Goal: Task Accomplishment & Management: Contribute content

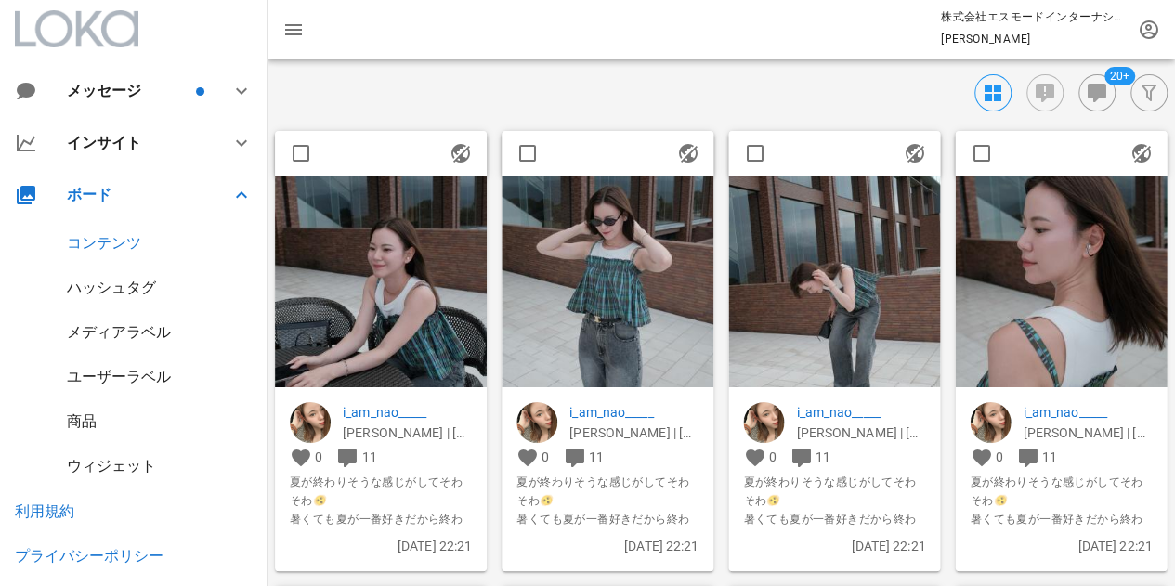
click at [1034, 335] on img at bounding box center [1061, 282] width 212 height 212
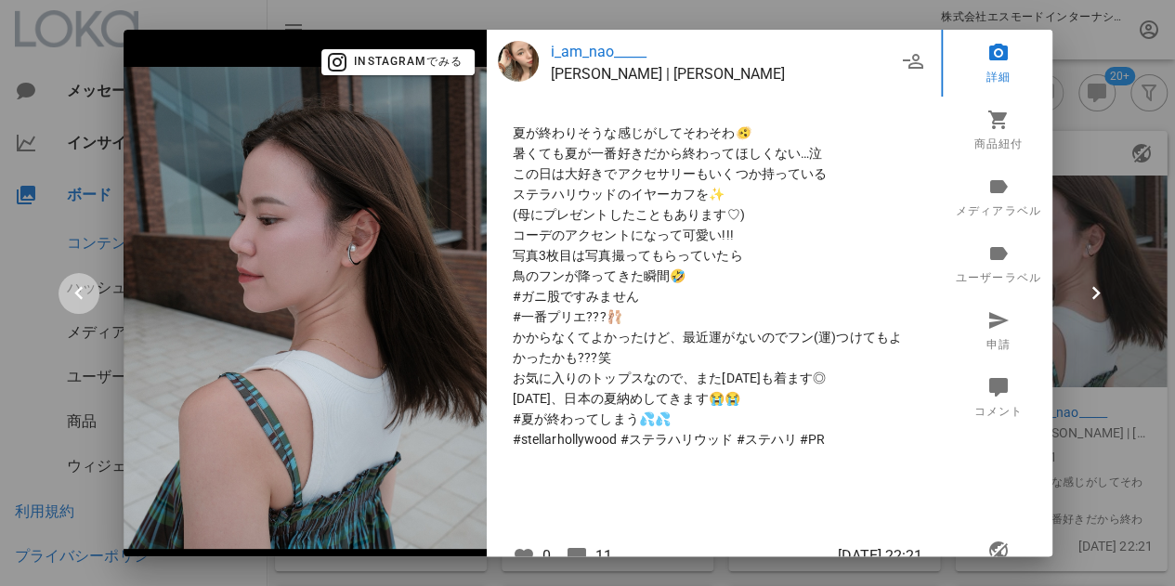
click at [79, 294] on icon "button" at bounding box center [79, 293] width 26 height 26
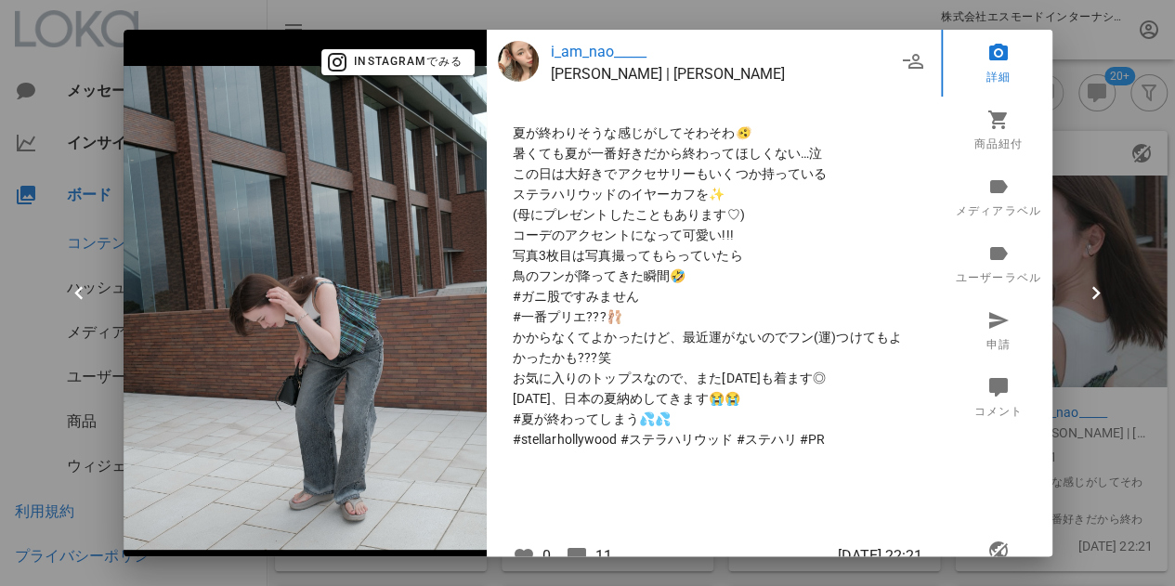
click at [1086, 140] on div at bounding box center [587, 293] width 1175 height 586
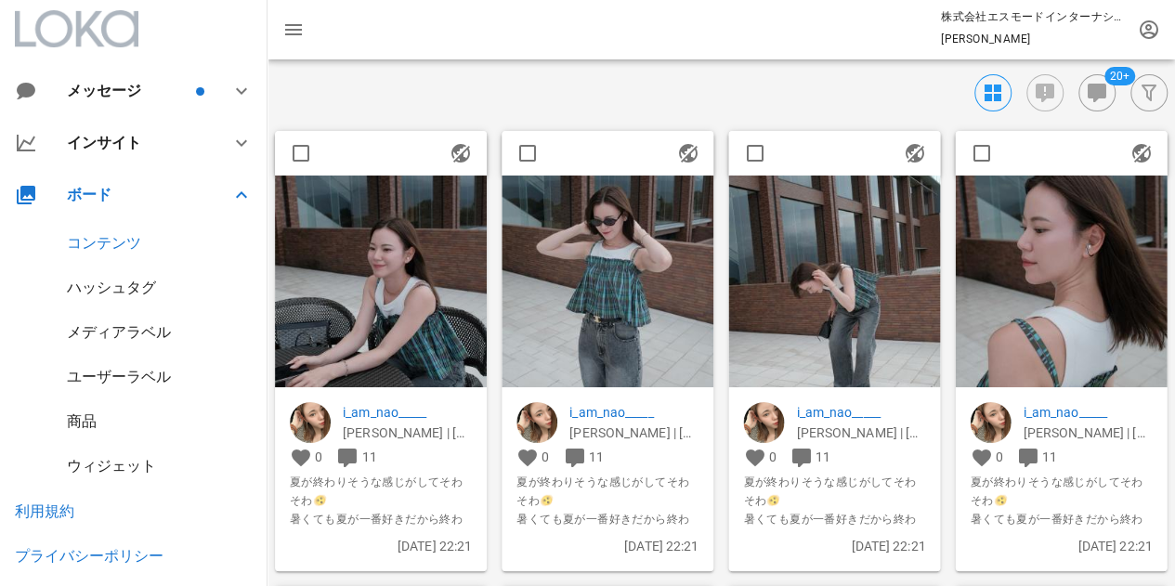
click at [1062, 326] on img at bounding box center [1061, 282] width 212 height 212
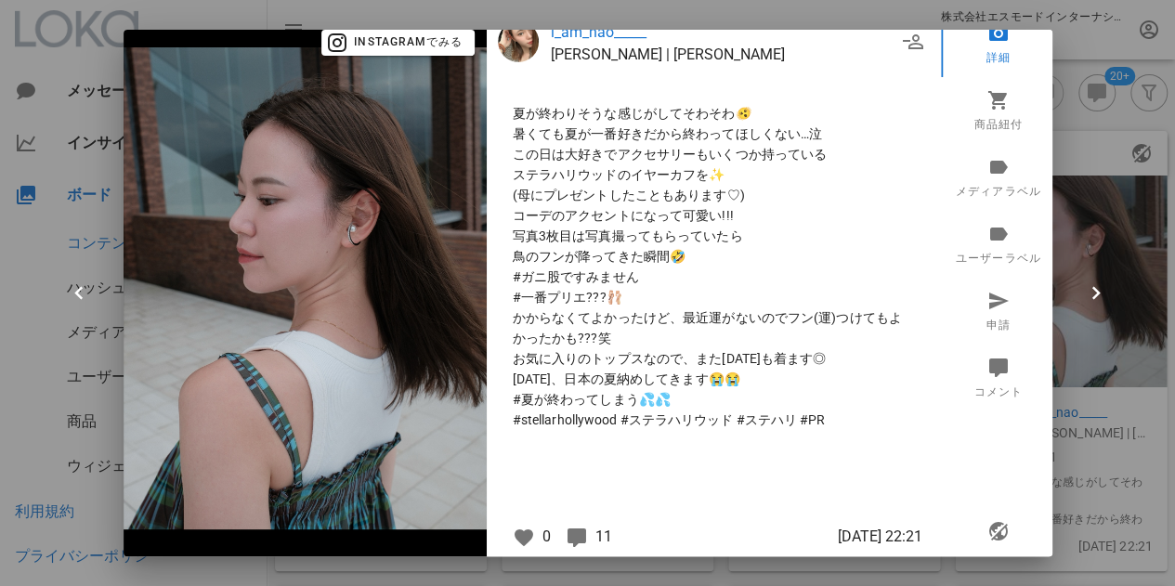
scroll to position [29, 0]
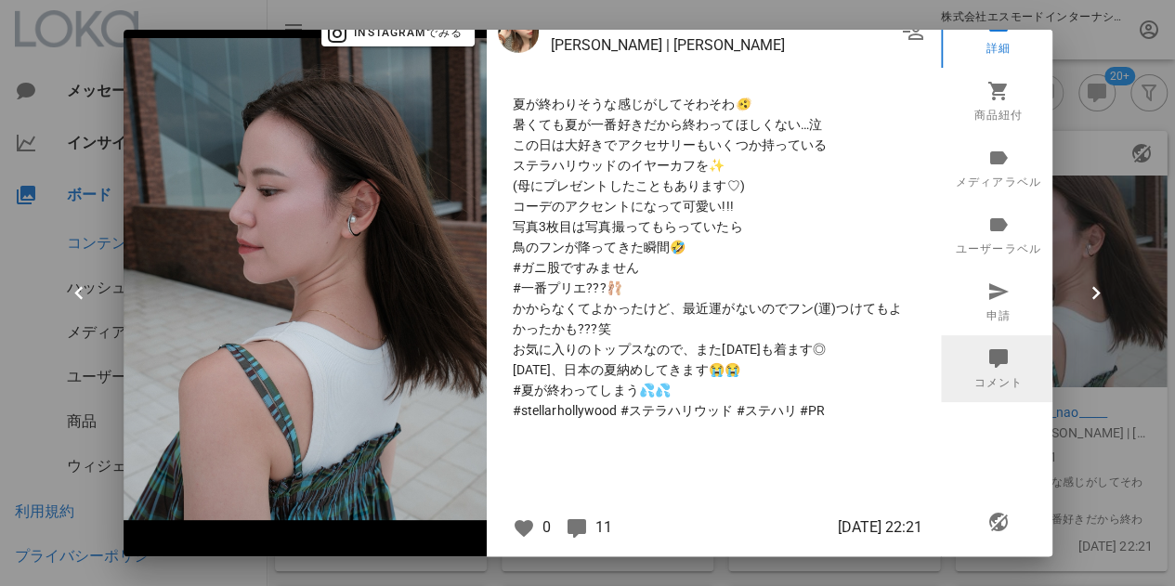
click at [994, 363] on icon at bounding box center [997, 357] width 22 height 22
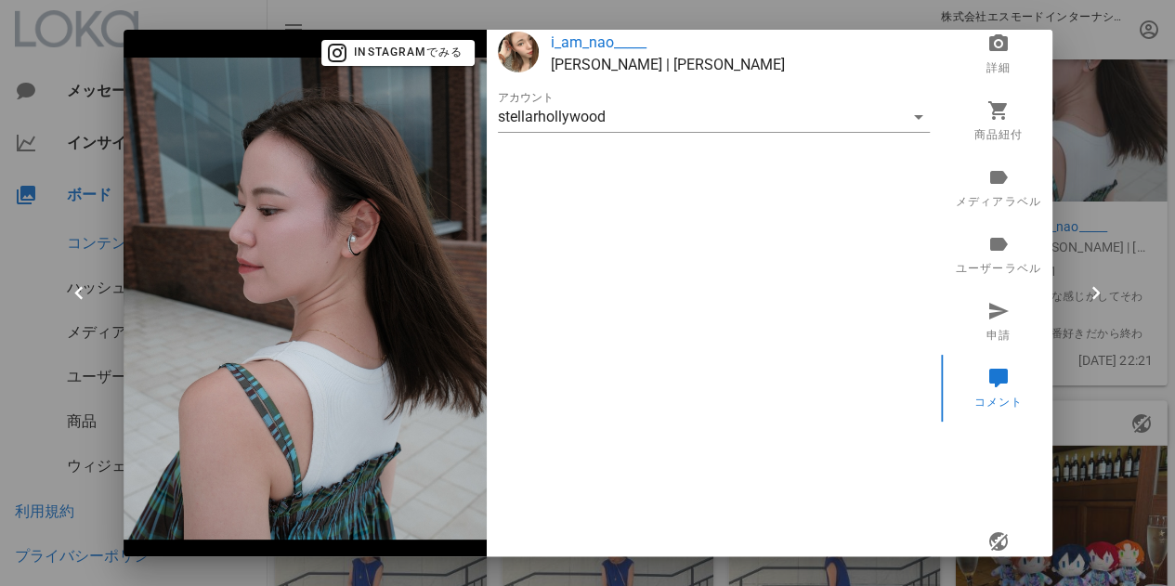
scroll to position [0, 0]
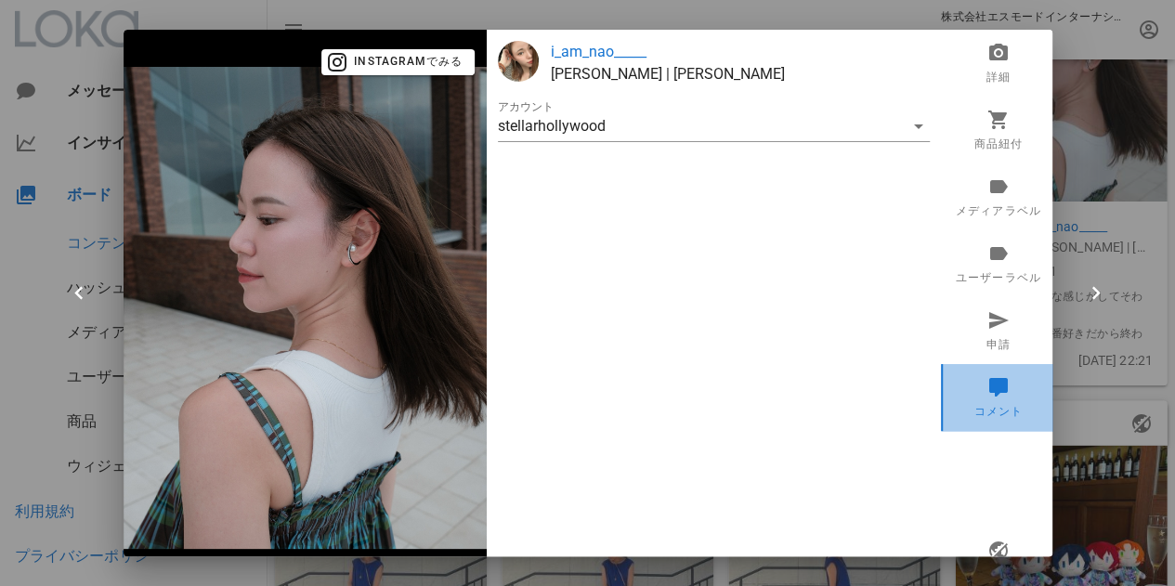
drag, startPoint x: 978, startPoint y: 382, endPoint x: 968, endPoint y: 260, distance: 122.1
click at [986, 382] on icon at bounding box center [997, 386] width 22 height 22
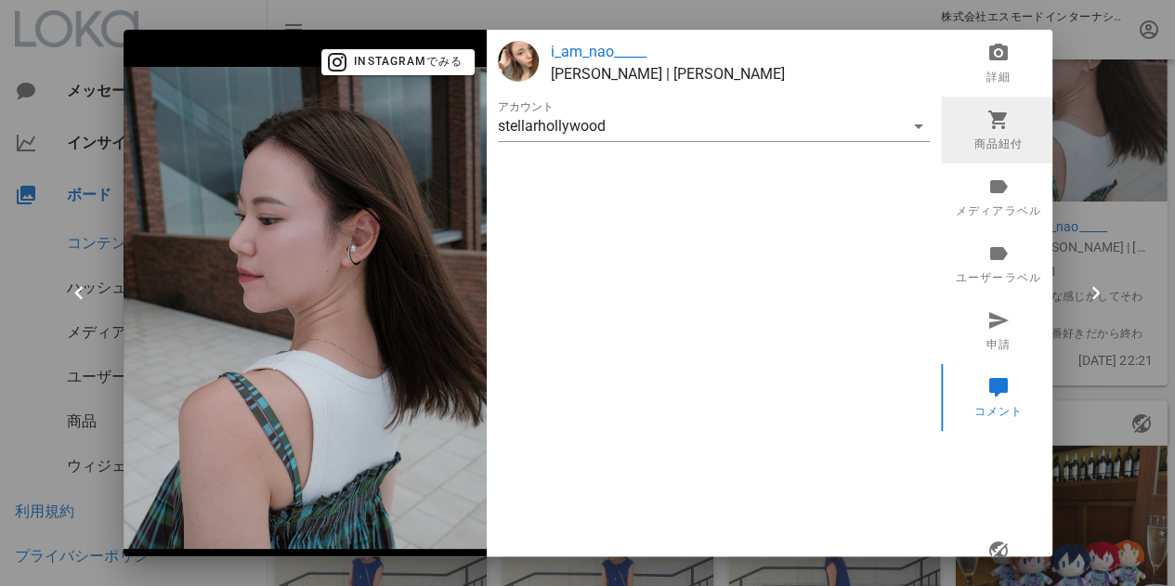
click at [992, 133] on link "商品紐付" at bounding box center [998, 130] width 115 height 67
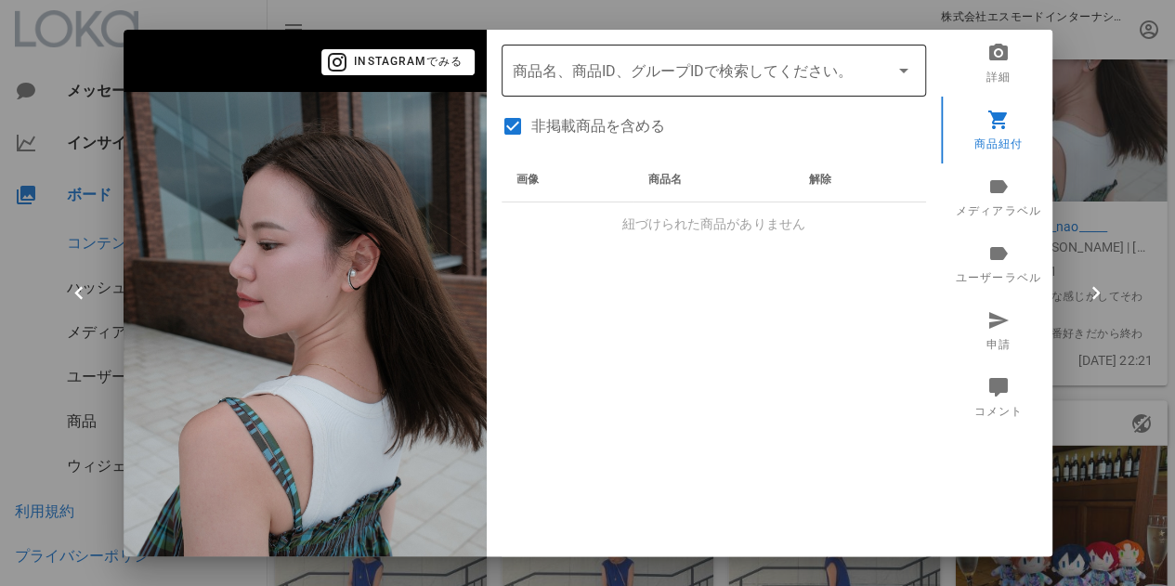
click at [631, 84] on input "商品" at bounding box center [688, 71] width 350 height 30
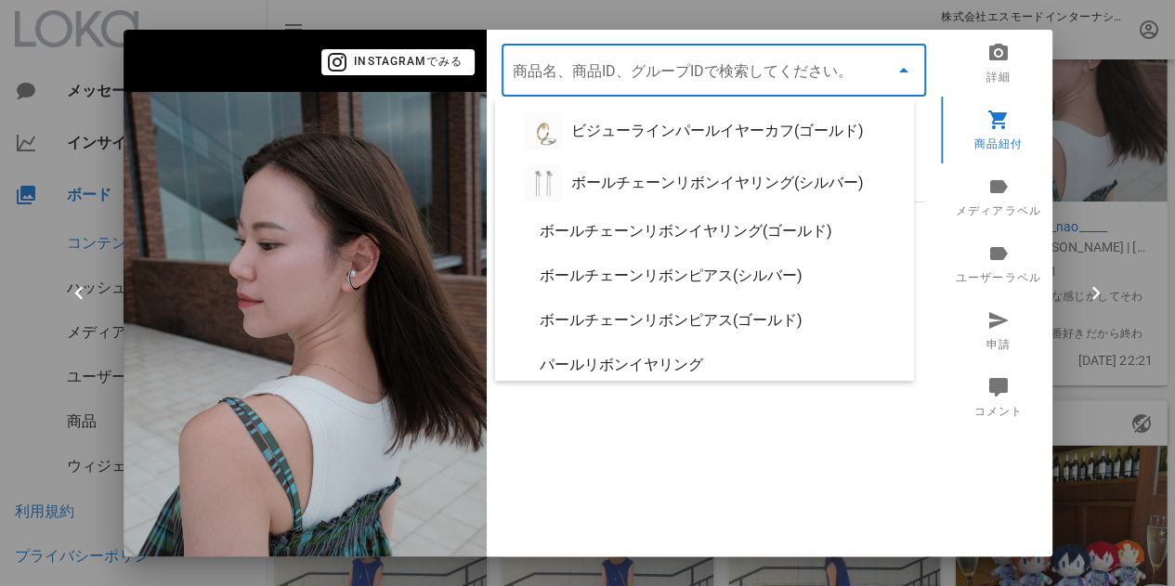
scroll to position [1192, 0]
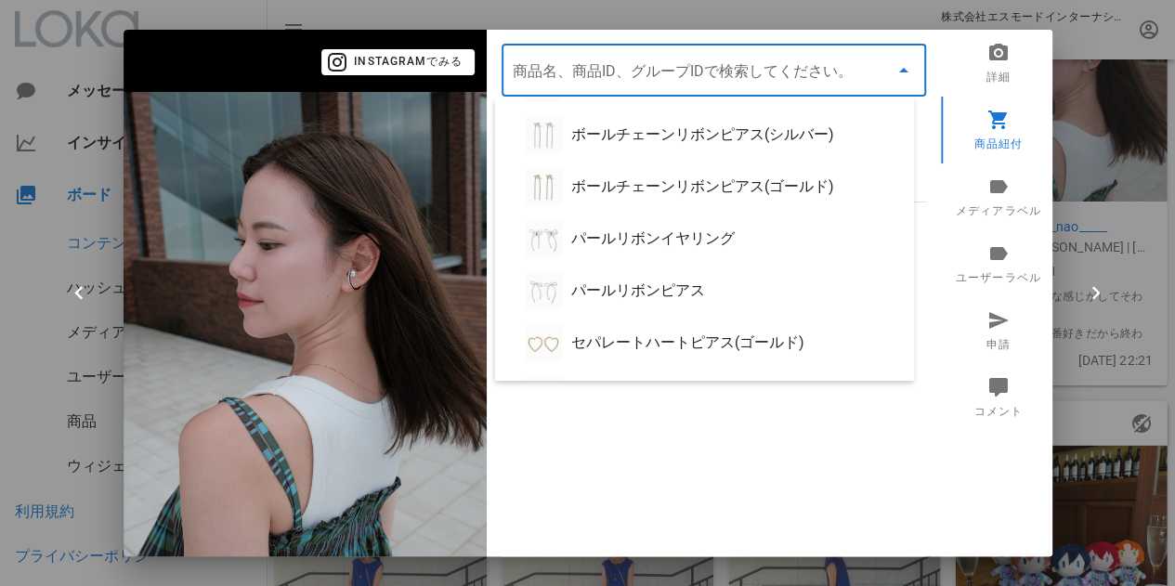
click at [765, 402] on div "画像 商品名 解除 紐づけられた商品がありません" at bounding box center [713, 390] width 424 height 464
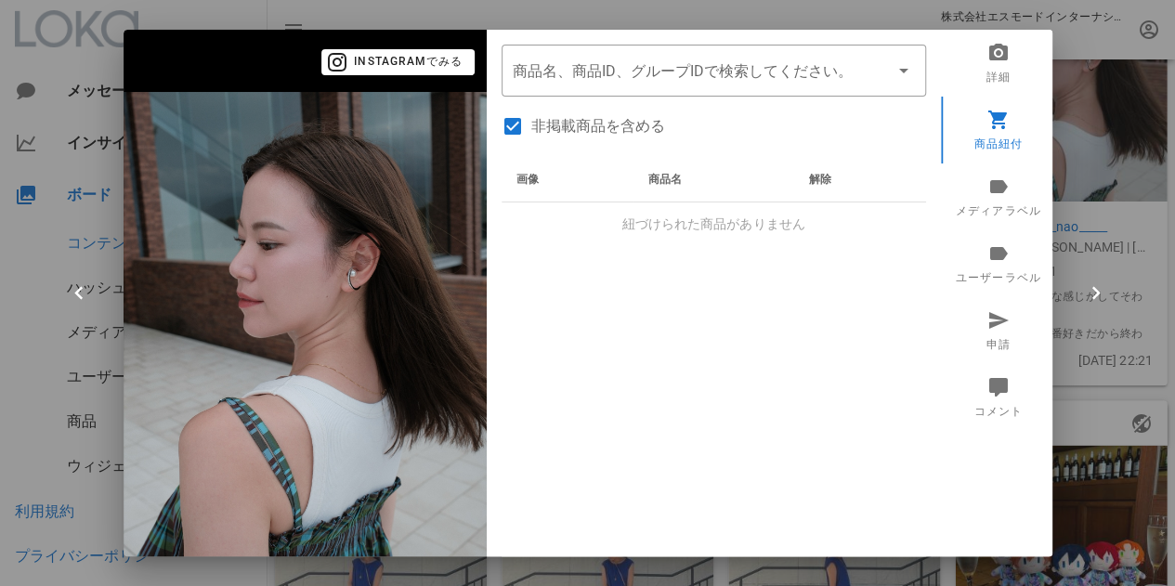
click at [1072, 165] on div at bounding box center [587, 293] width 1175 height 586
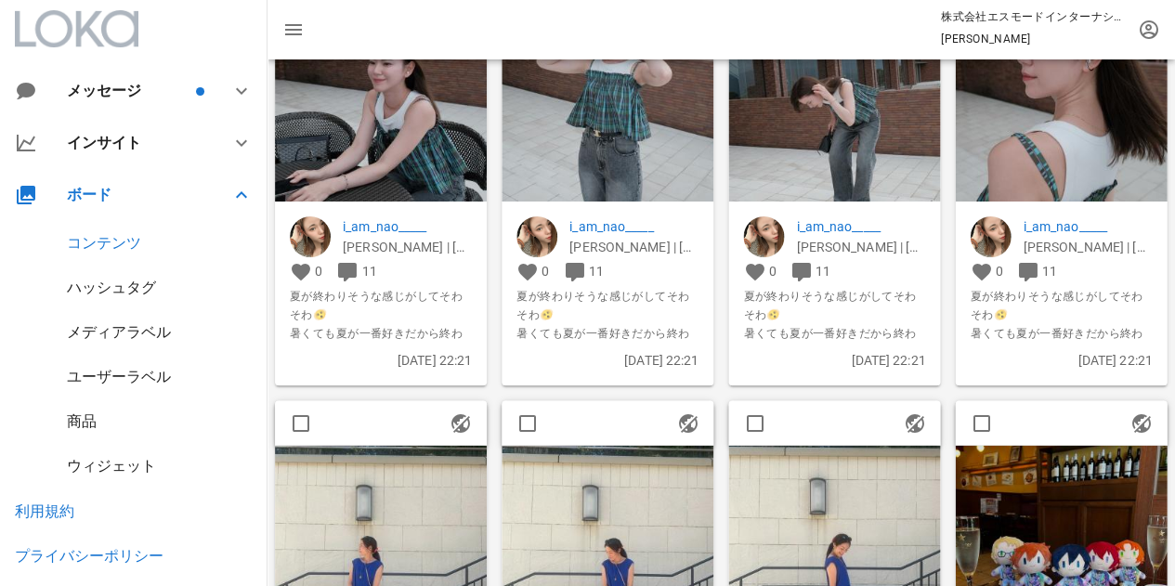
click at [93, 419] on div "商品" at bounding box center [82, 421] width 30 height 18
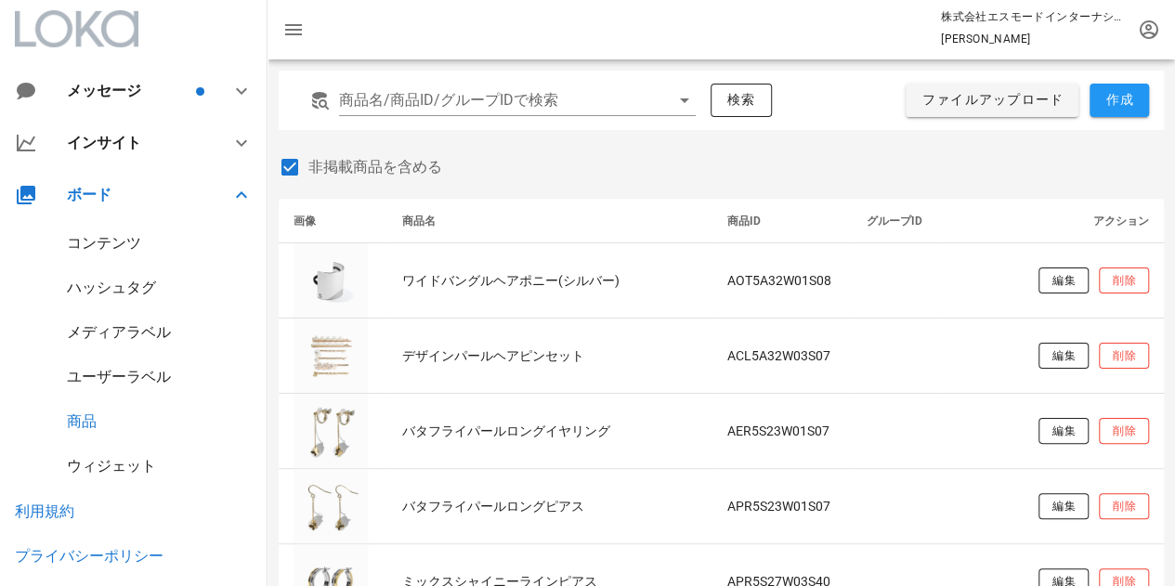
click at [123, 254] on div "コンテンツ" at bounding box center [133, 243] width 267 height 45
click at [124, 244] on div "コンテンツ" at bounding box center [104, 243] width 74 height 18
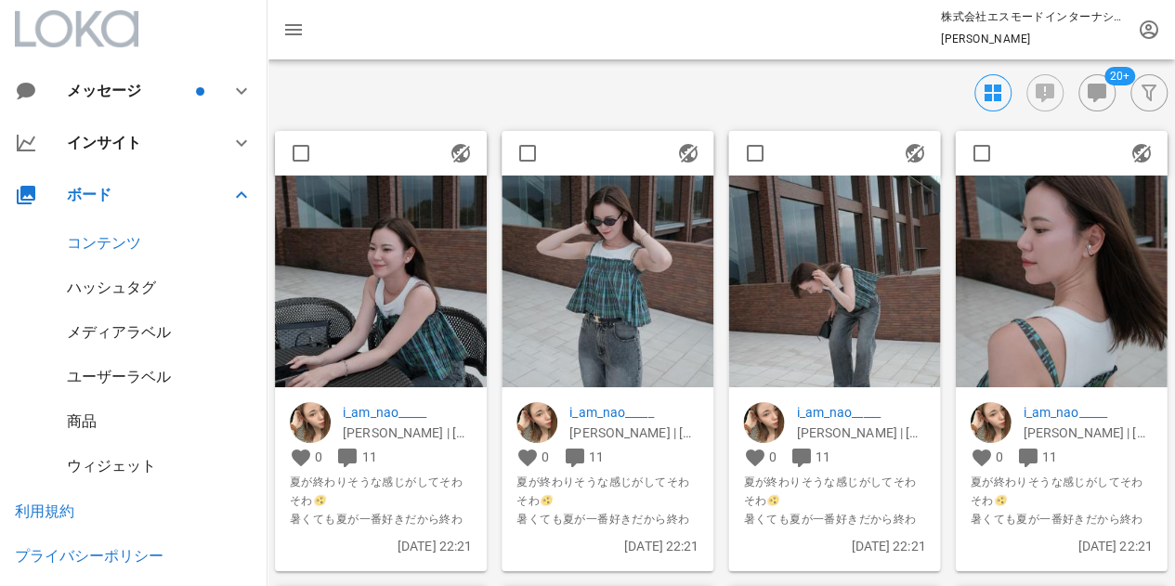
click at [1054, 267] on img at bounding box center [1061, 282] width 212 height 212
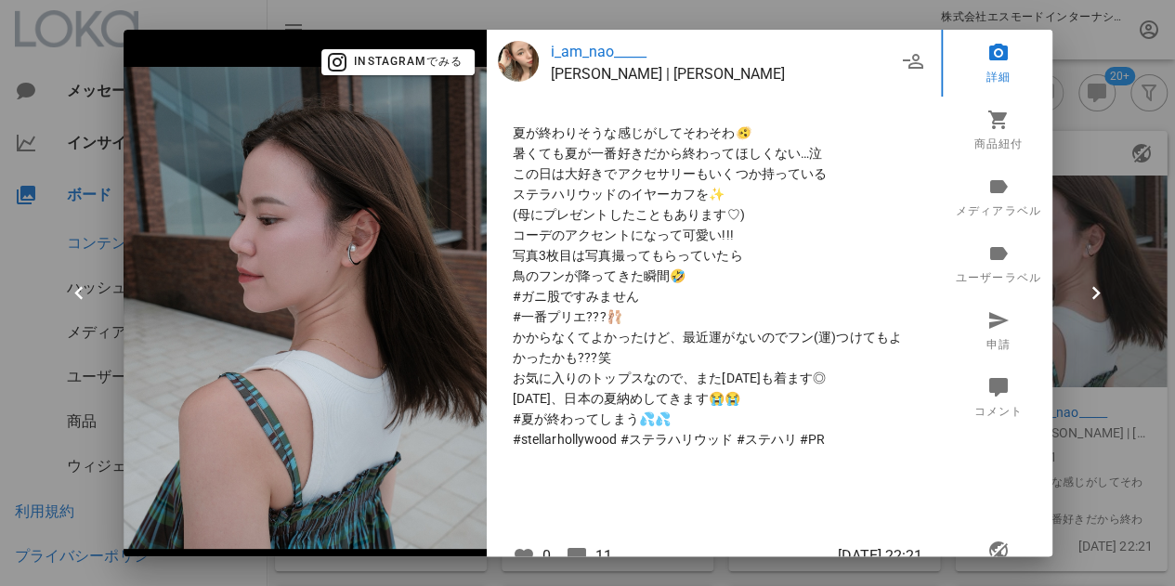
click at [1060, 135] on div at bounding box center [587, 293] width 1175 height 586
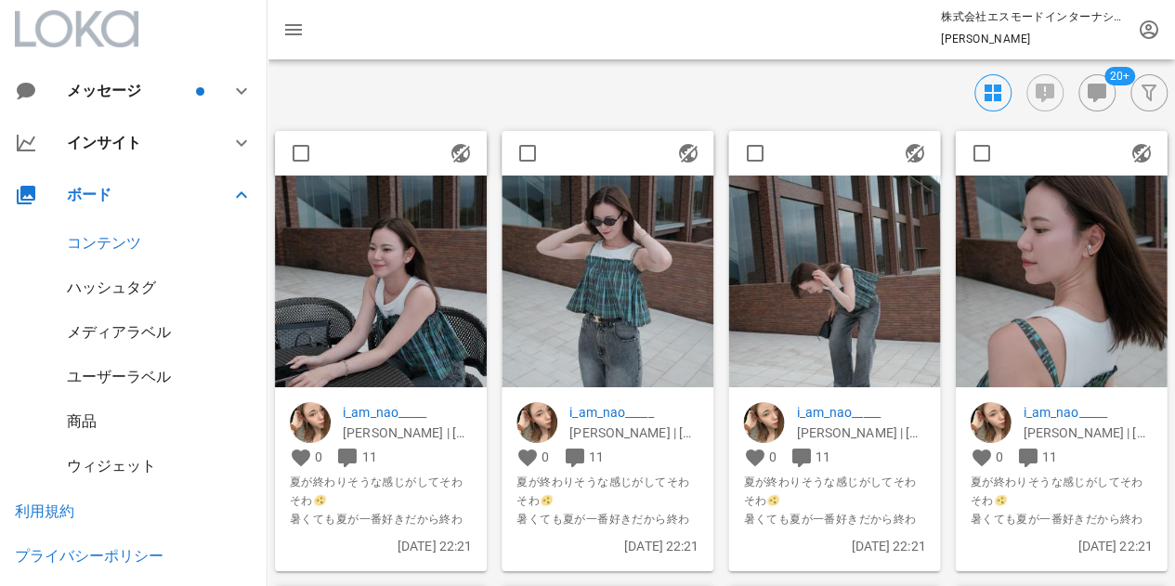
click at [1074, 248] on img at bounding box center [1061, 282] width 212 height 212
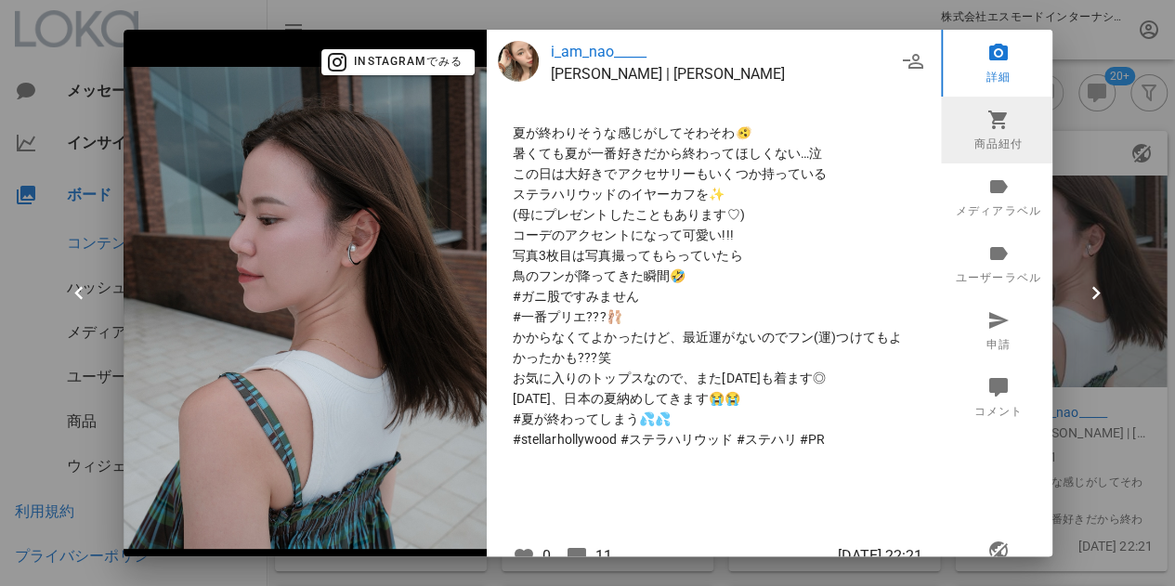
click at [1001, 135] on link "商品紐付" at bounding box center [998, 130] width 115 height 67
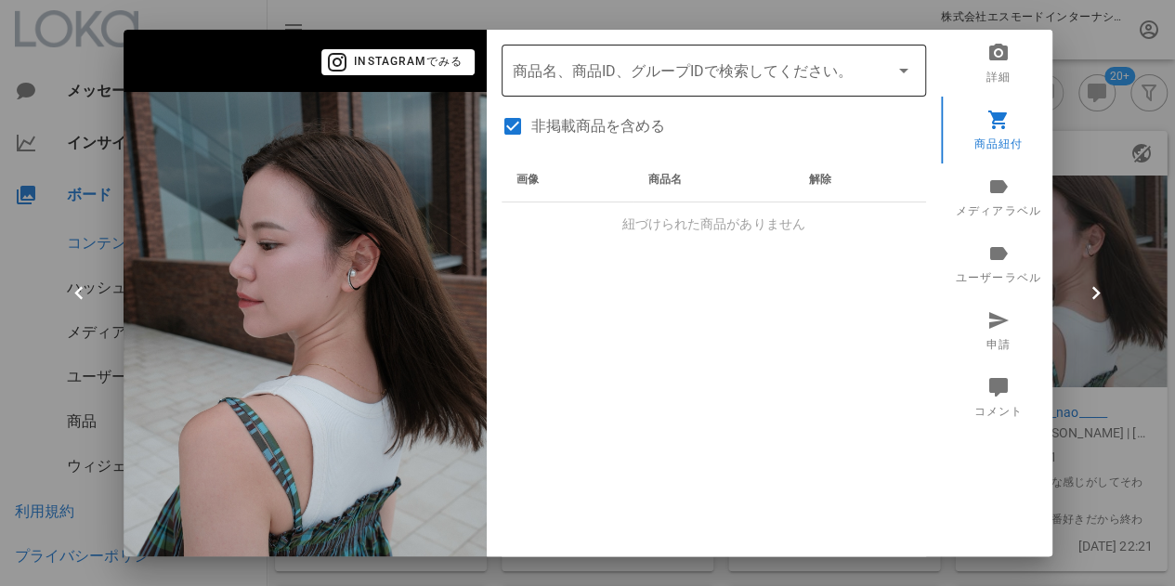
click at [586, 80] on input "商品" at bounding box center [688, 71] width 350 height 30
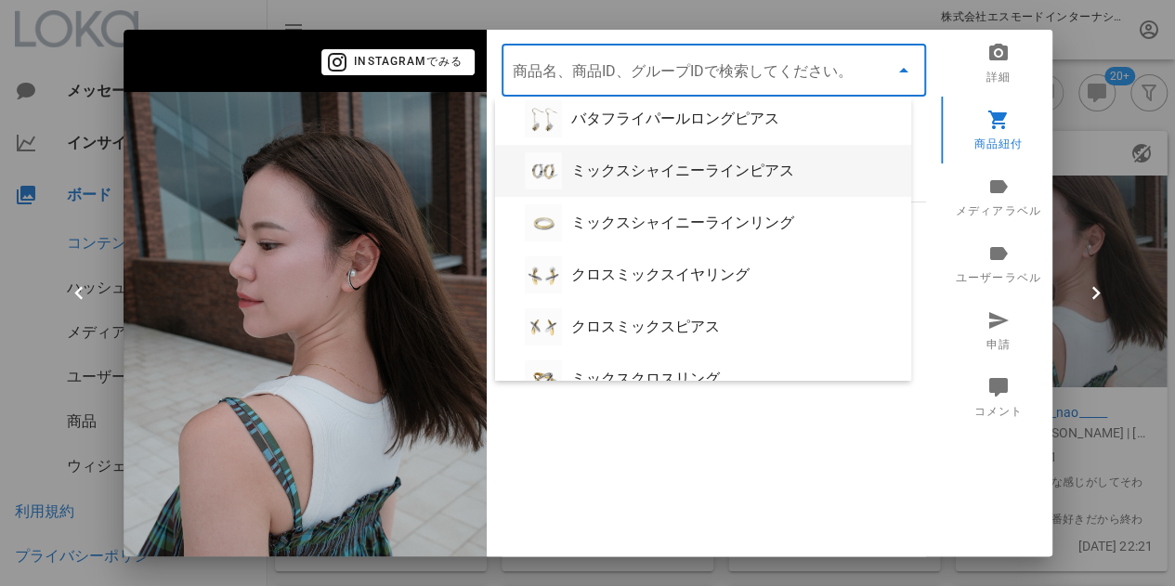
scroll to position [186, 0]
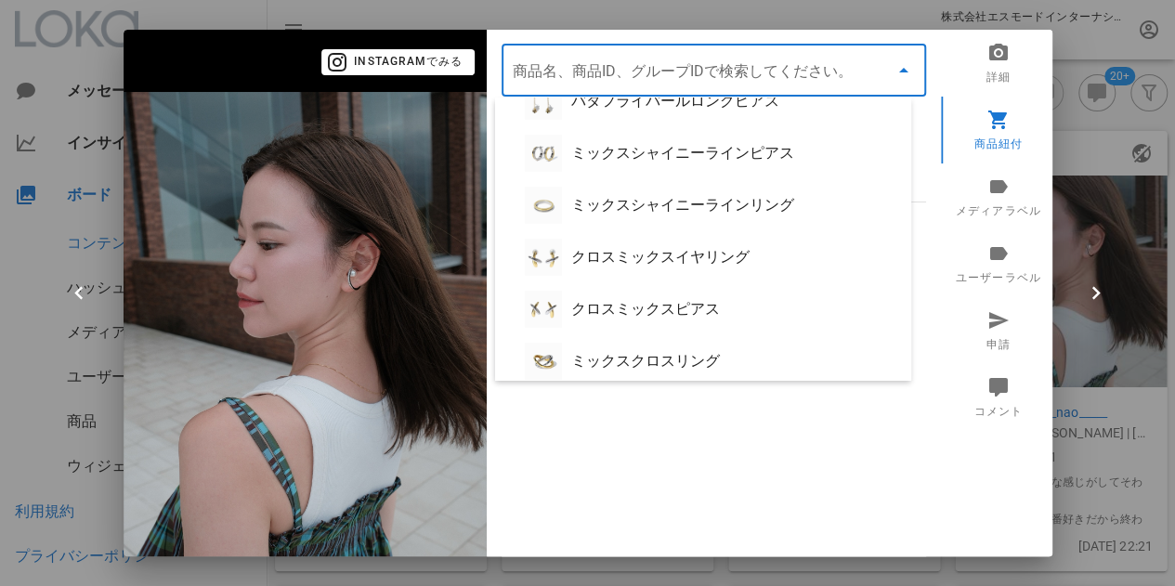
click at [624, 81] on input "商品" at bounding box center [688, 71] width 350 height 30
paste input "ビジュー"
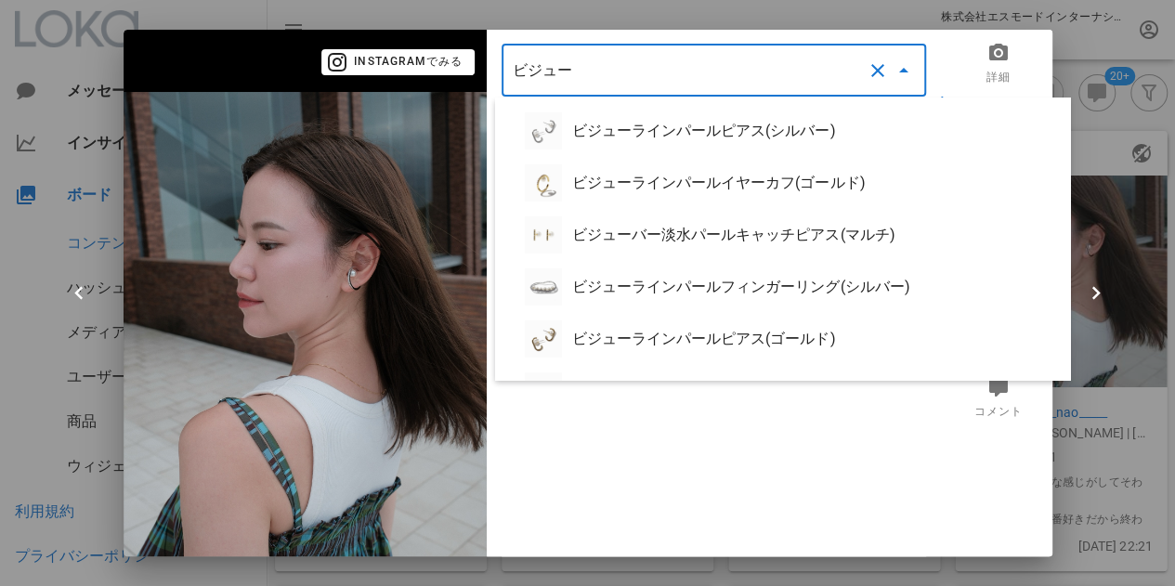
type input "ビジュー"
click at [1107, 463] on div at bounding box center [587, 293] width 1175 height 586
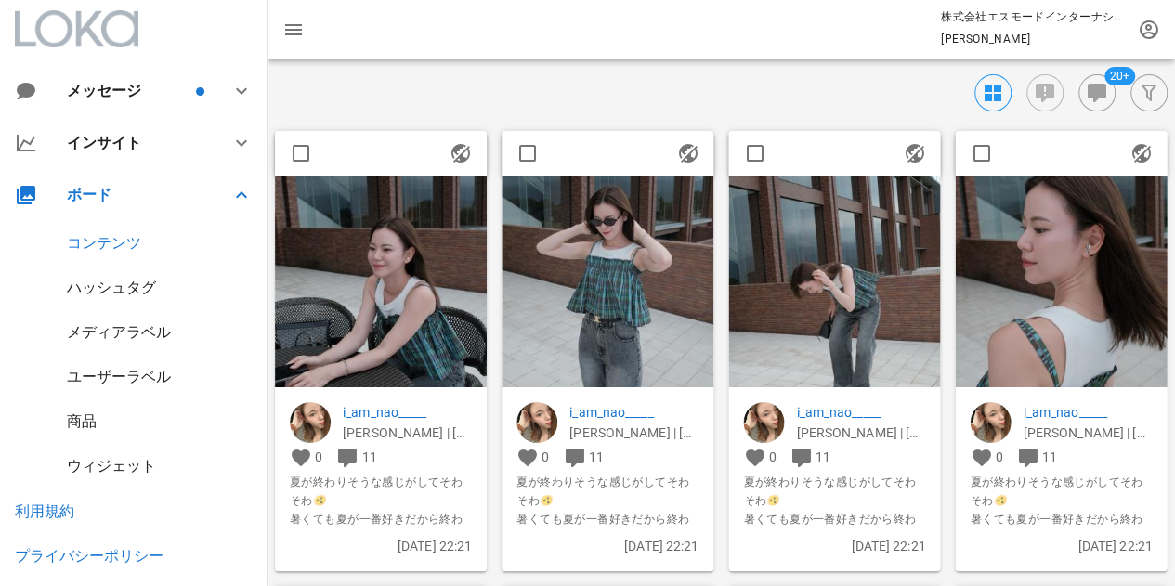
click at [97, 410] on div "商品" at bounding box center [133, 421] width 267 height 45
click at [72, 419] on div "商品" at bounding box center [82, 421] width 30 height 18
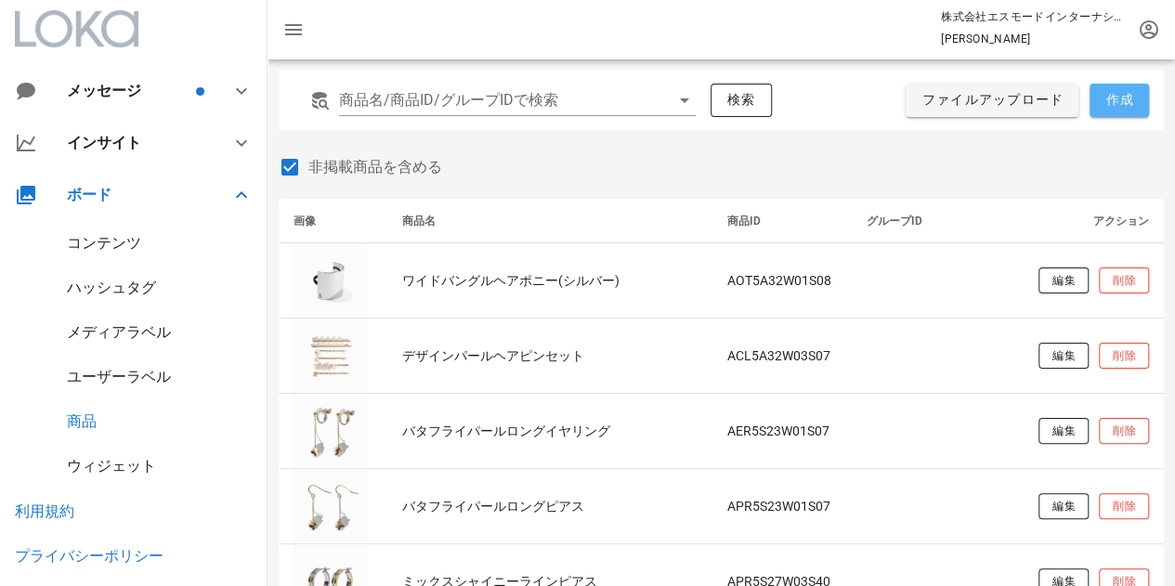
click at [1112, 95] on span "作成" at bounding box center [1119, 100] width 30 height 17
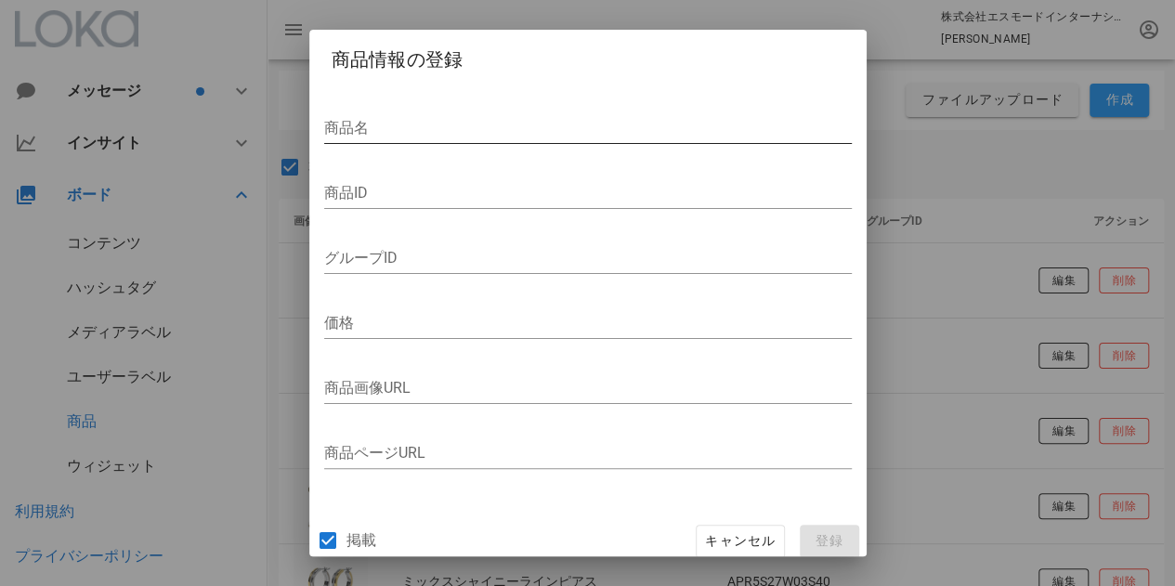
click at [584, 125] on input "商品名" at bounding box center [587, 128] width 527 height 30
paste input "ビジューラインパールイヤーカフ(シルバー)"
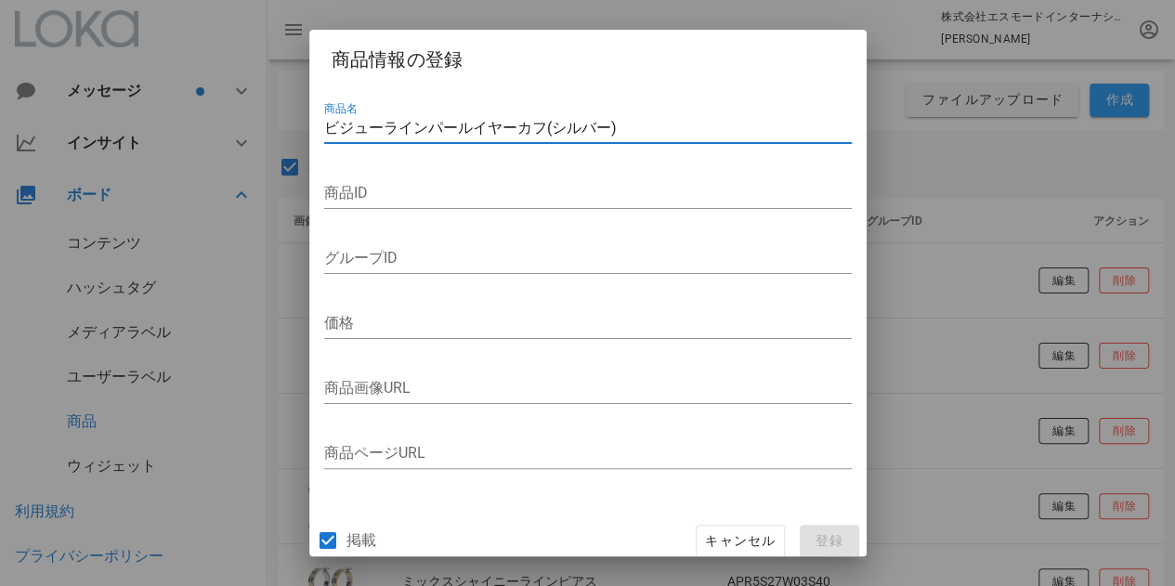
type input "ビジューラインパールイヤーカフ(シルバー)"
click at [390, 173] on div "商品ID" at bounding box center [587, 197] width 527 height 61
click at [394, 194] on input "商品ID" at bounding box center [587, 193] width 527 height 30
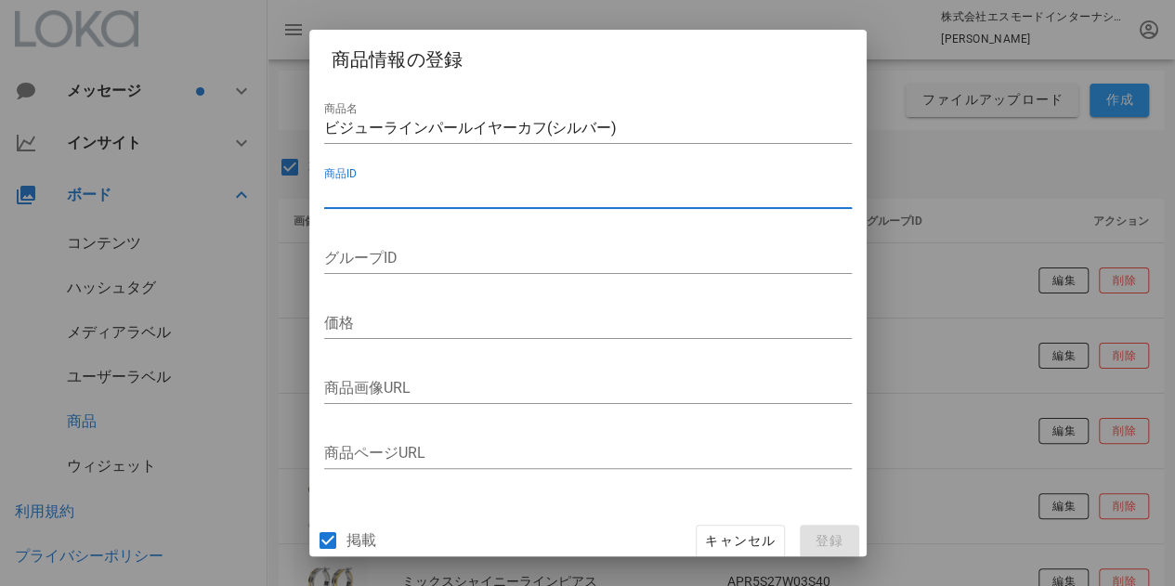
paste input "AEC4A40W01S08"
type input "AEC4A40W01S08"
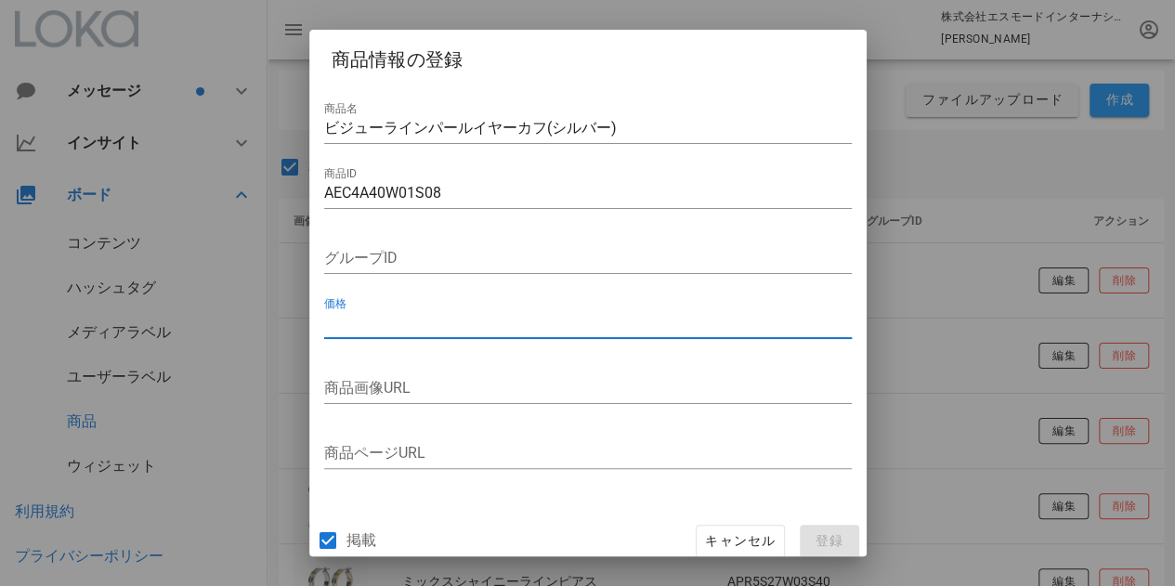
click at [369, 318] on input "価格" at bounding box center [587, 323] width 527 height 30
paste input "9350"
type input "9350"
click at [386, 386] on input "商品画像URL" at bounding box center [587, 388] width 527 height 30
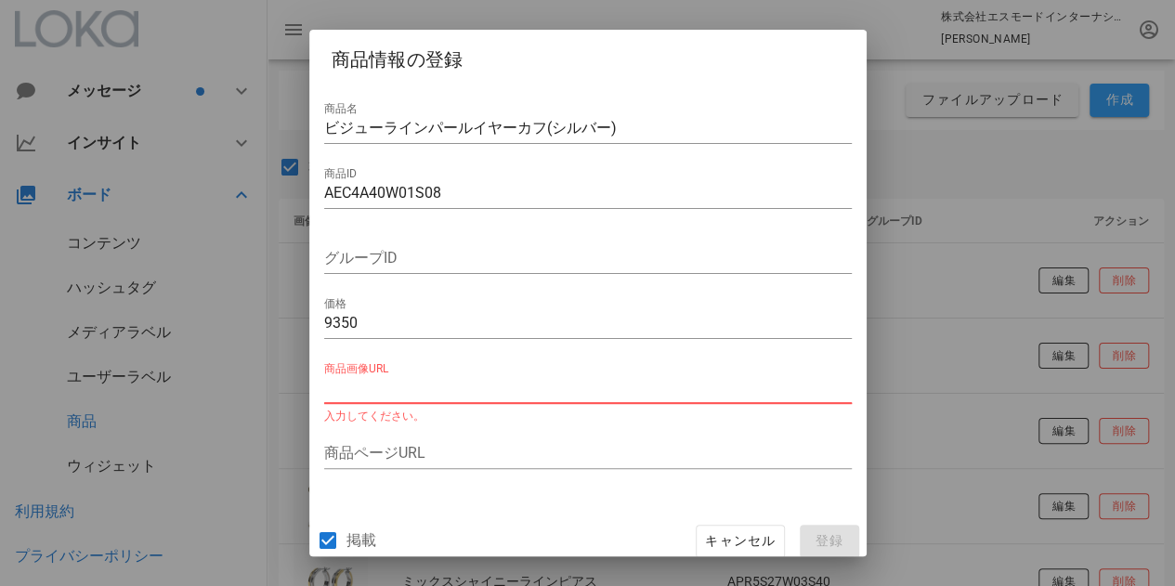
paste input "https://stellar.itembox.design/product/081/000000008156/000000008156-01-l.jpg?t…"
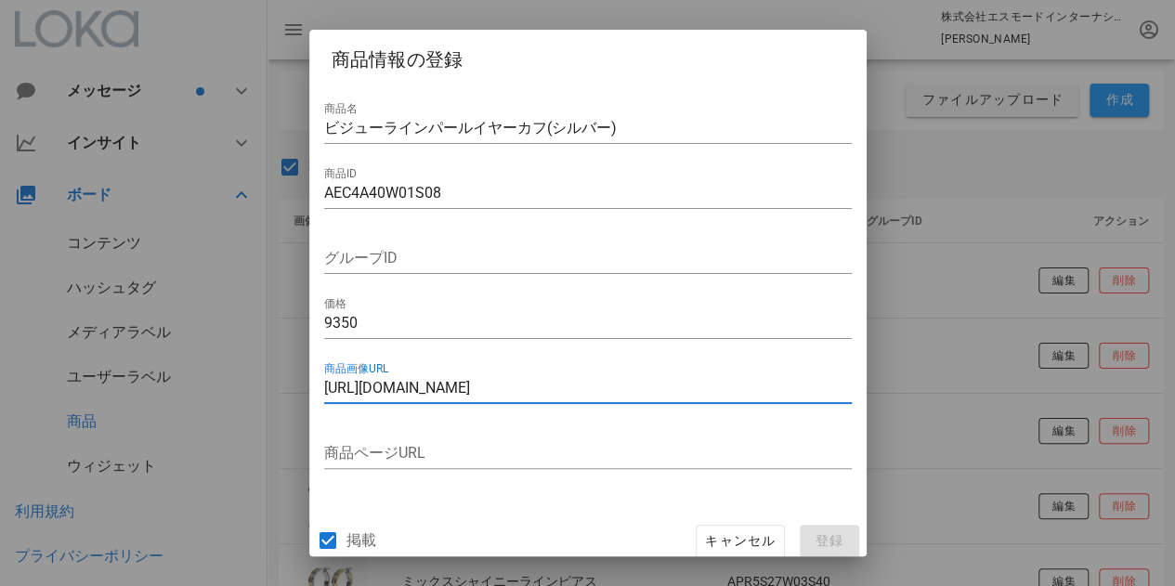
type input "https://stellar.itembox.design/product/081/000000008156/000000008156-01-l.jpg?t…"
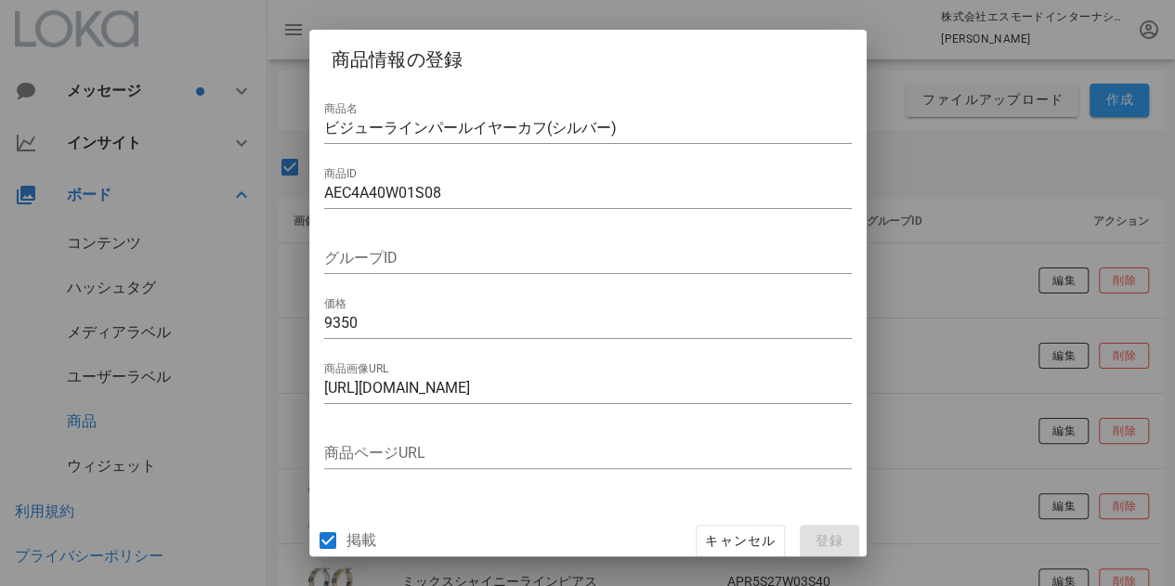
scroll to position [0, 0]
click at [508, 449] on input "商品ページURL" at bounding box center [587, 453] width 527 height 30
paste input "https://www.stellarhollywood.com/c/all_item/AEC4A40W01S08"
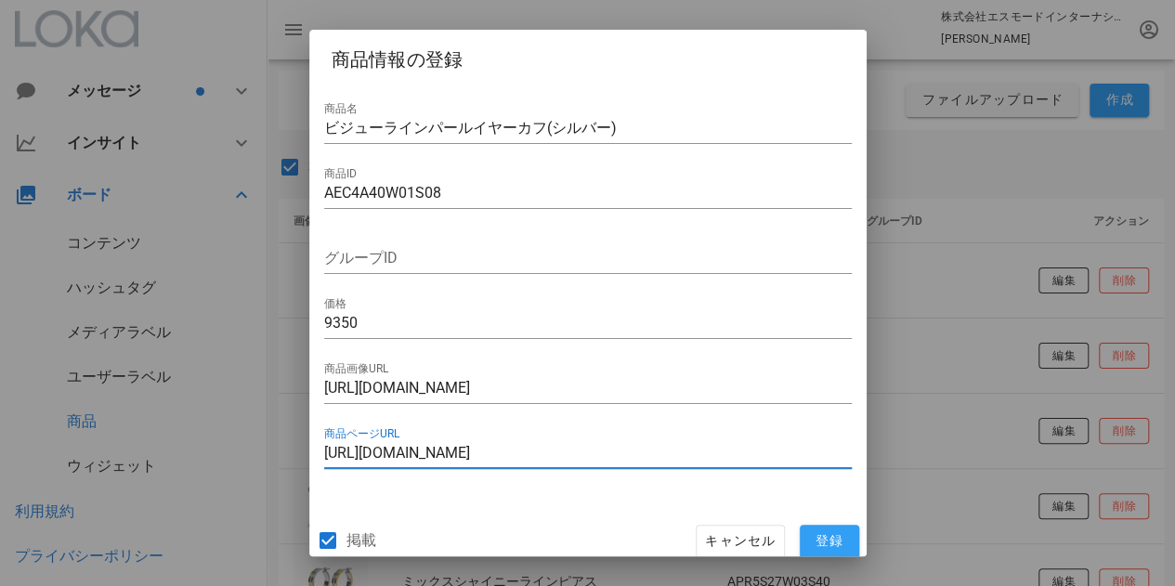
type input "https://www.stellarhollywood.com/c/all_item/AEC4A40W01S08"
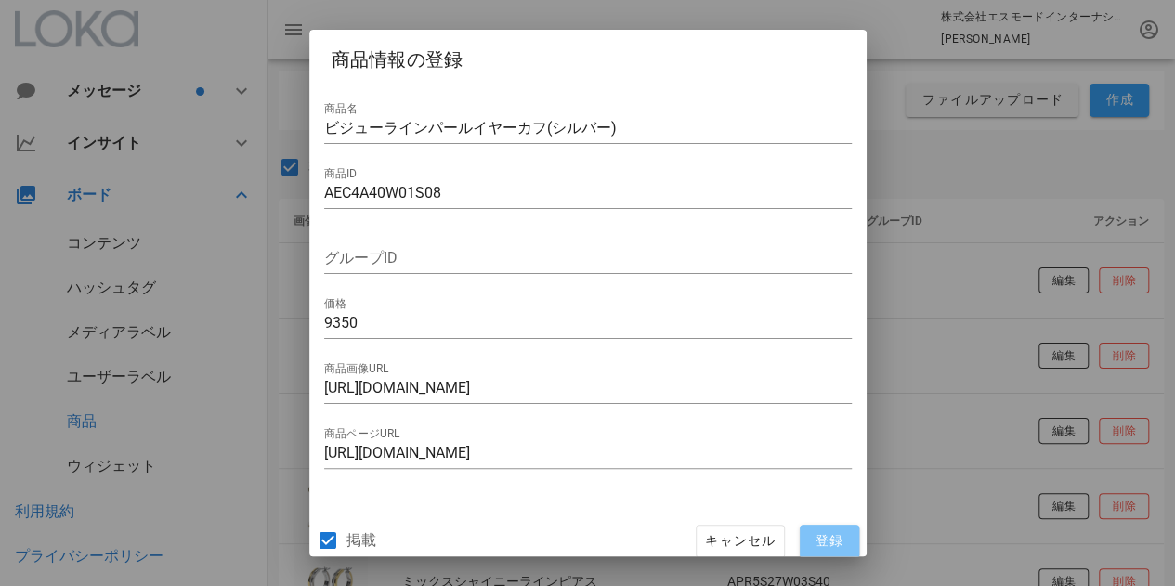
click at [807, 538] on span "登録" at bounding box center [829, 541] width 45 height 17
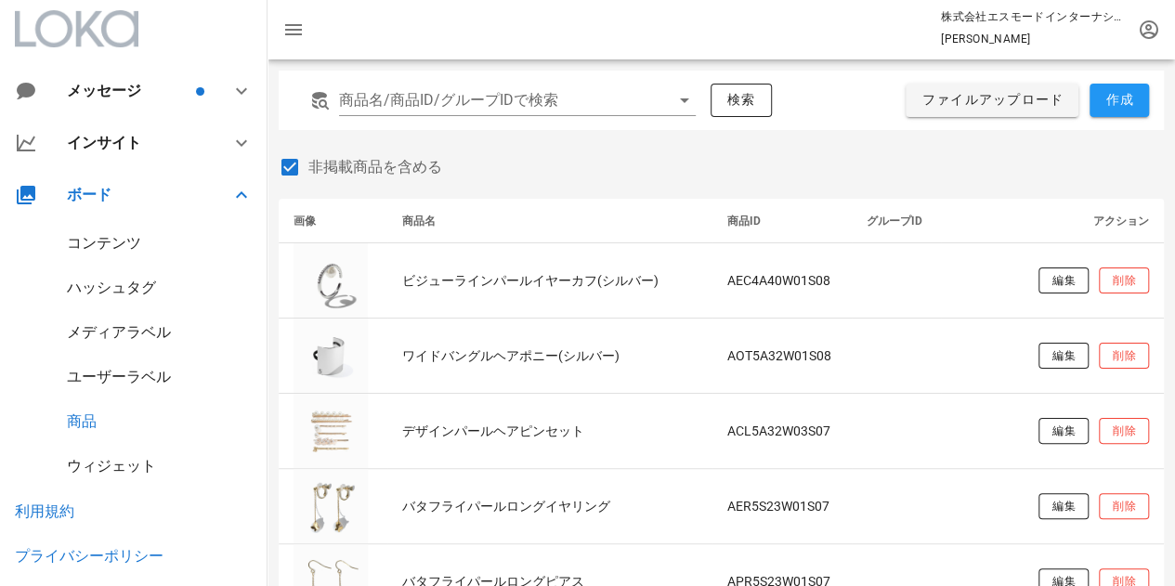
click at [108, 226] on div "コンテンツ" at bounding box center [133, 243] width 267 height 45
click at [110, 233] on div "コンテンツ" at bounding box center [133, 243] width 267 height 45
click at [115, 244] on div "コンテンツ" at bounding box center [104, 243] width 74 height 18
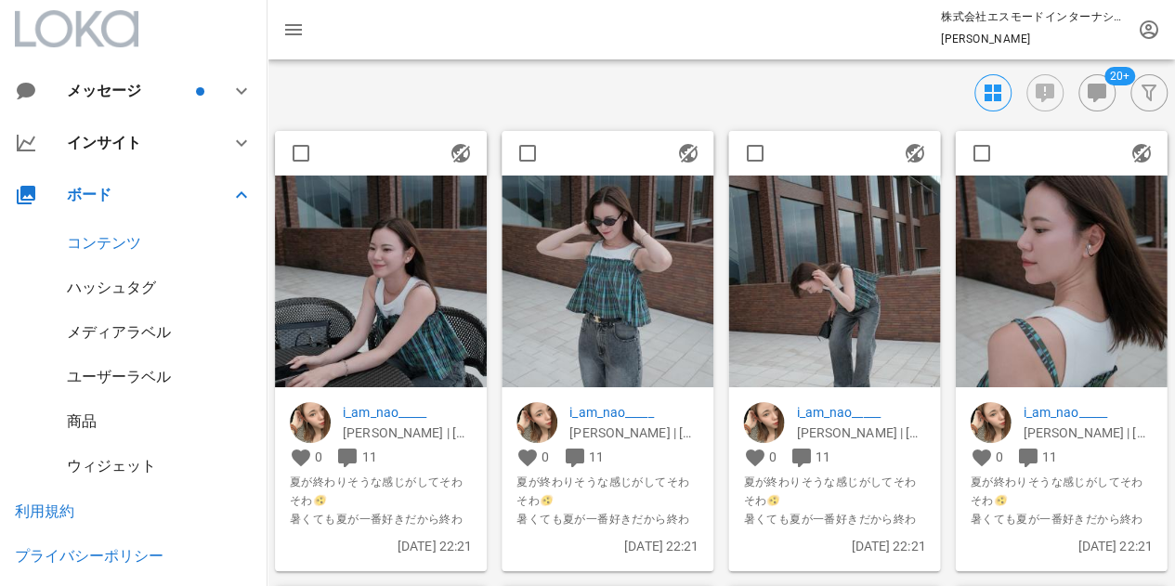
click at [1045, 280] on img at bounding box center [1061, 282] width 212 height 212
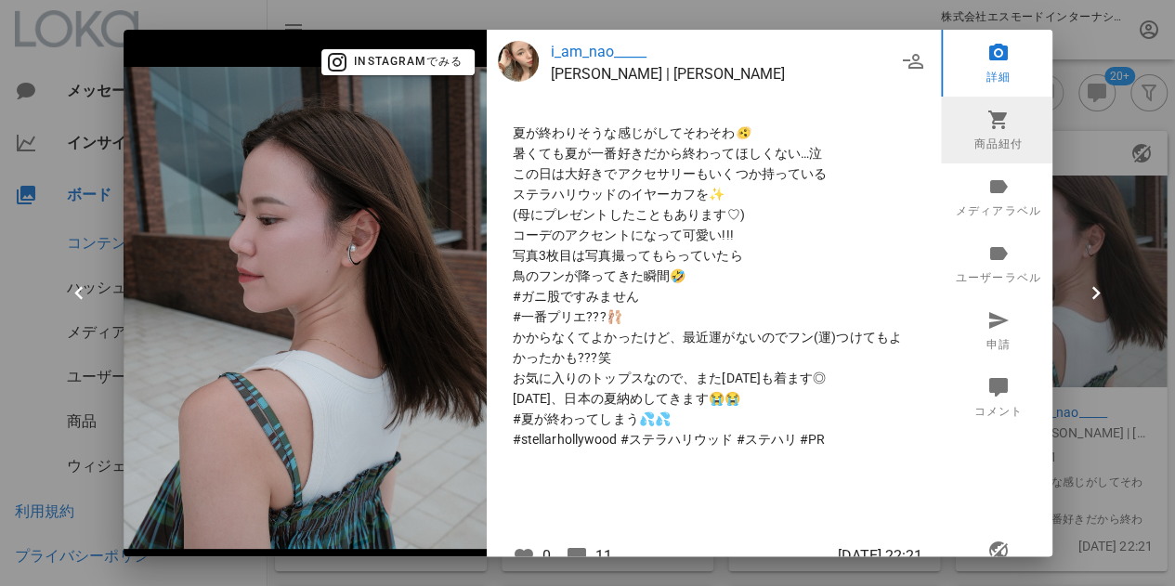
click at [974, 135] on link "商品紐付" at bounding box center [998, 130] width 115 height 67
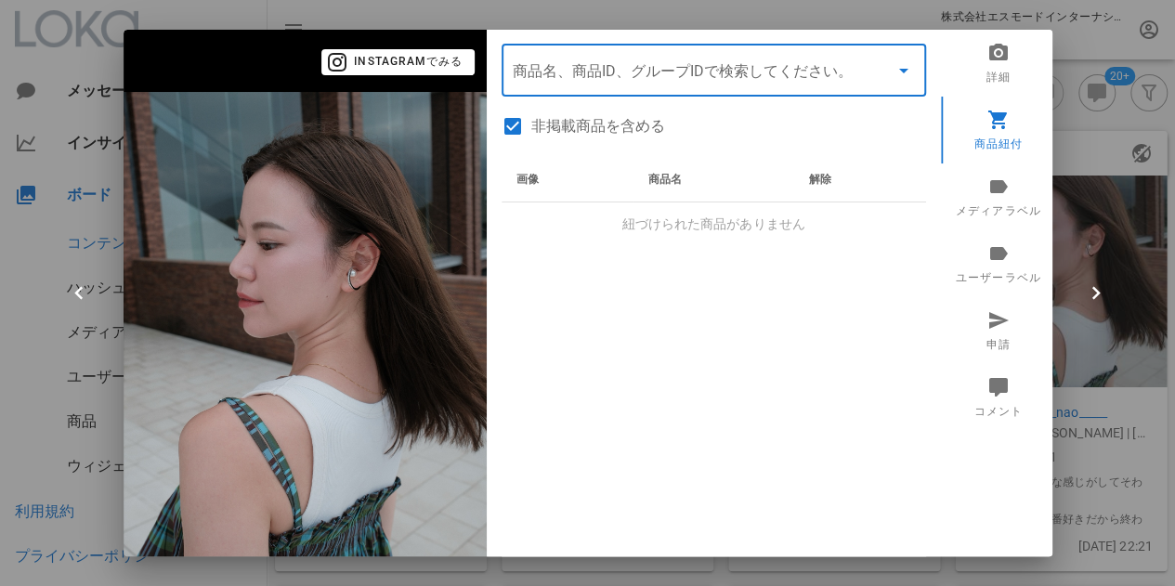
click at [658, 82] on input "商品" at bounding box center [688, 71] width 350 height 30
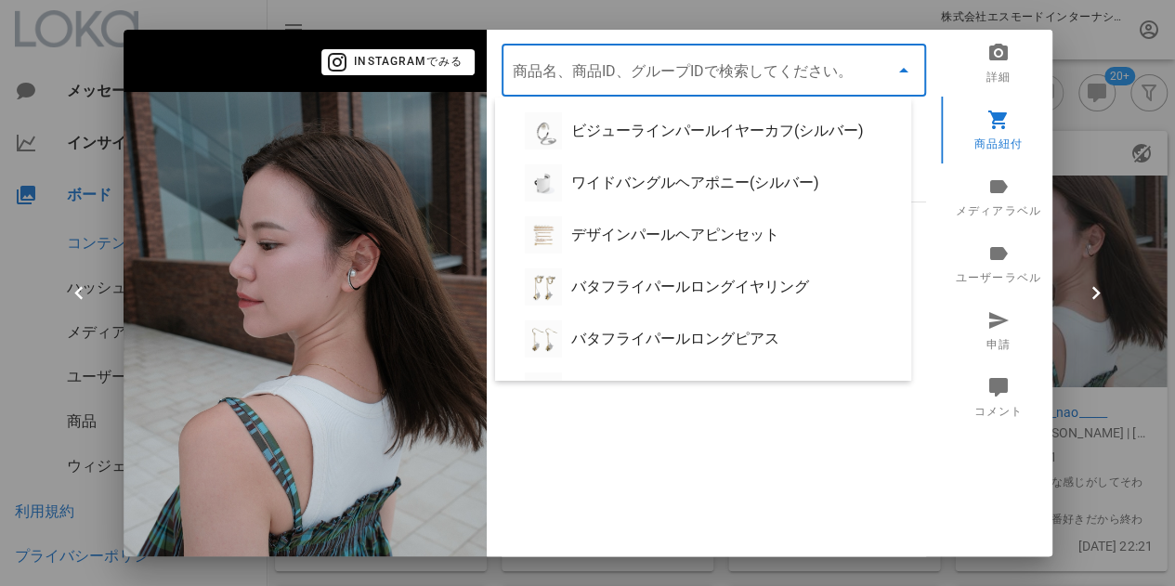
click at [592, 137] on div "ビジューラインパールイヤーカフ(シルバー)" at bounding box center [733, 131] width 325 height 18
type input "ビジューラインパールイヤーカフ(シルバー)"
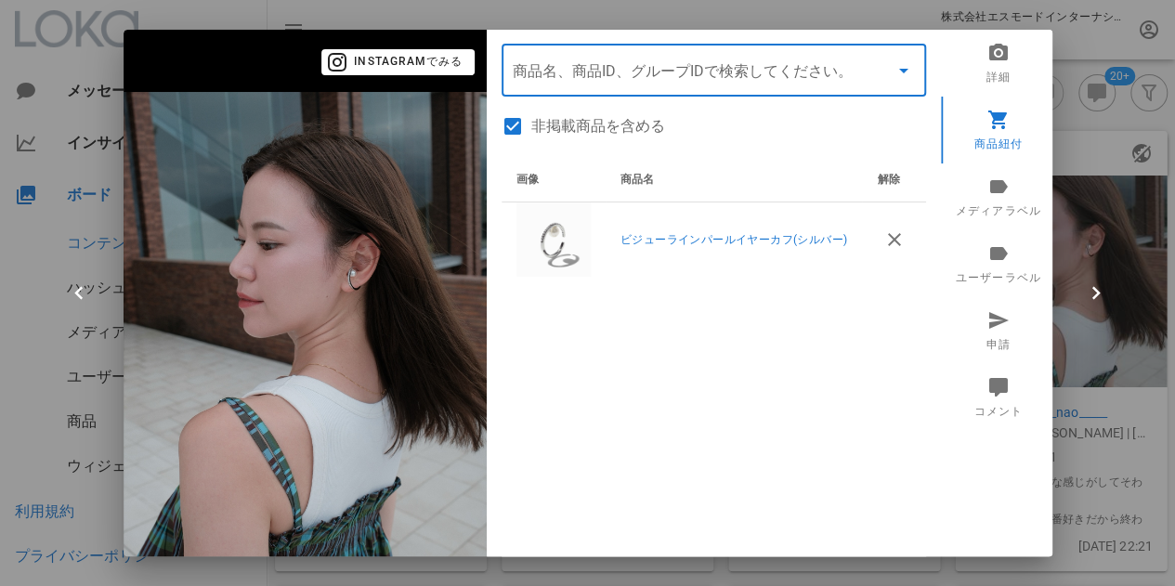
click at [1087, 354] on div at bounding box center [587, 293] width 1175 height 586
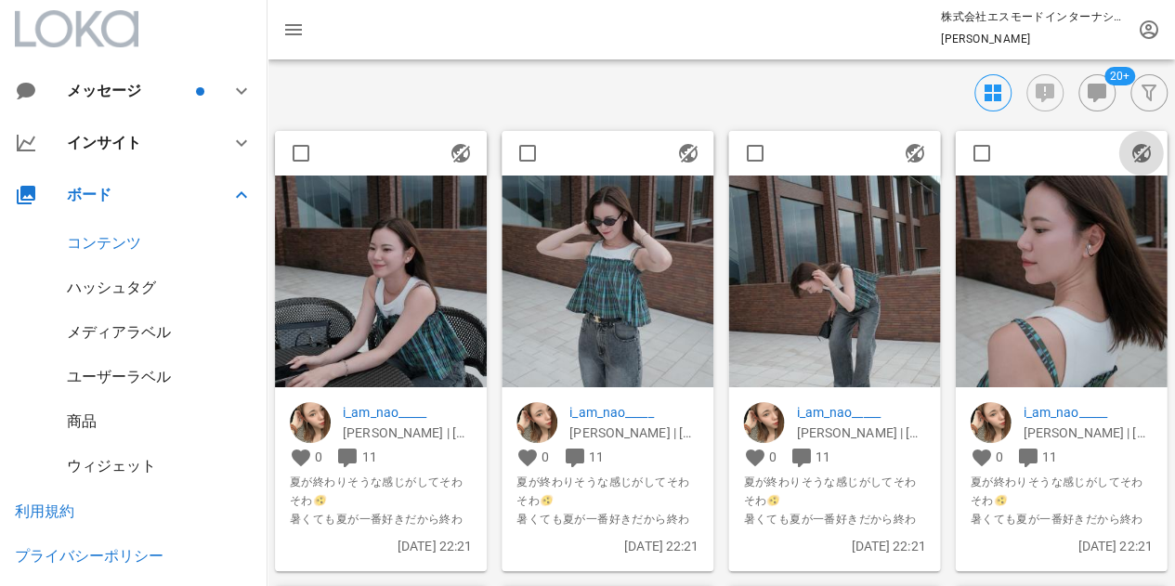
click at [1148, 150] on icon "button" at bounding box center [1141, 153] width 22 height 22
click at [1035, 267] on img at bounding box center [1061, 282] width 212 height 212
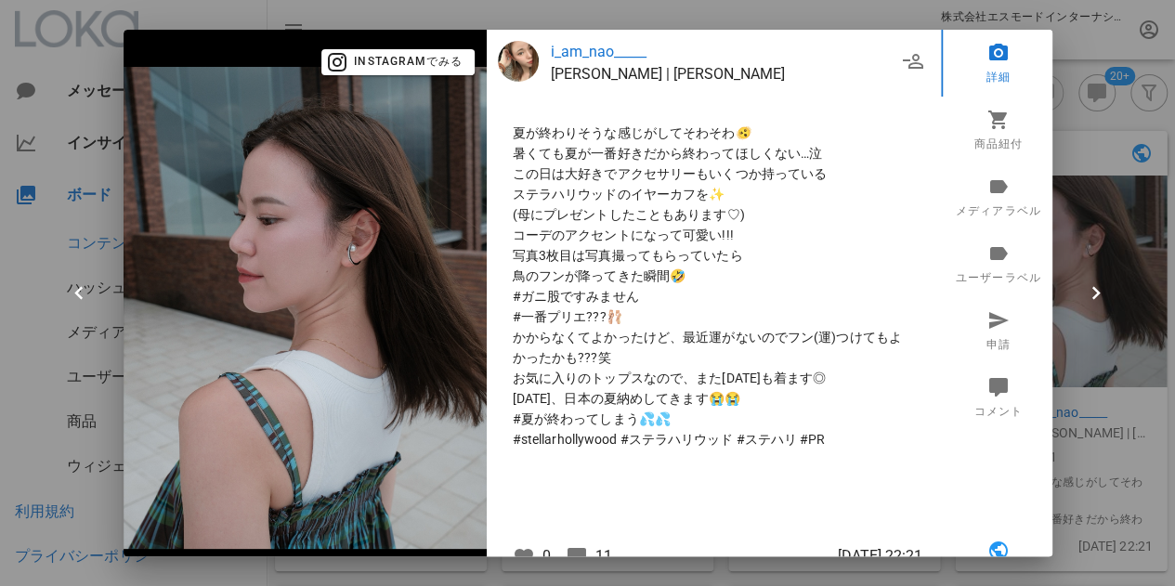
click at [1083, 93] on div at bounding box center [587, 293] width 1175 height 586
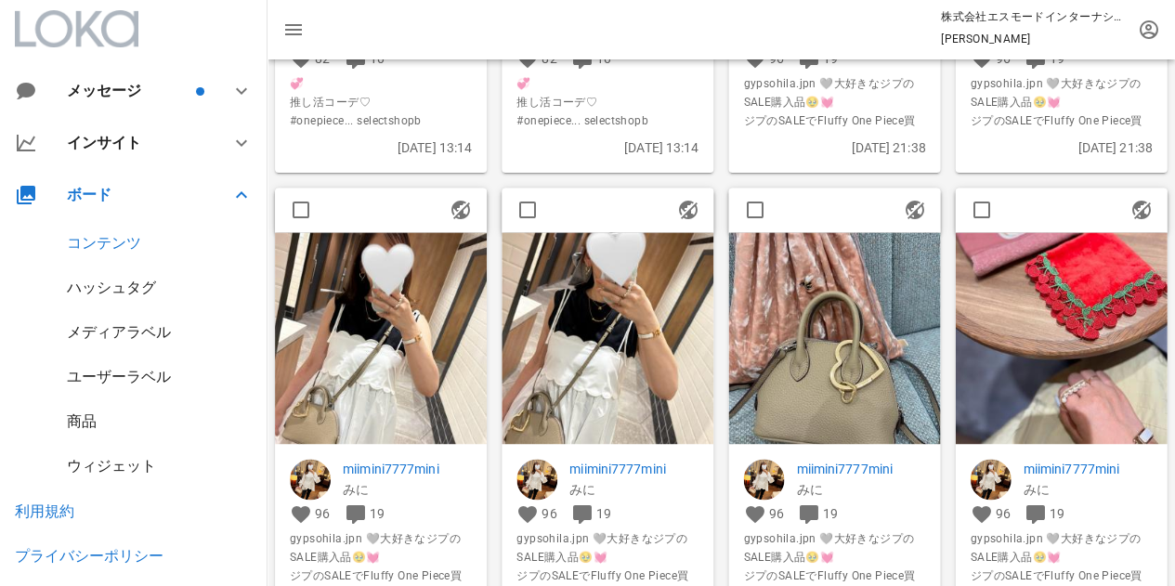
scroll to position [1857, 0]
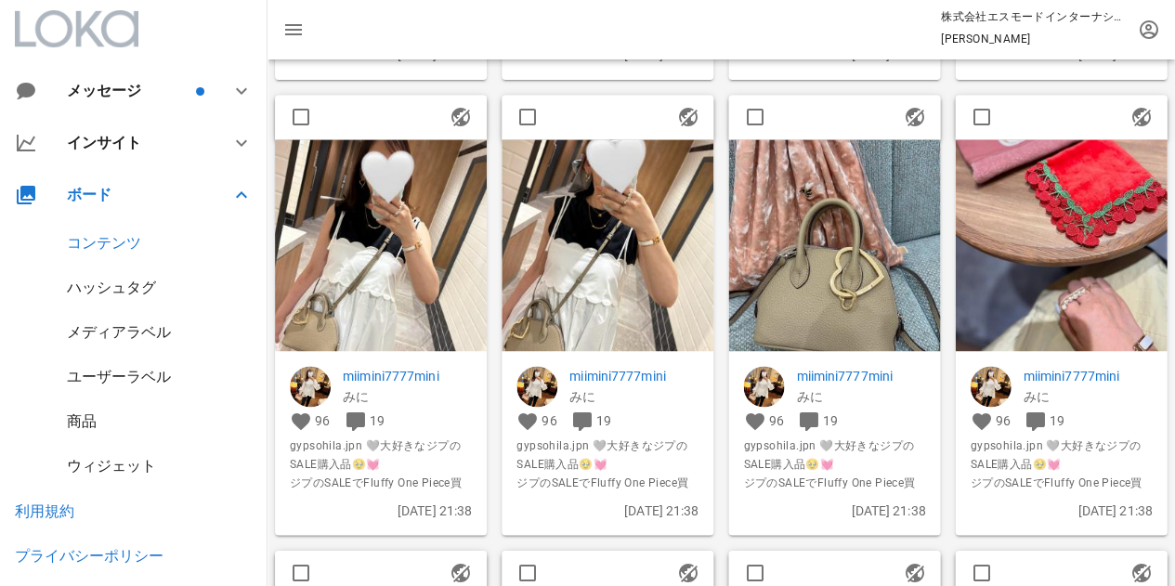
click at [1073, 372] on p "miimini7777mini" at bounding box center [1086, 377] width 129 height 20
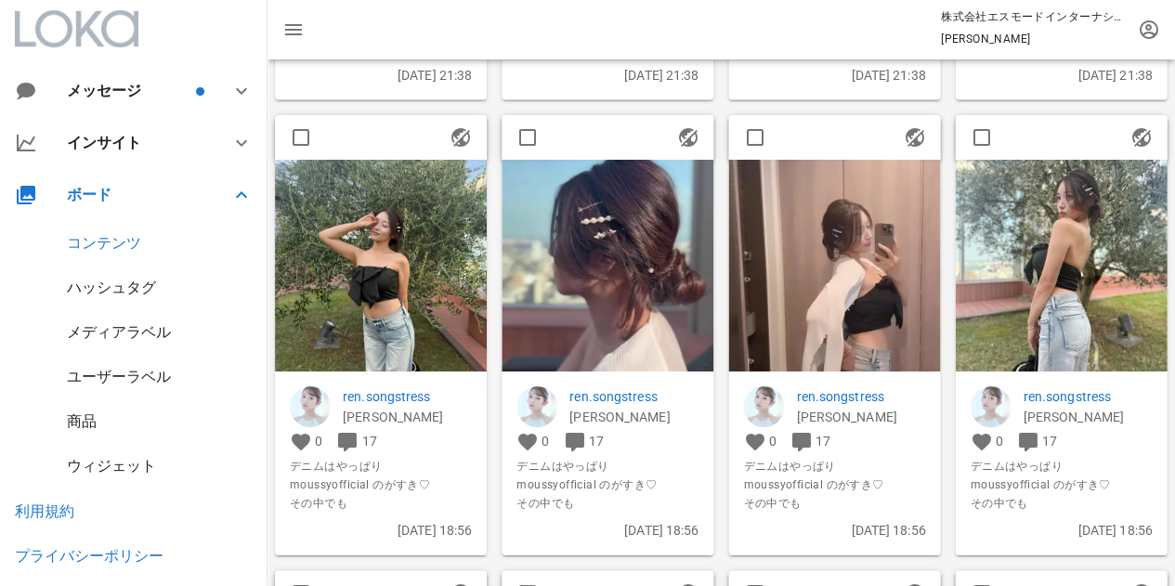
scroll to position [2322, 0]
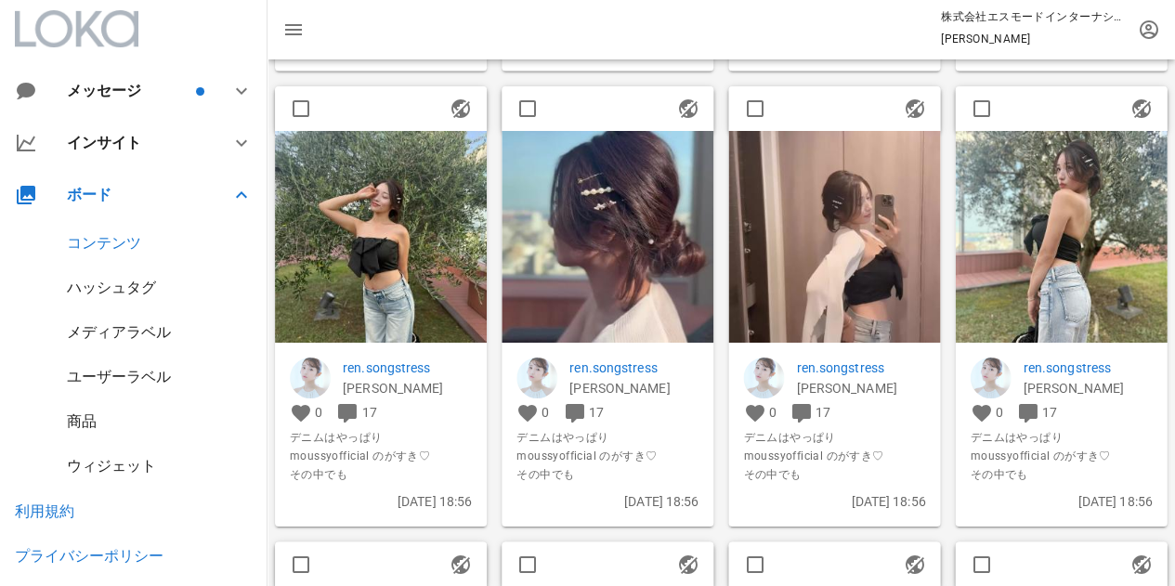
click at [635, 367] on p "ren.songstress" at bounding box center [633, 368] width 129 height 20
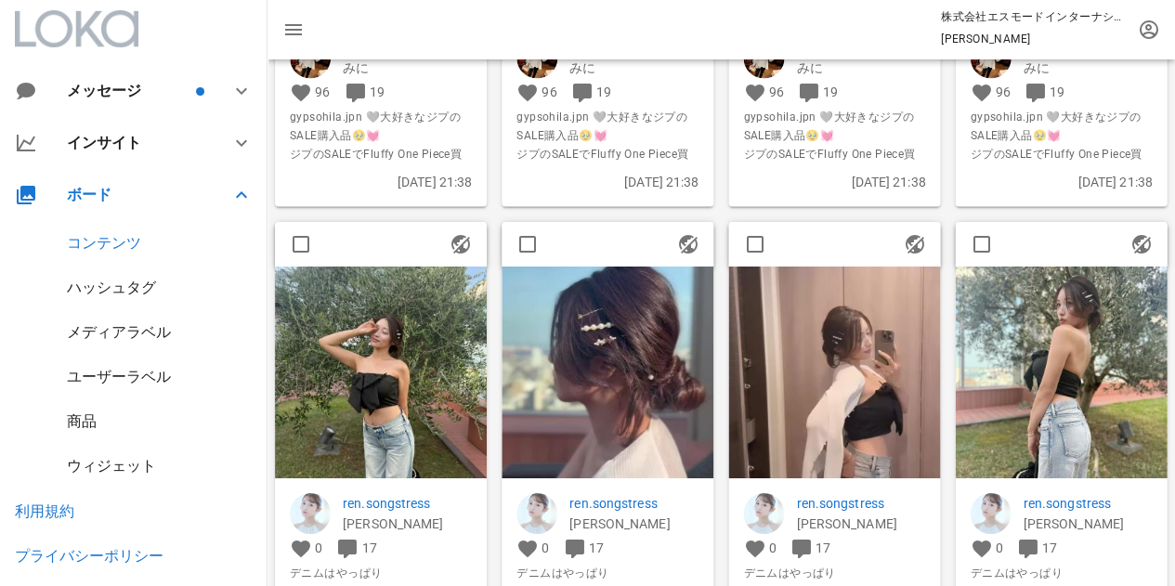
scroll to position [2229, 0]
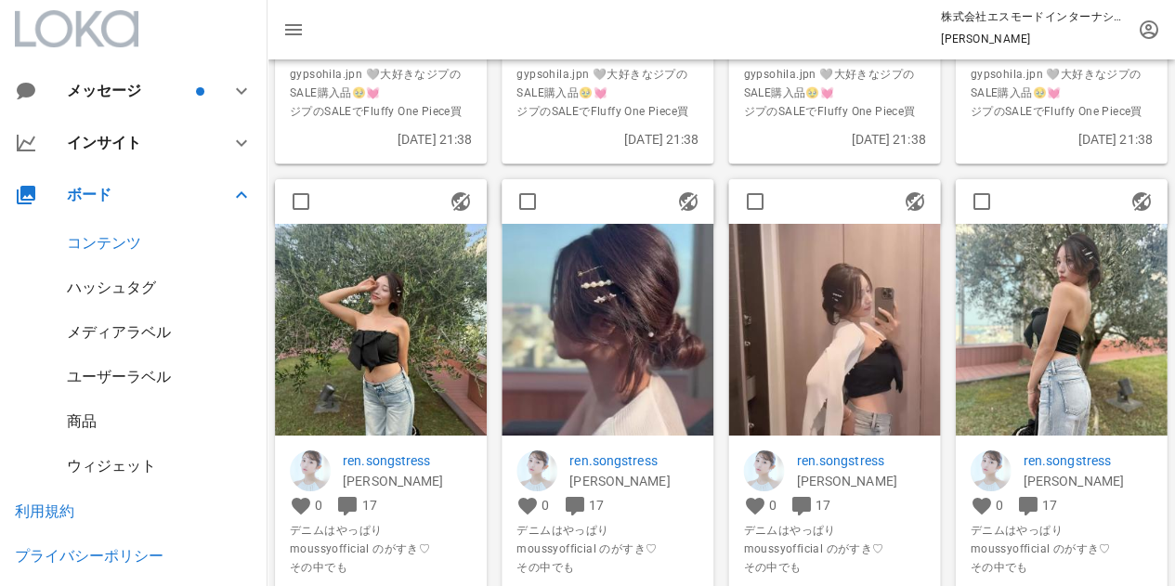
click at [435, 355] on img at bounding box center [381, 330] width 212 height 212
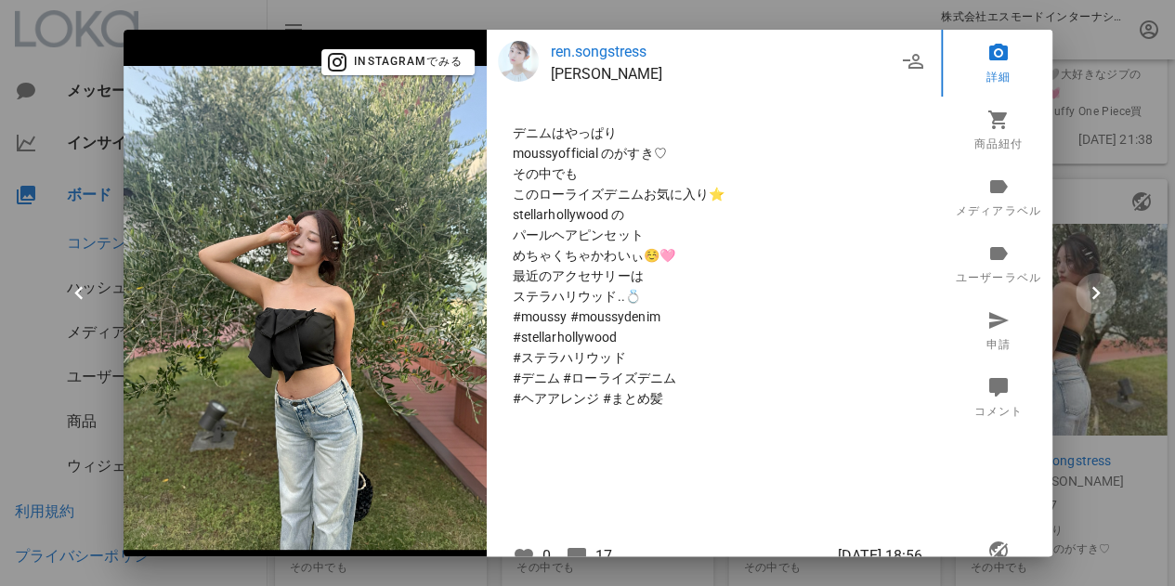
click at [1092, 293] on icon "button" at bounding box center [1096, 293] width 26 height 26
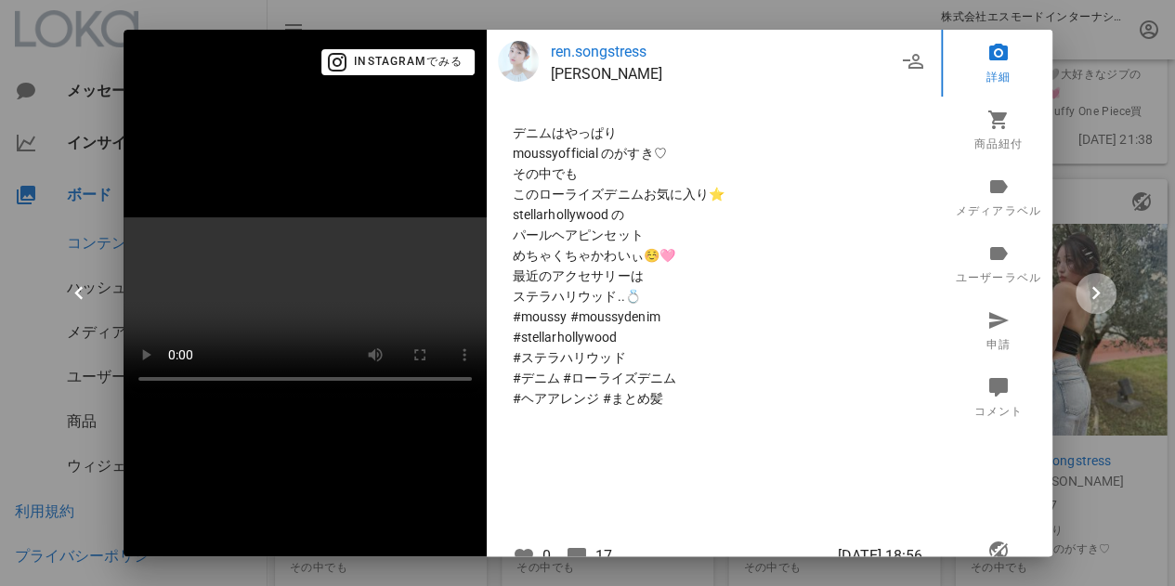
click at [1083, 292] on icon "button" at bounding box center [1096, 293] width 26 height 26
click at [1072, 291] on div at bounding box center [587, 293] width 1175 height 586
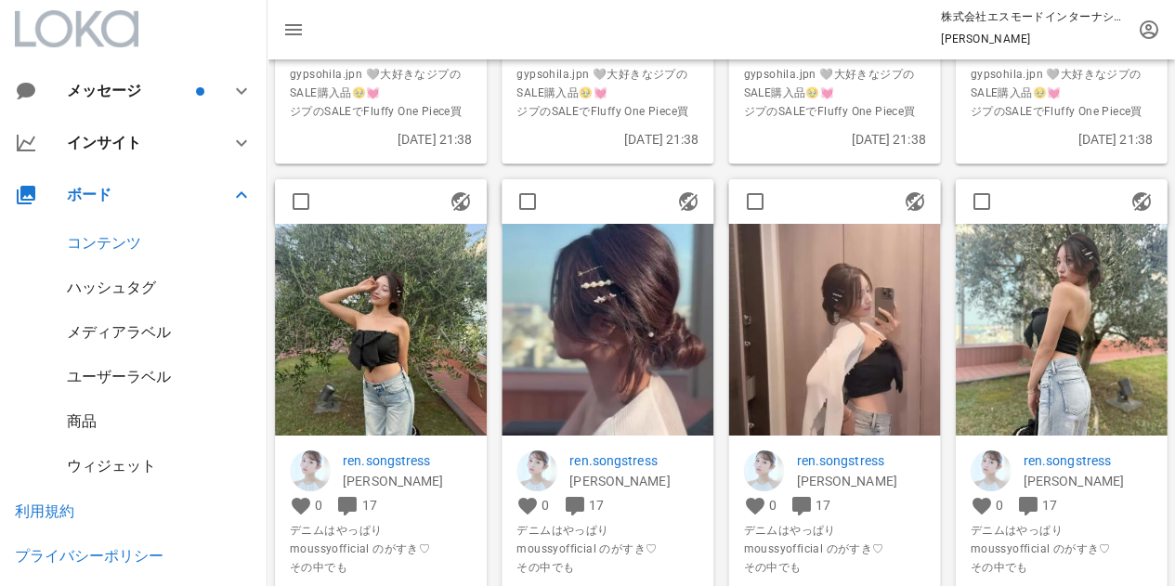
click at [609, 329] on img at bounding box center [607, 330] width 212 height 212
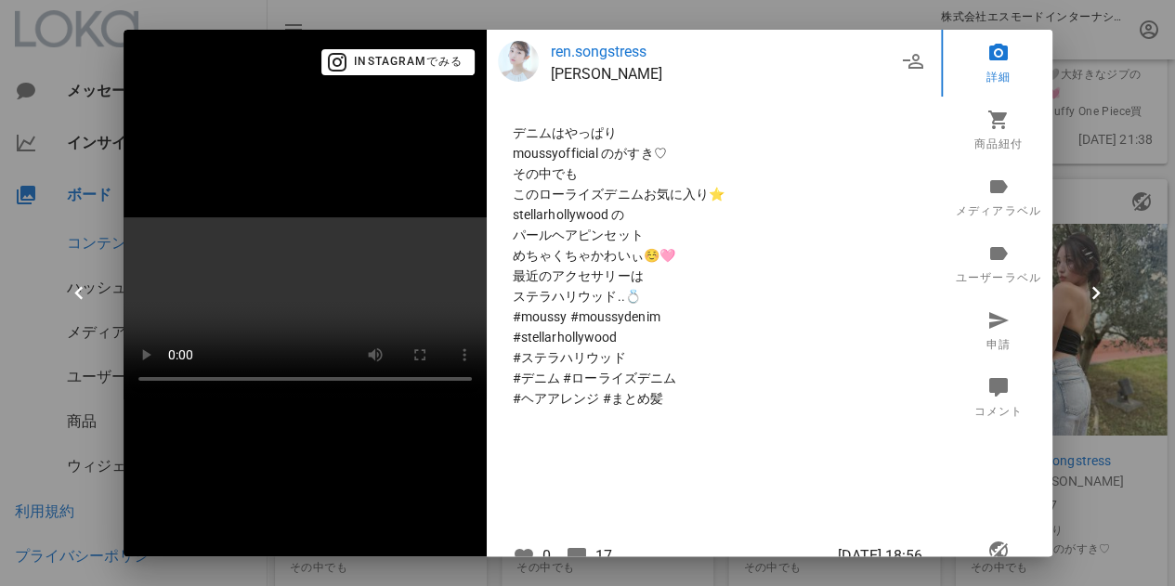
drag, startPoint x: 978, startPoint y: 166, endPoint x: 798, endPoint y: 197, distance: 182.7
click at [800, 215] on span "stellarhollywood の" at bounding box center [714, 214] width 402 height 20
click at [979, 205] on link "メディアラベル" at bounding box center [998, 196] width 115 height 67
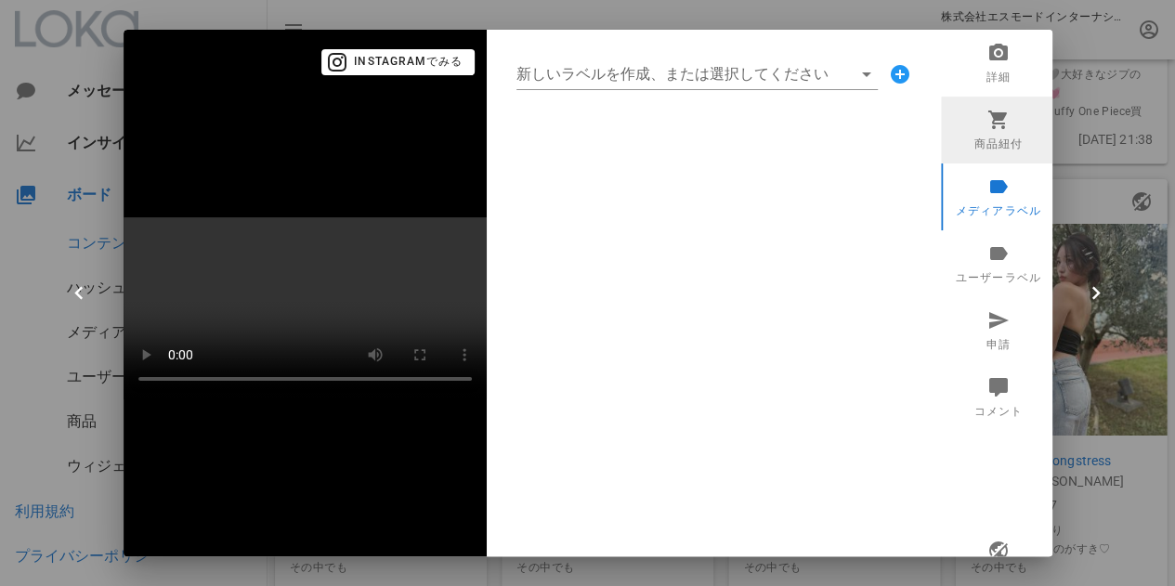
click at [982, 132] on link "商品紐付" at bounding box center [998, 130] width 115 height 67
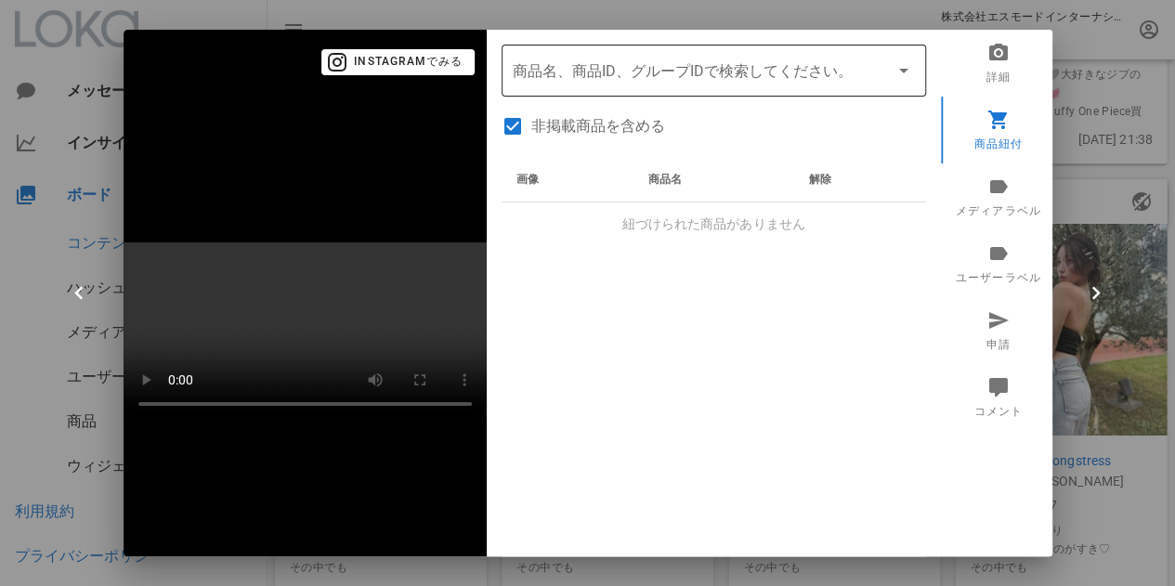
click at [800, 75] on input "商品" at bounding box center [688, 71] width 350 height 30
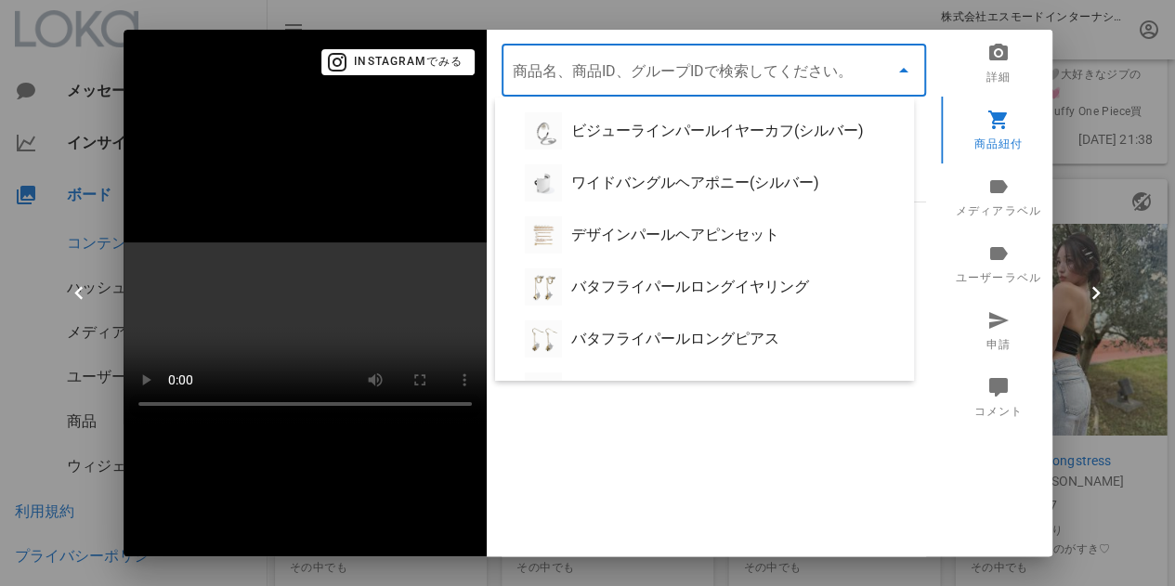
click at [624, 242] on div "デザインパールヘアピンセット" at bounding box center [735, 235] width 328 height 18
type input "デザインパールヘアピンセット"
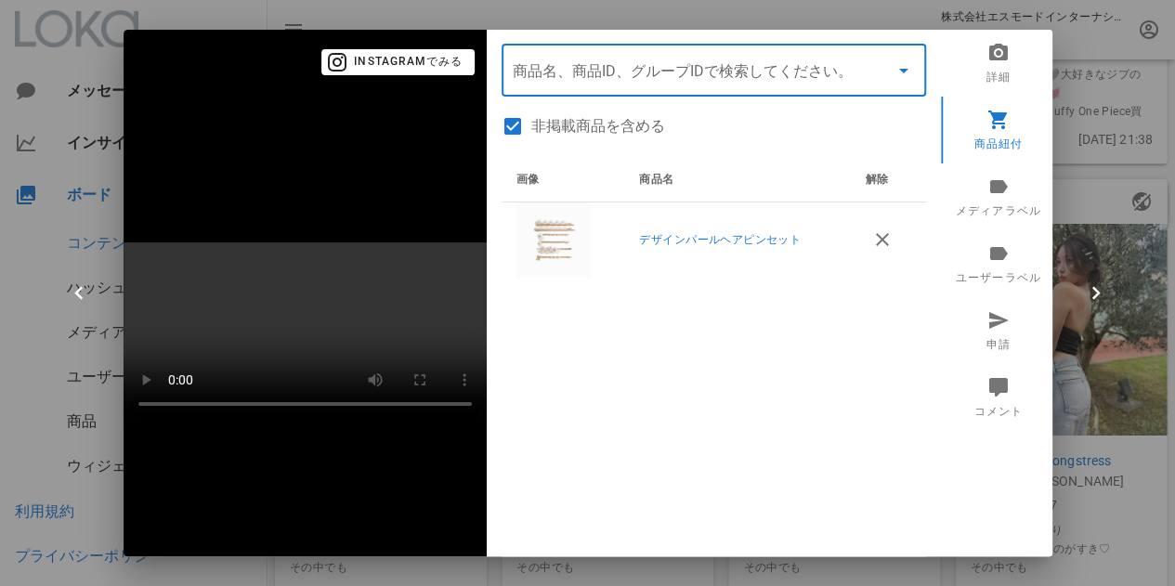
click at [830, 335] on div "画像 商品名 解除 デザインパールヘアピンセット" at bounding box center [713, 390] width 424 height 464
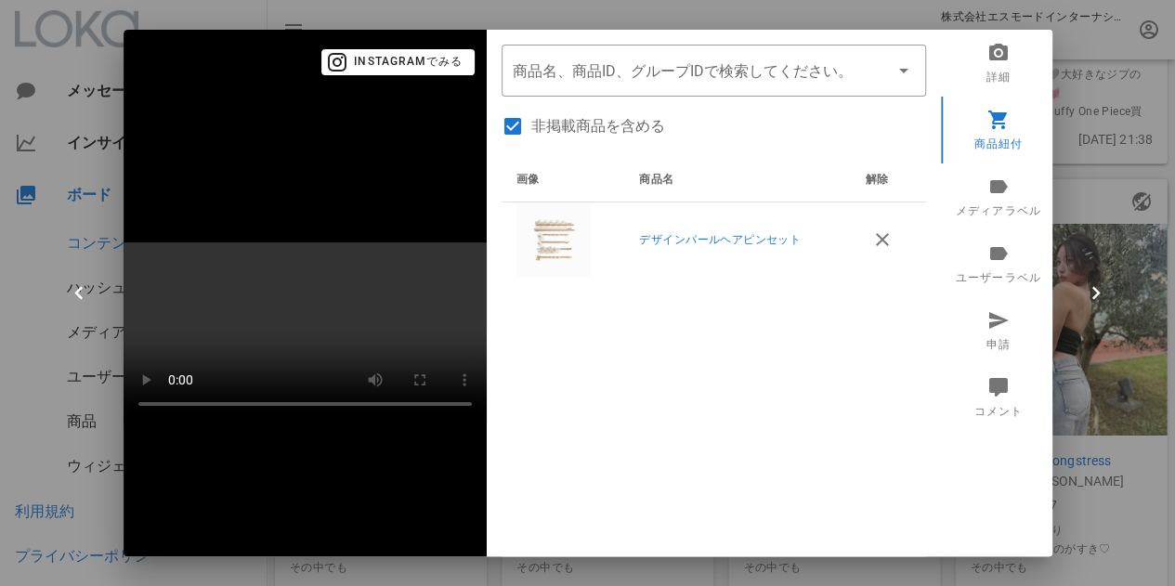
click at [1108, 431] on div at bounding box center [587, 293] width 1175 height 586
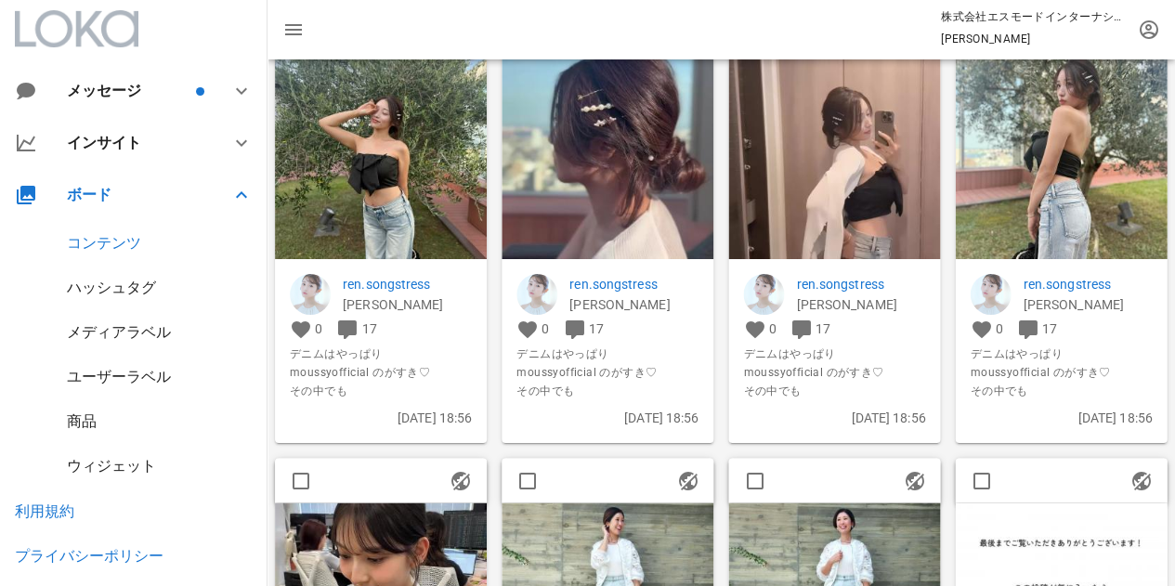
scroll to position [2322, 0]
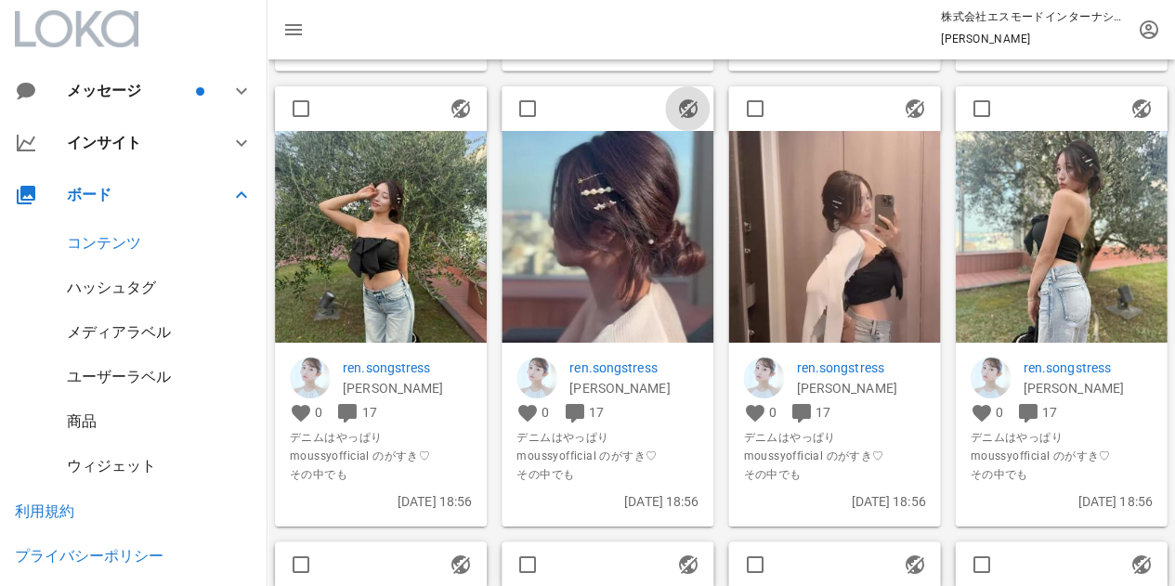
click at [690, 107] on icon "button" at bounding box center [687, 109] width 22 height 22
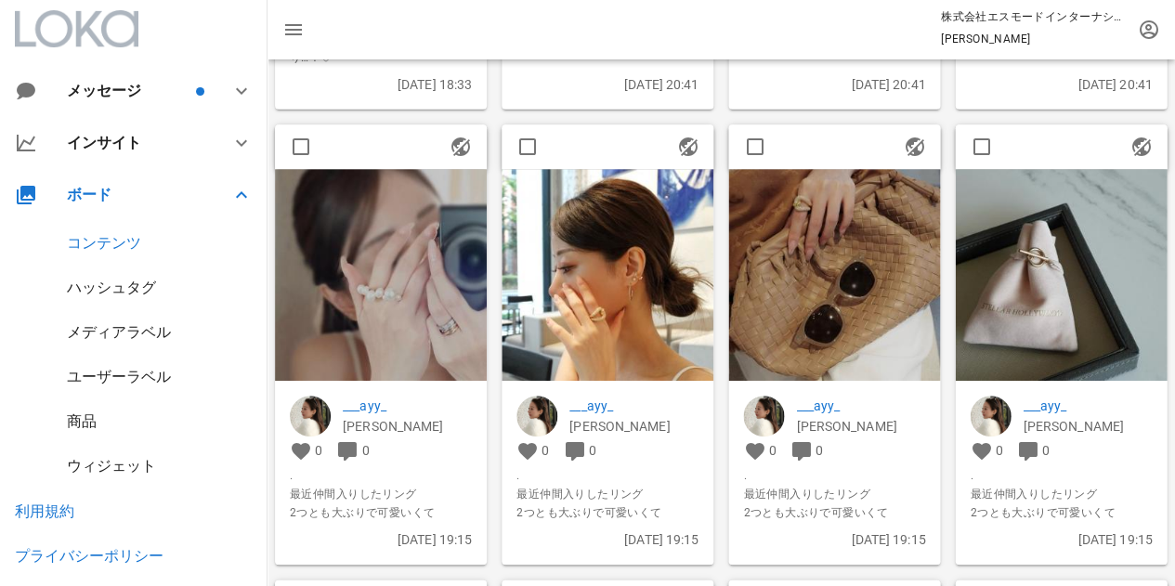
scroll to position [3157, 0]
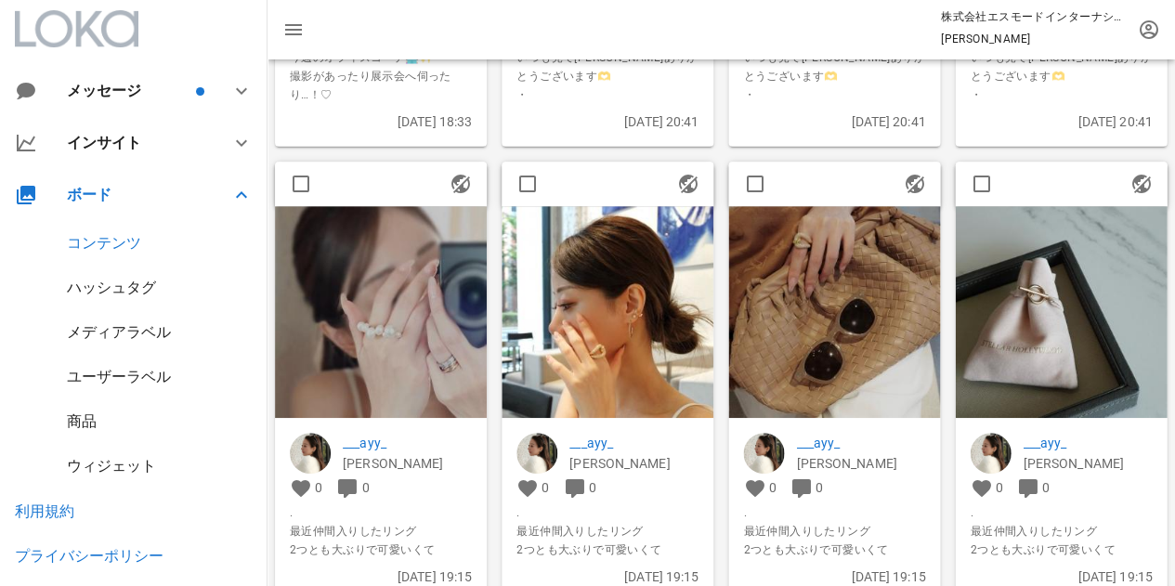
click at [368, 447] on p "___ayy_" at bounding box center [407, 443] width 129 height 20
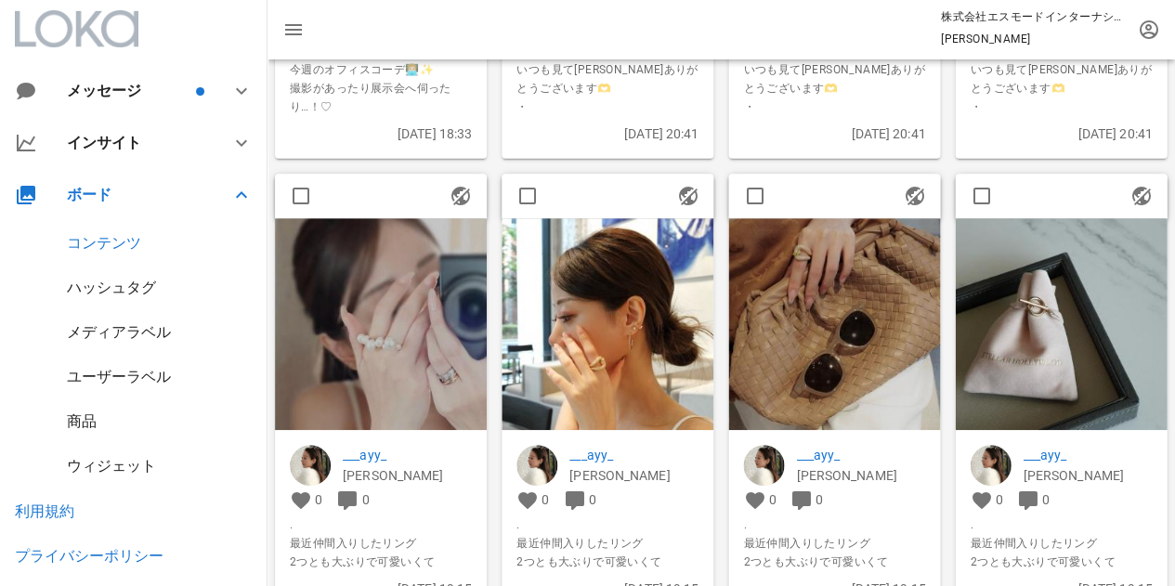
scroll to position [3250, 0]
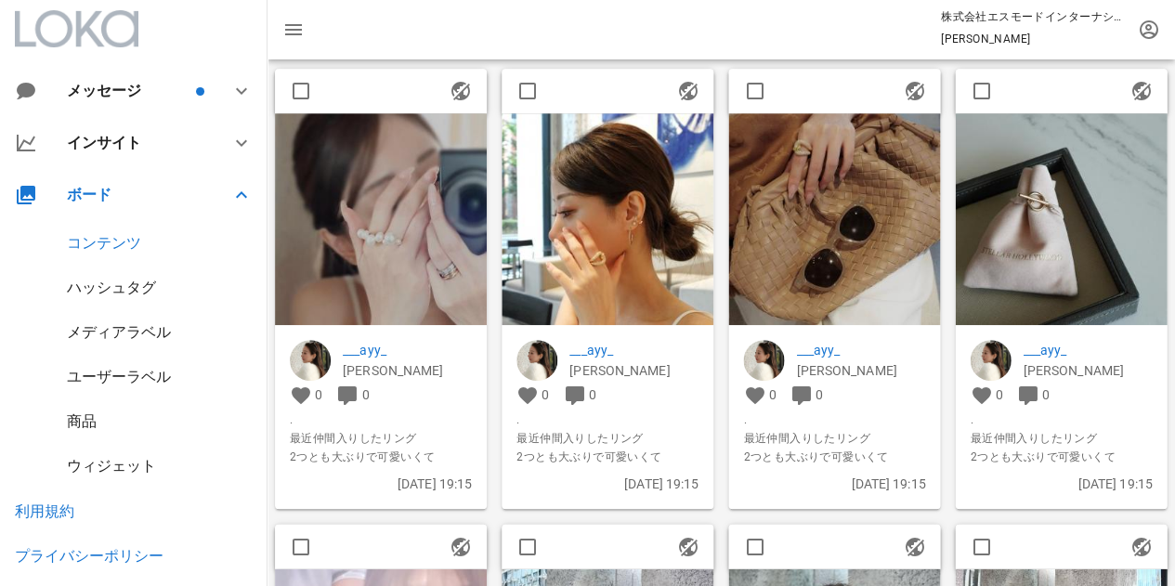
click at [641, 241] on img at bounding box center [607, 219] width 212 height 212
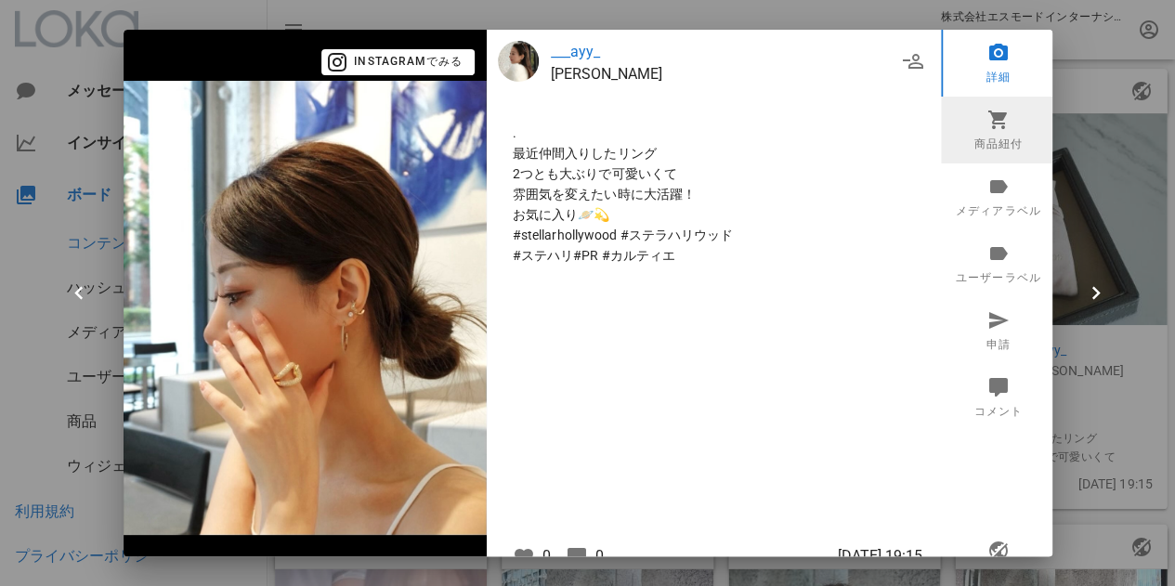
click at [981, 135] on link "商品紐付" at bounding box center [998, 130] width 115 height 67
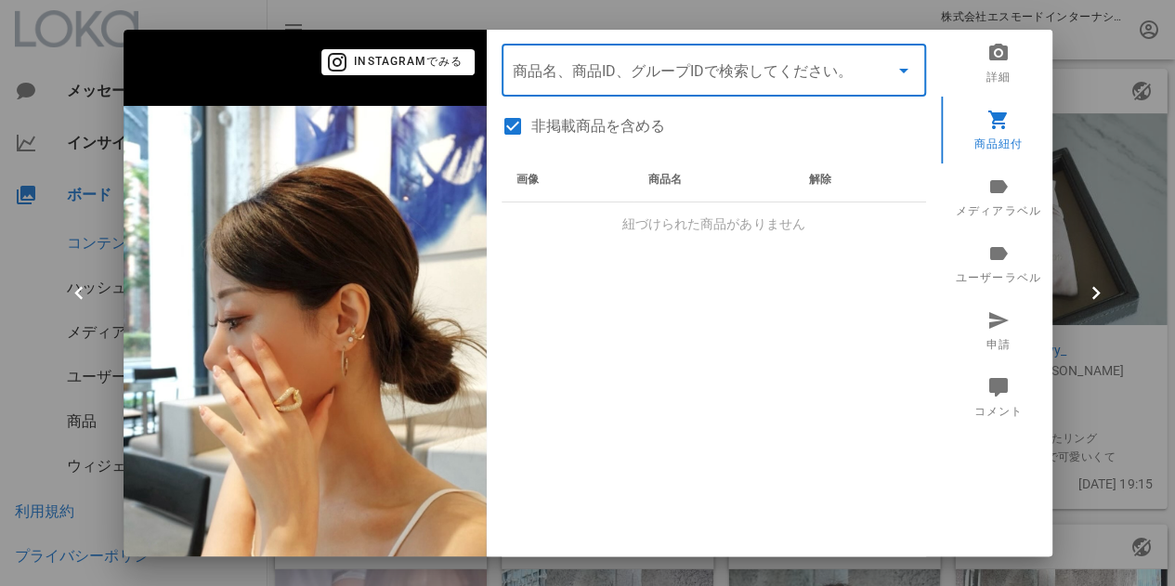
click at [673, 77] on input "商品" at bounding box center [688, 71] width 350 height 30
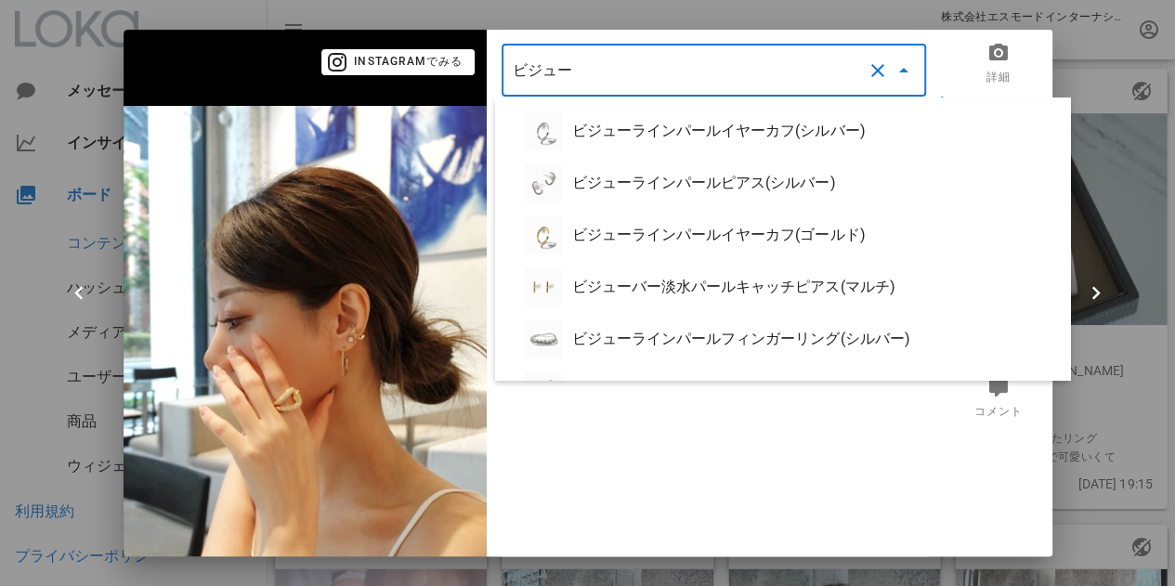
type input "ビジュー"
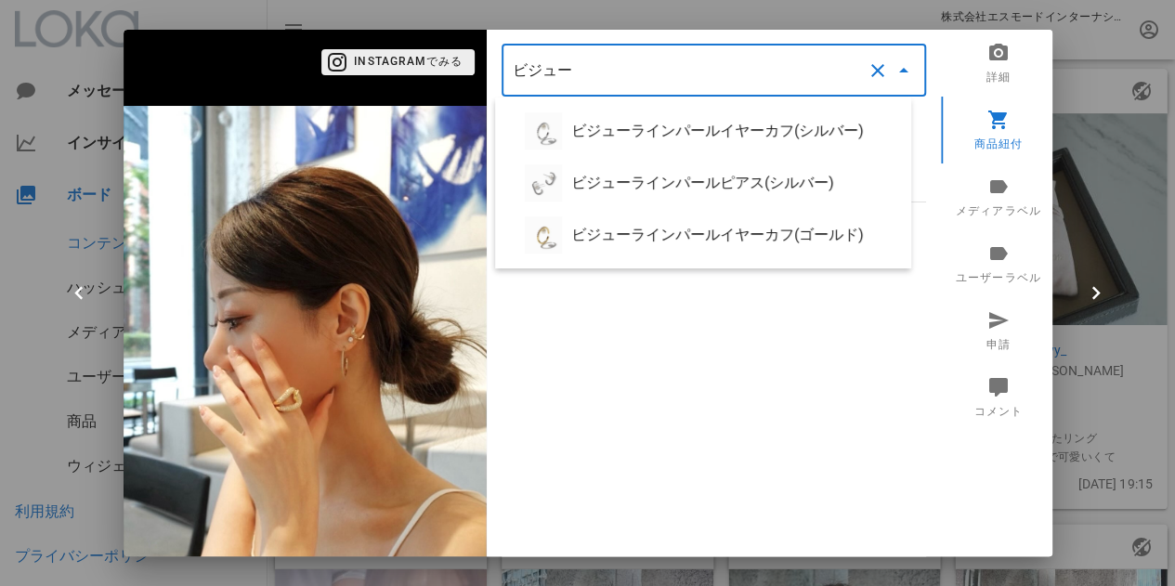
drag, startPoint x: 670, startPoint y: 77, endPoint x: 435, endPoint y: 74, distance: 235.9
click at [436, 75] on div "Instagramでみる ___ayy_ AYA . 最近仲間入りしたリング 2つとも大ぶりで可愛いくて 雰囲気を変えたい時に大活躍！ お気に入り🪐💫 #st…" at bounding box center [588, 333] width 929 height 607
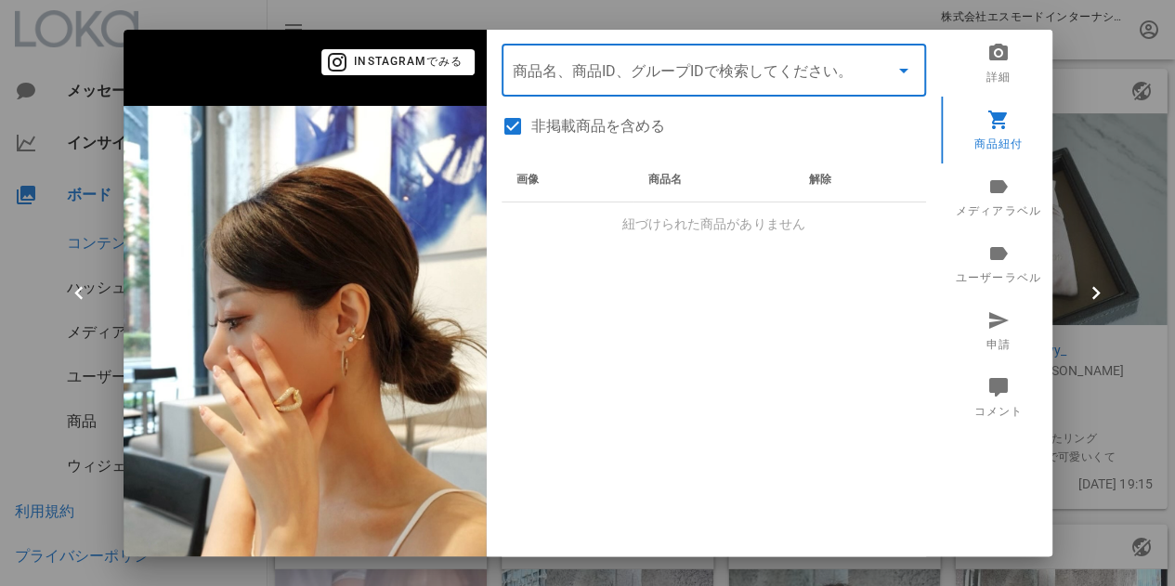
click at [624, 69] on input "商品" at bounding box center [688, 71] width 350 height 30
paste input "シャイニーベルトリング(ゴールド)"
type input "シャイニーベルトリング(ゴールド)"
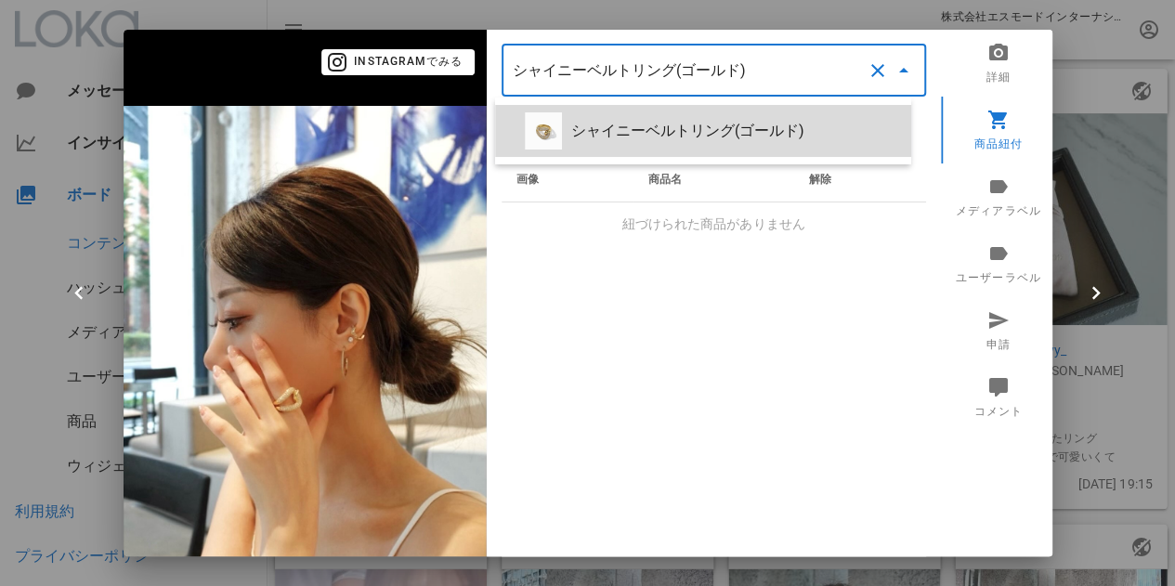
click at [768, 131] on div "シャイニーベルトリング(ゴールド)" at bounding box center [733, 131] width 325 height 18
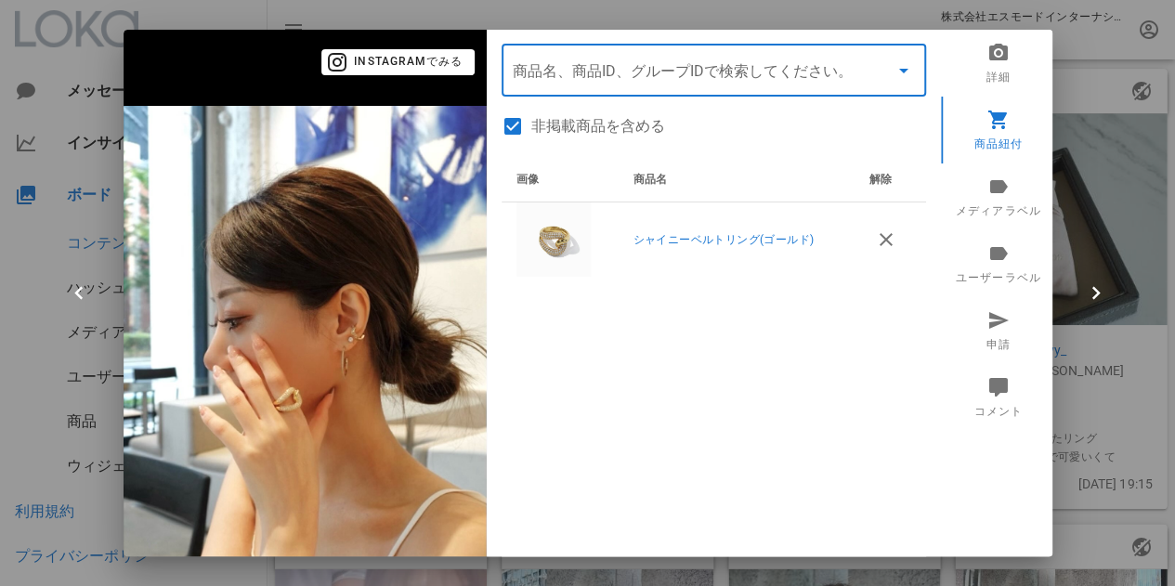
click at [613, 120] on label "非掲載商品を含める" at bounding box center [728, 126] width 395 height 19
checkbox input "false"
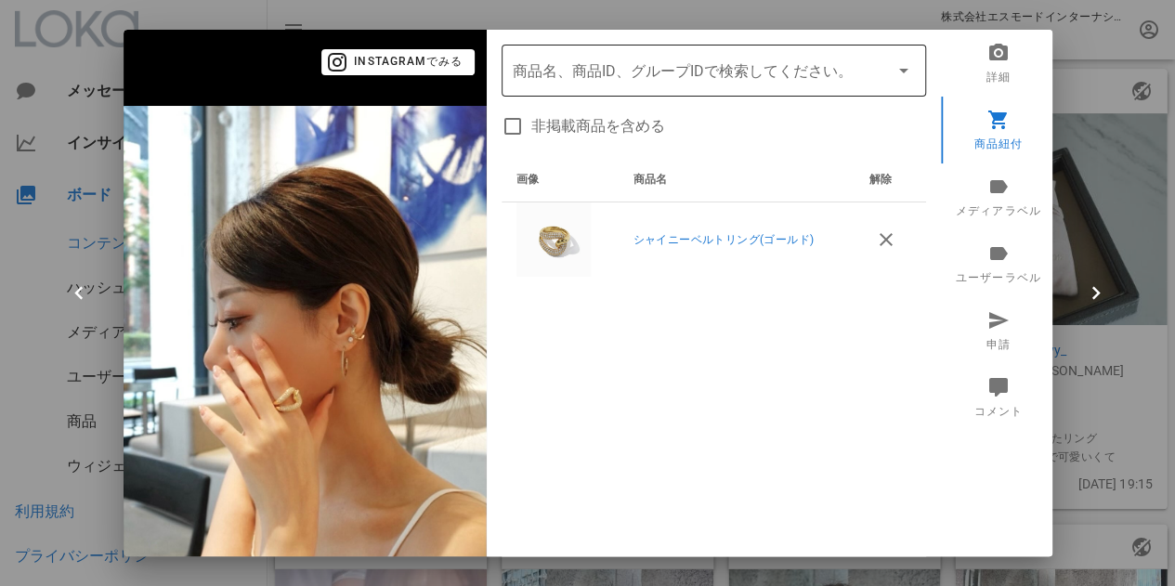
click at [617, 56] on input "商品" at bounding box center [688, 71] width 350 height 30
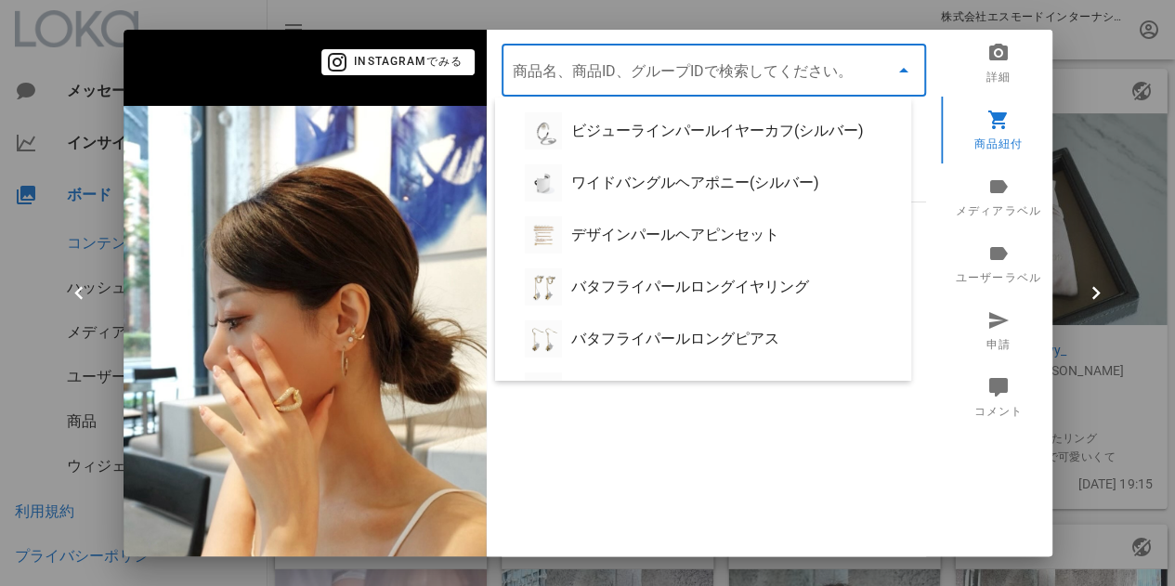
click at [616, 75] on input "商品" at bounding box center [688, 71] width 350 height 30
paste input "シャイニーベルトリング(ゴールド)"
type input "シャイニーベルトリング(ゴールド)"
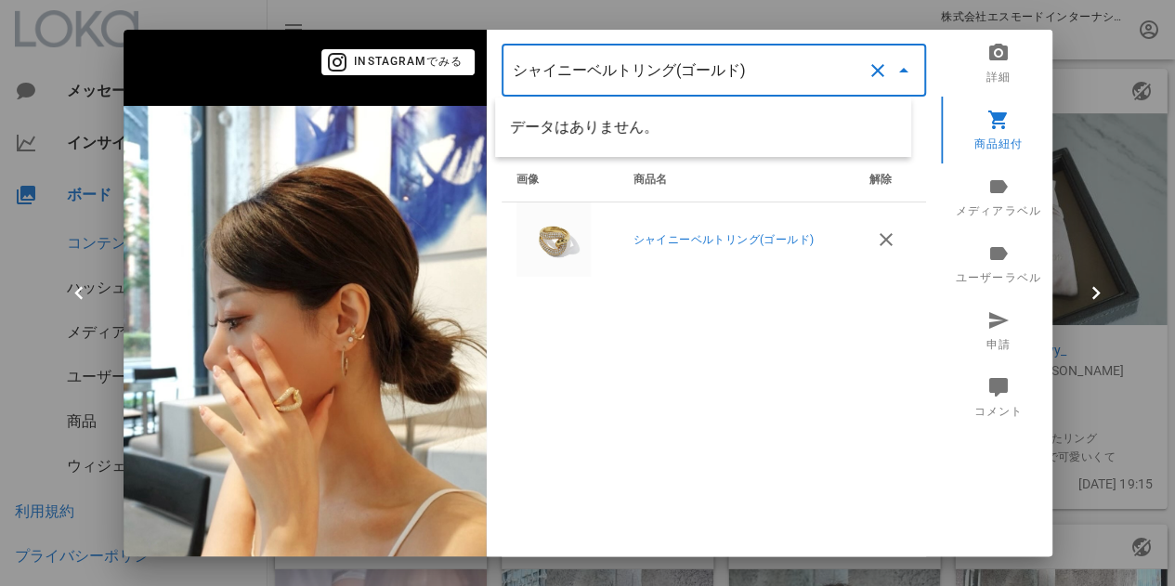
click at [866, 72] on button "clear icon" at bounding box center [877, 70] width 22 height 22
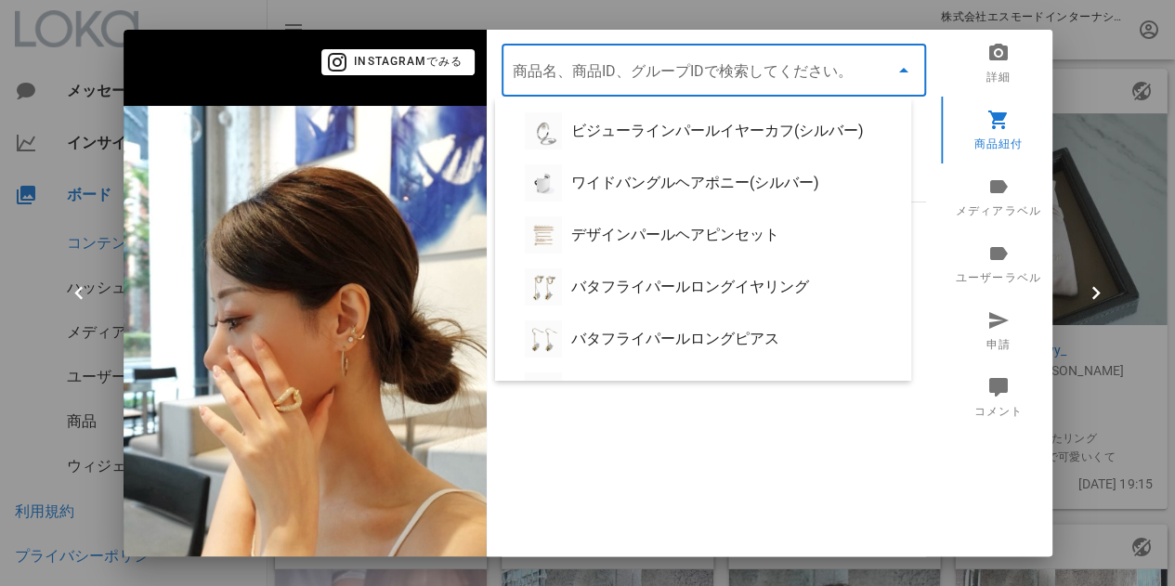
click at [743, 432] on div "画像 商品名 解除 シャイニーベルトリング(ゴールド)" at bounding box center [713, 390] width 424 height 464
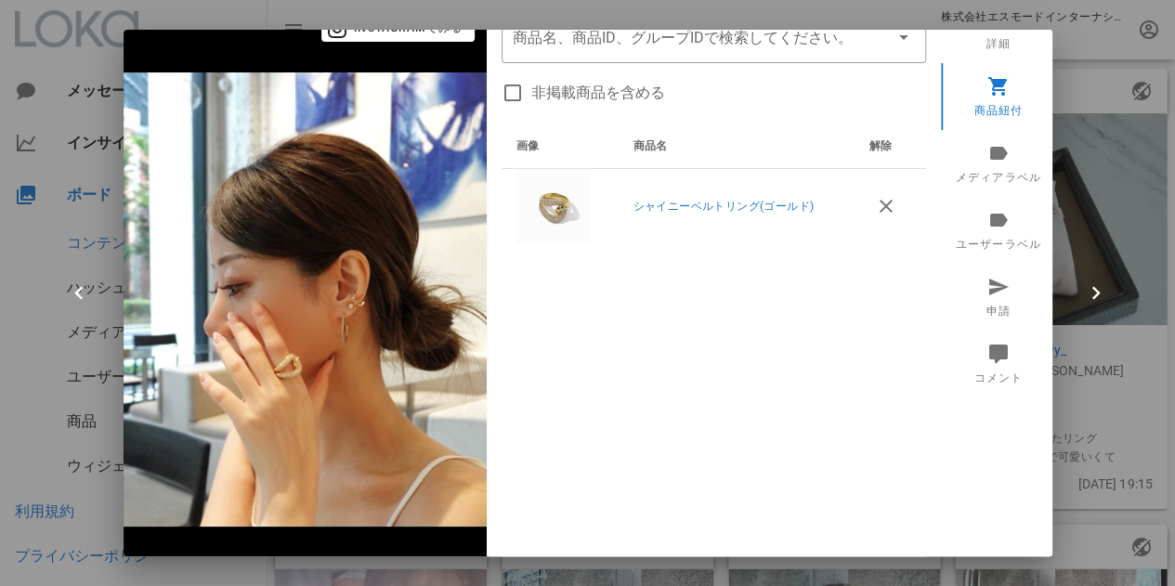
scroll to position [0, 0]
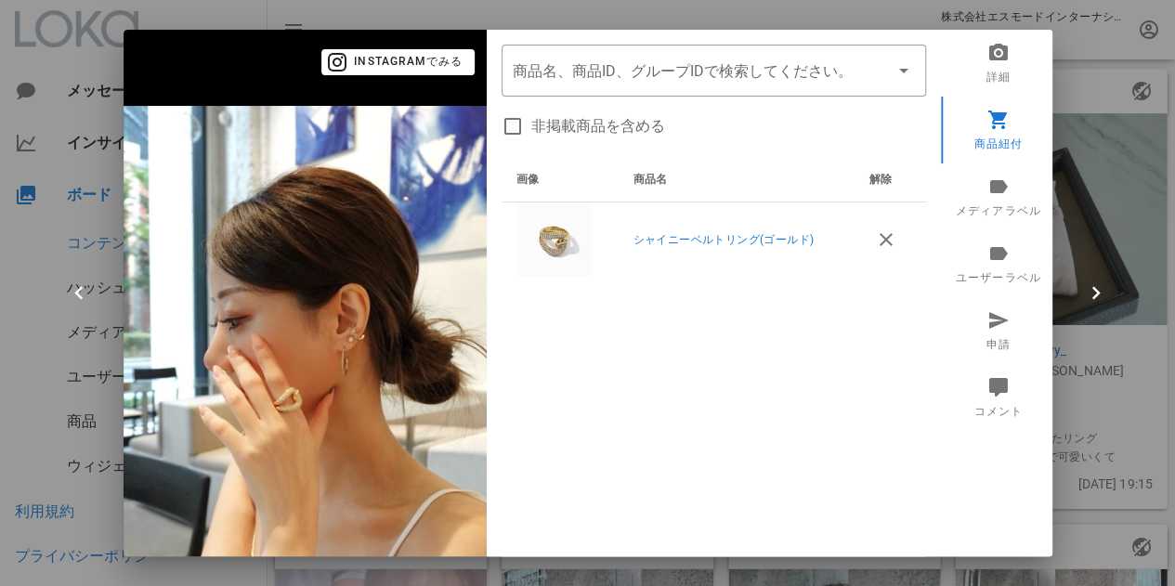
click at [1098, 118] on div at bounding box center [587, 293] width 1175 height 586
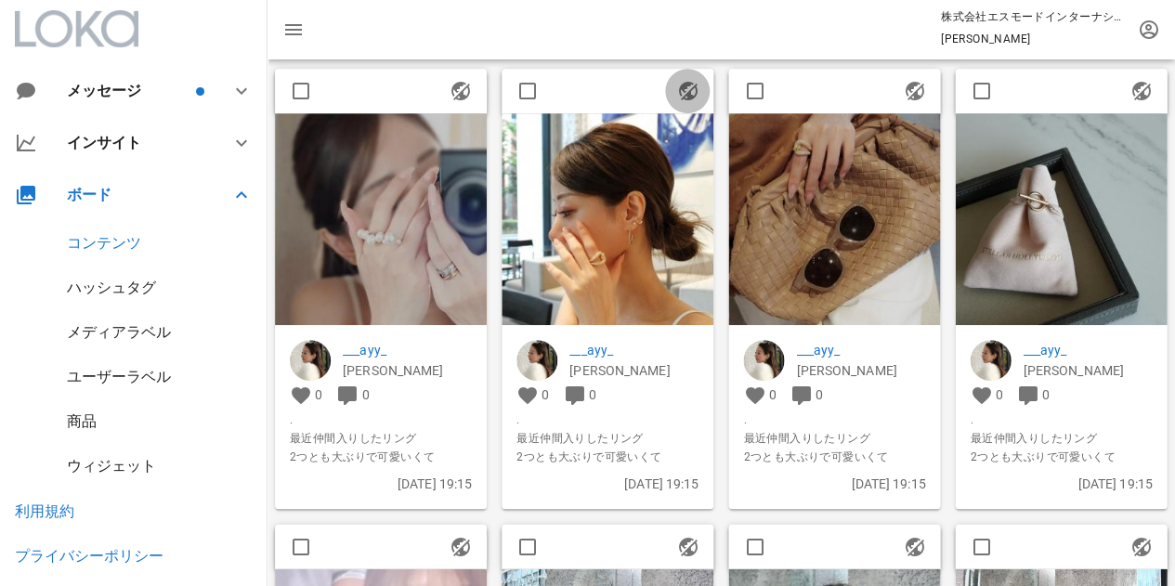
drag, startPoint x: 690, startPoint y: 92, endPoint x: 672, endPoint y: 104, distance: 21.4
click at [689, 92] on icon "button" at bounding box center [687, 91] width 22 height 22
click at [662, 246] on img at bounding box center [607, 219] width 212 height 212
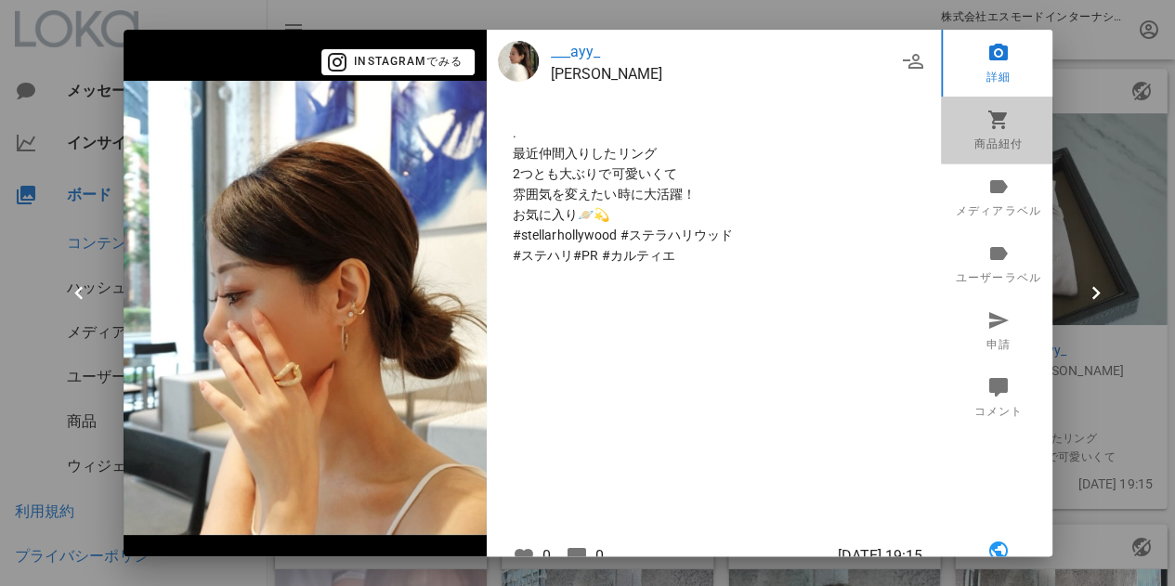
click at [983, 137] on link "商品紐付" at bounding box center [998, 130] width 115 height 67
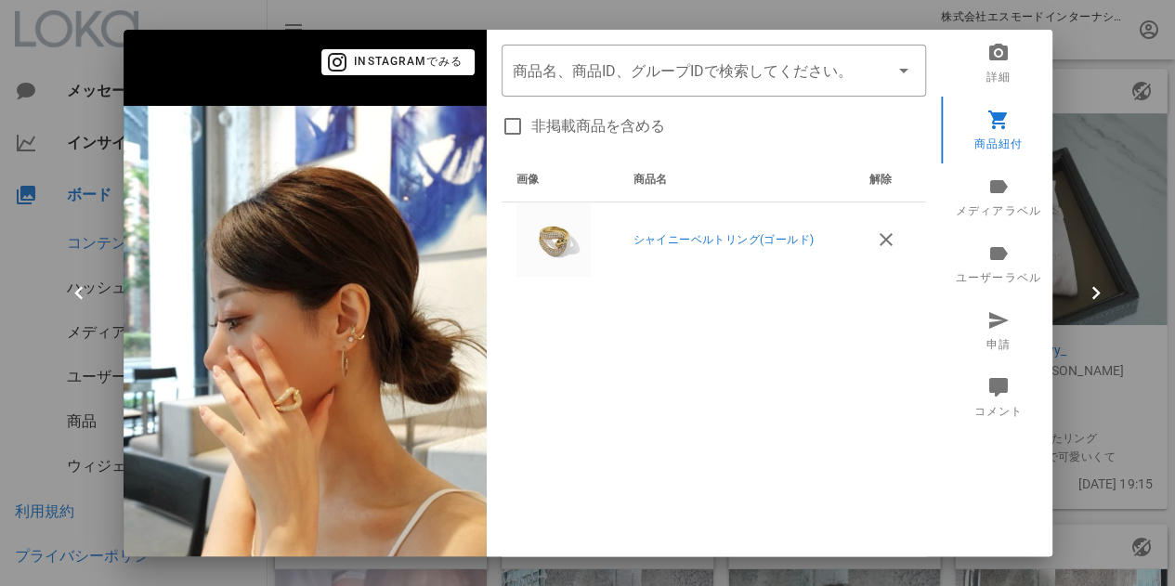
click at [1071, 52] on div at bounding box center [587, 293] width 1175 height 586
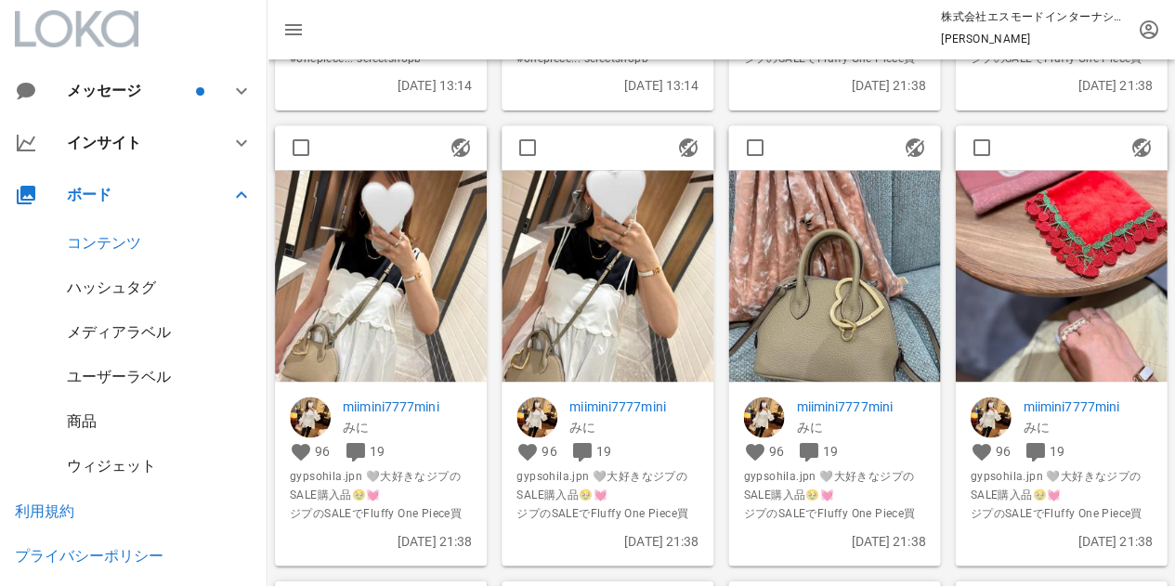
scroll to position [1764, 0]
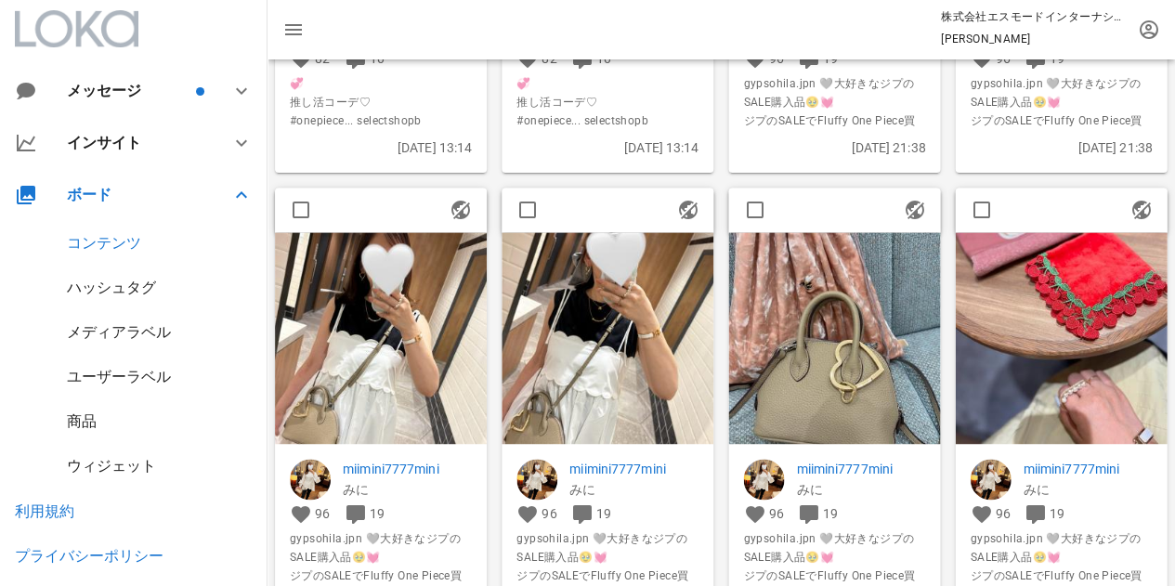
click at [1034, 299] on img at bounding box center [1061, 339] width 212 height 212
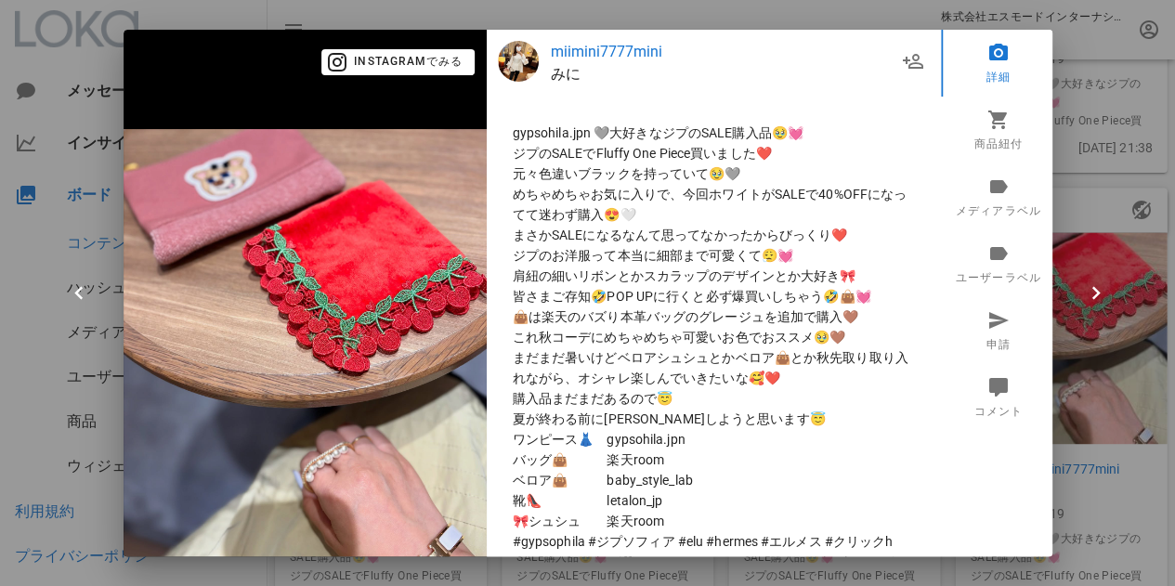
click at [613, 49] on p "miimini7777mini" at bounding box center [723, 52] width 345 height 22
click at [1073, 66] on div at bounding box center [587, 293] width 1175 height 586
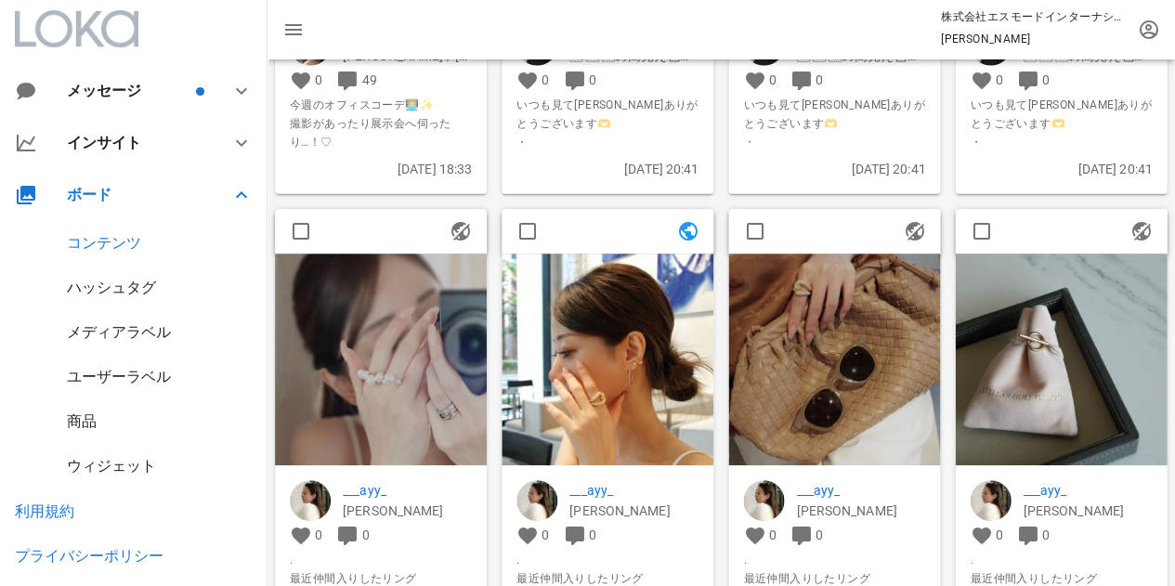
scroll to position [3250, 0]
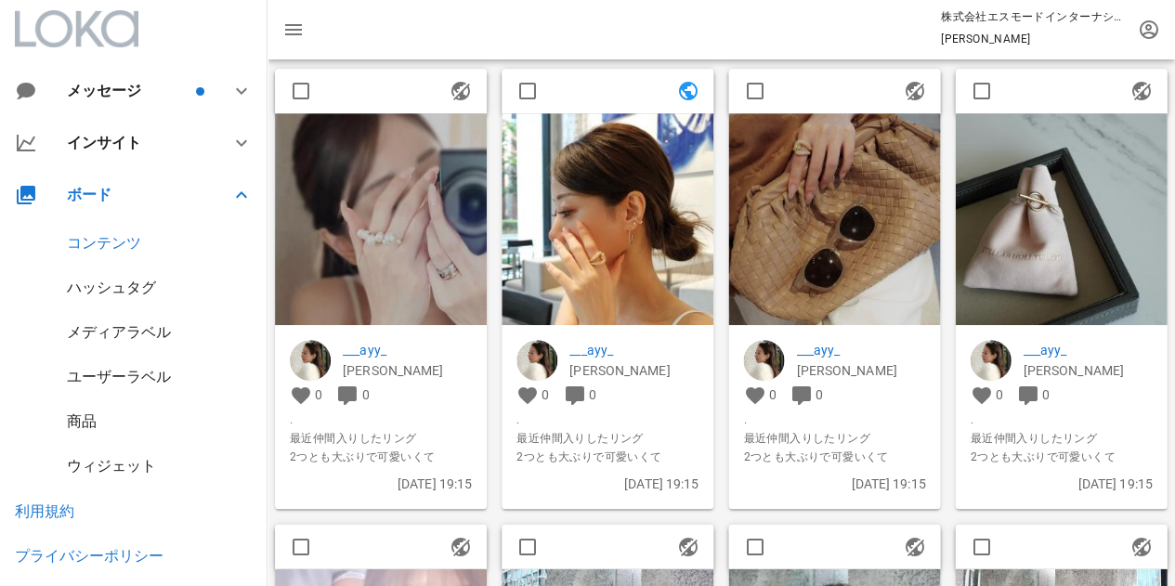
click at [375, 259] on img at bounding box center [381, 219] width 212 height 212
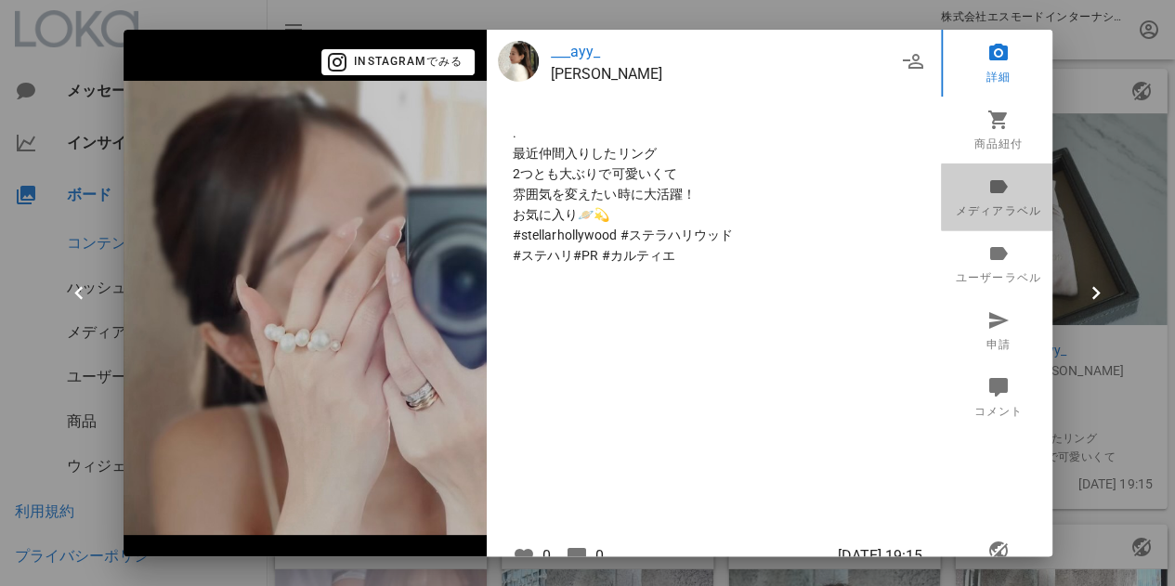
click at [976, 213] on link "メディアラベル" at bounding box center [998, 196] width 115 height 67
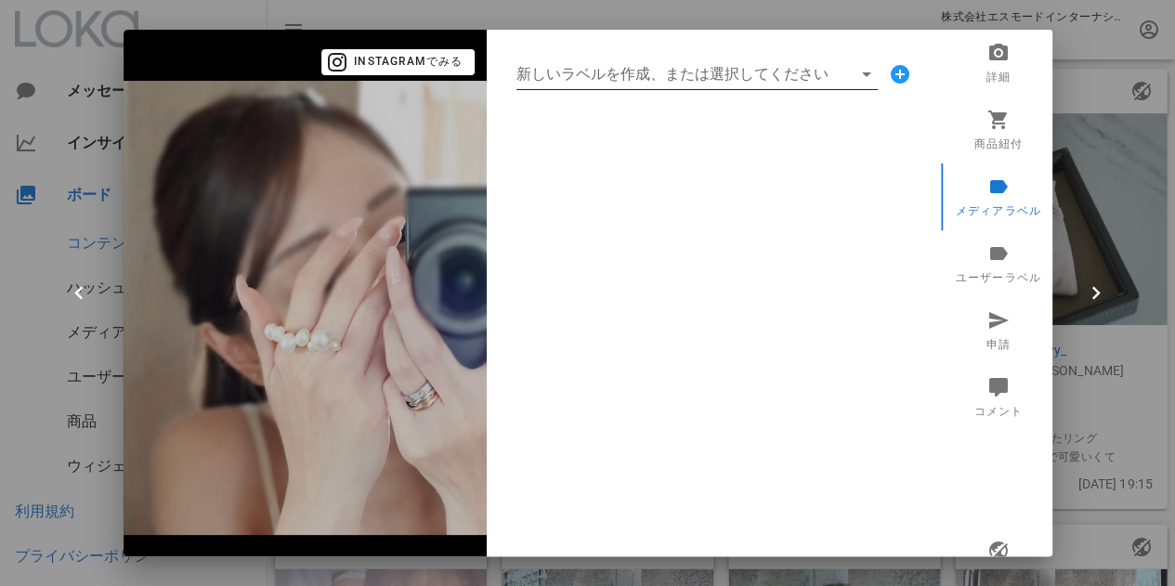
click at [632, 75] on input "新しいラベルを作成、または選択してください" at bounding box center [683, 74] width 335 height 30
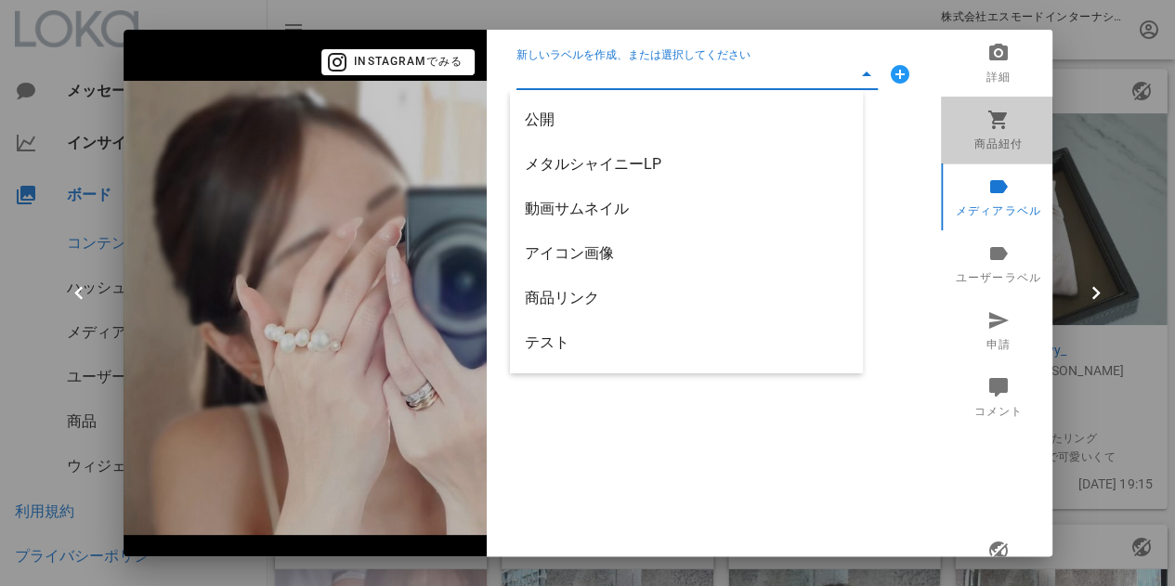
click at [999, 135] on link "商品紐付" at bounding box center [998, 130] width 115 height 67
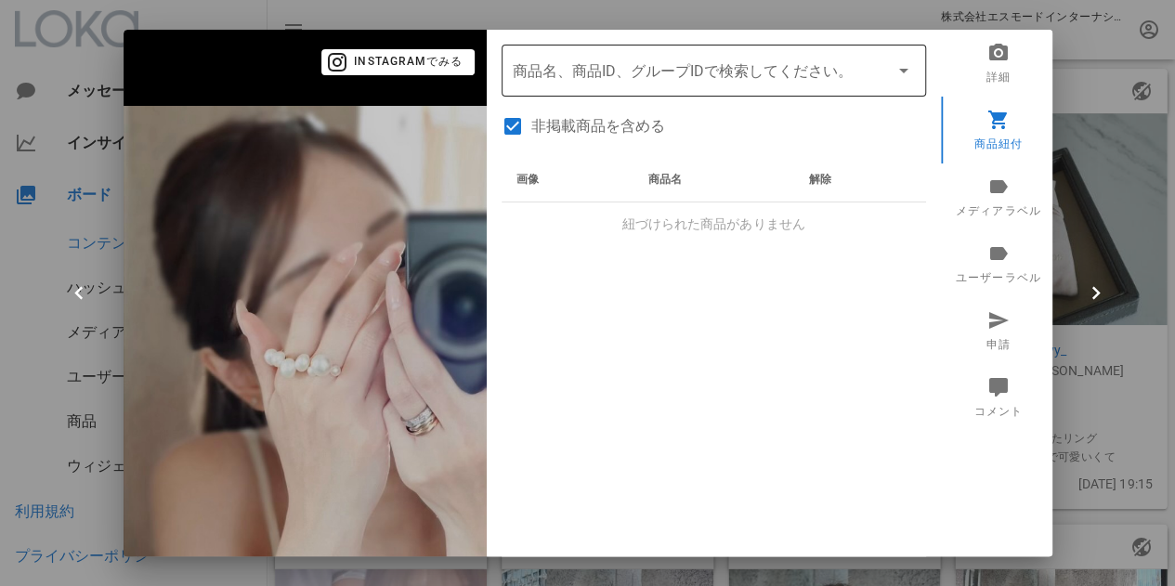
click at [643, 77] on input "商品" at bounding box center [688, 71] width 350 height 30
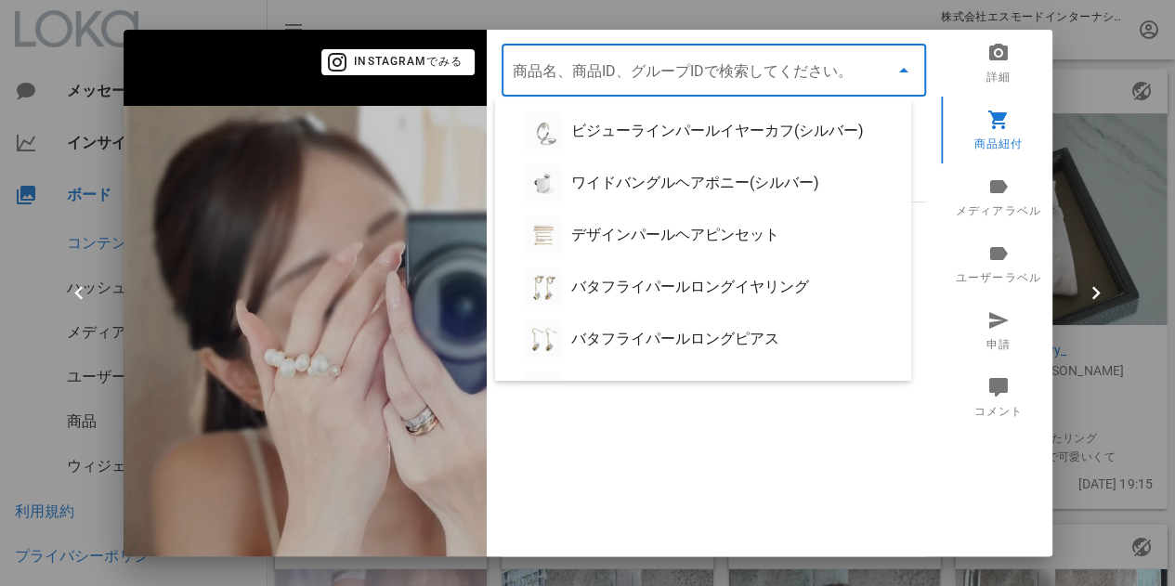
paste input "バブルパールボリュームリング"
type input "バブルパールボリュームリング"
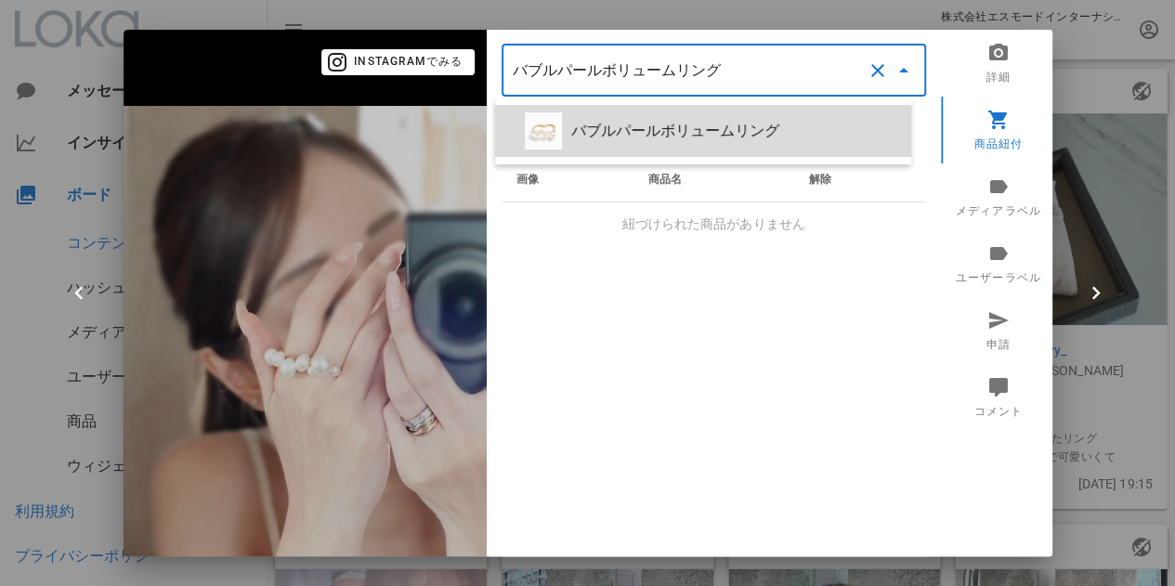
click at [664, 137] on div "バブルパールボリュームリング" at bounding box center [733, 131] width 325 height 18
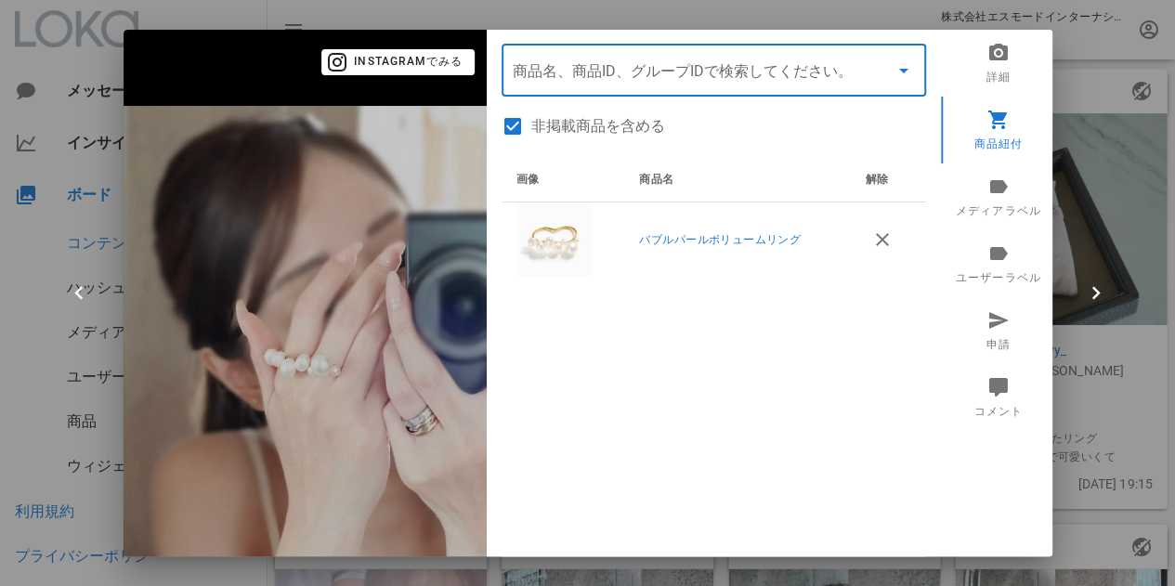
click at [1078, 146] on div at bounding box center [587, 293] width 1175 height 586
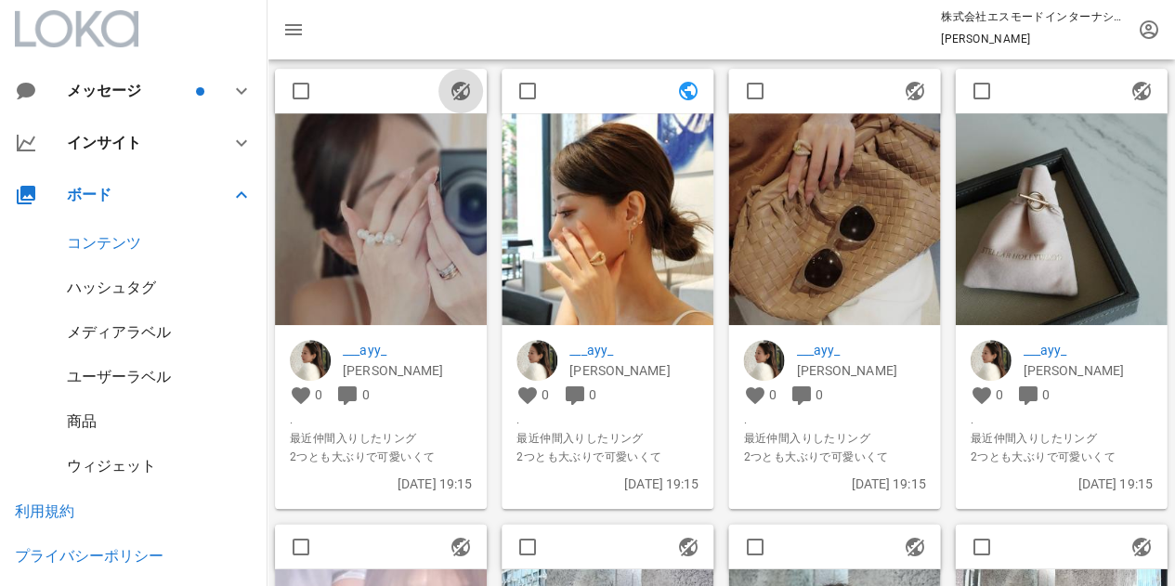
click at [464, 90] on icon "button" at bounding box center [460, 91] width 22 height 22
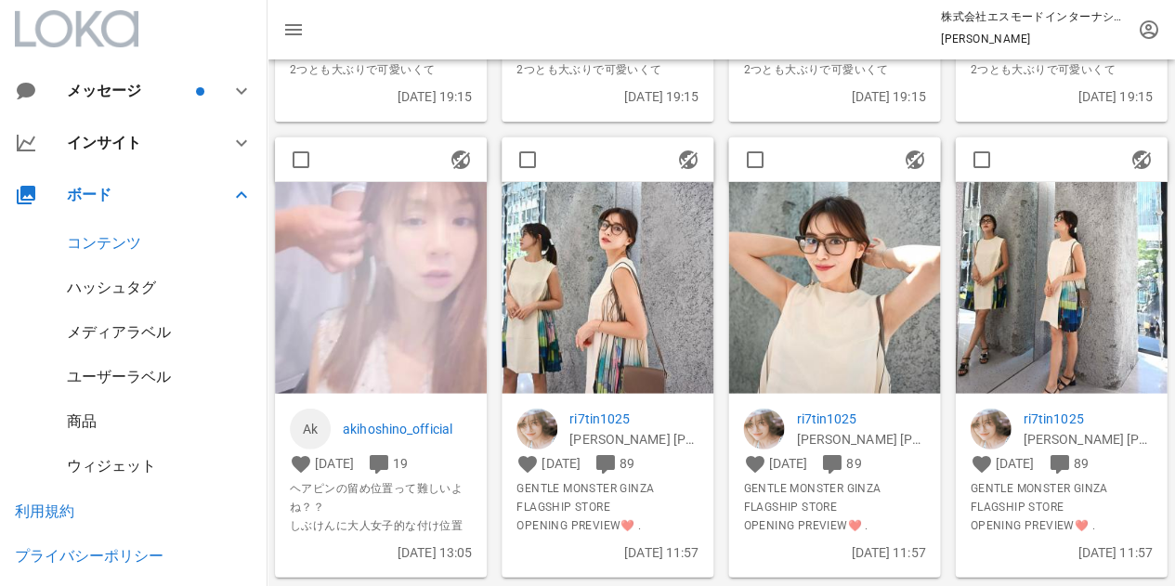
scroll to position [3622, 0]
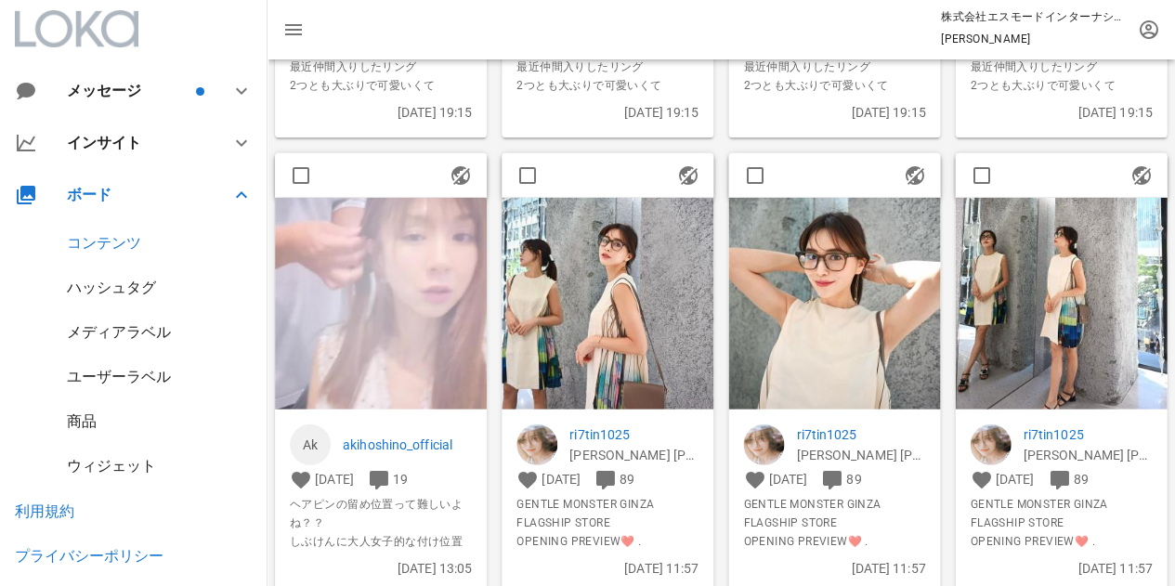
click at [419, 224] on img at bounding box center [381, 304] width 212 height 212
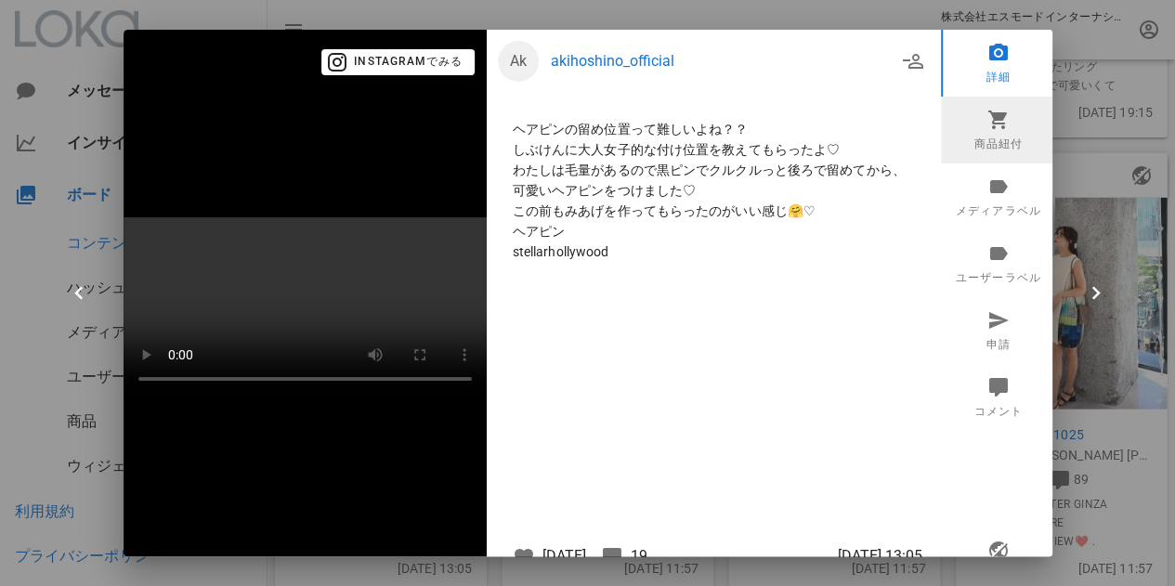
click at [981, 138] on link "商品紐付" at bounding box center [998, 130] width 115 height 67
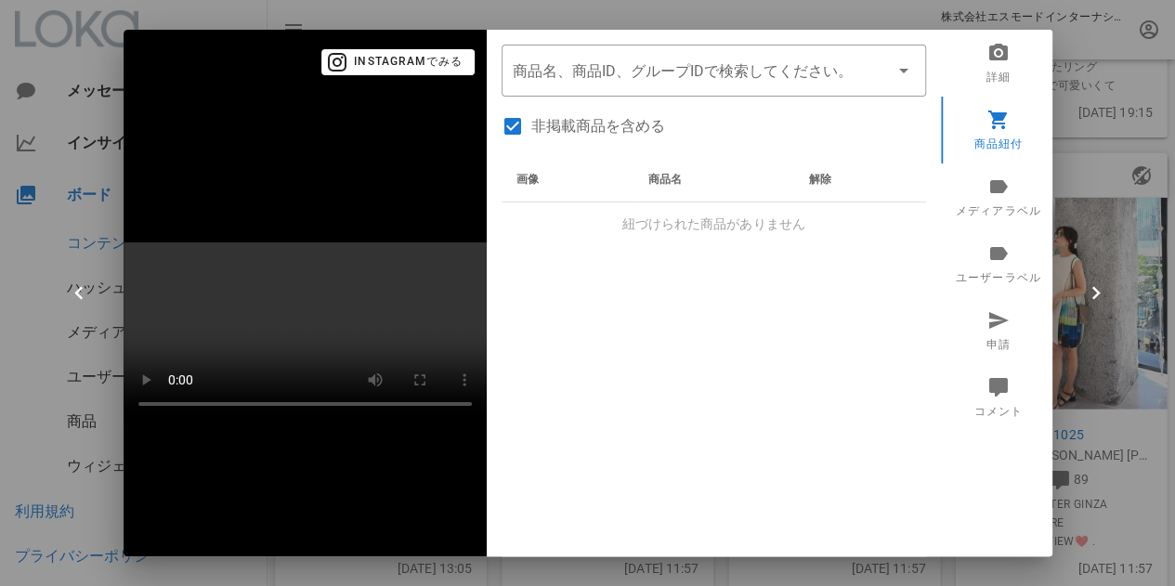
click at [1074, 215] on div at bounding box center [587, 293] width 1175 height 586
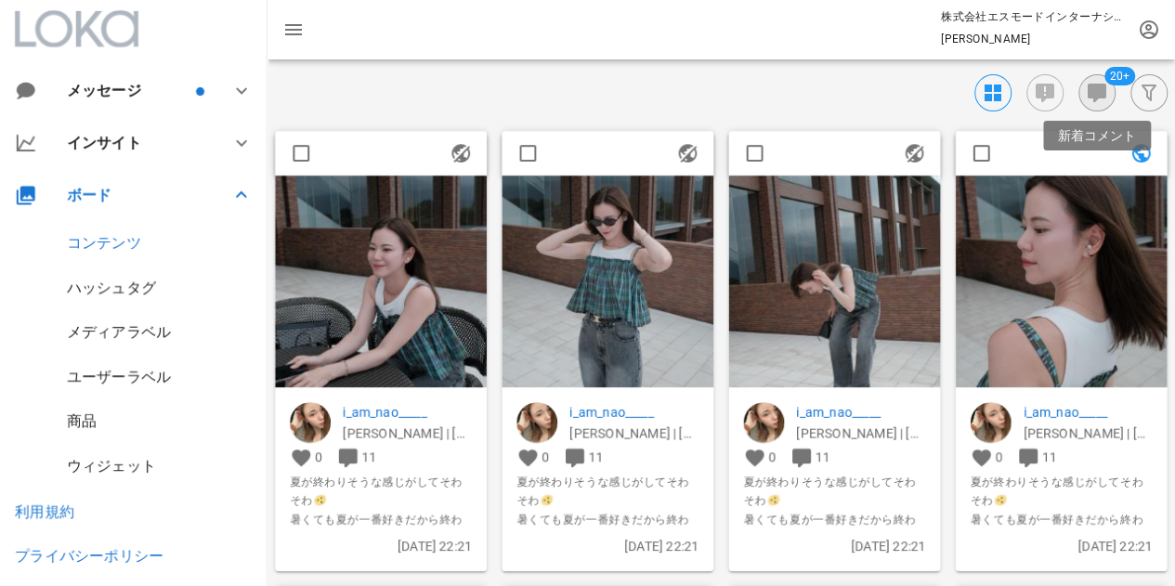
click at [1087, 86] on icon "button" at bounding box center [1097, 93] width 22 height 22
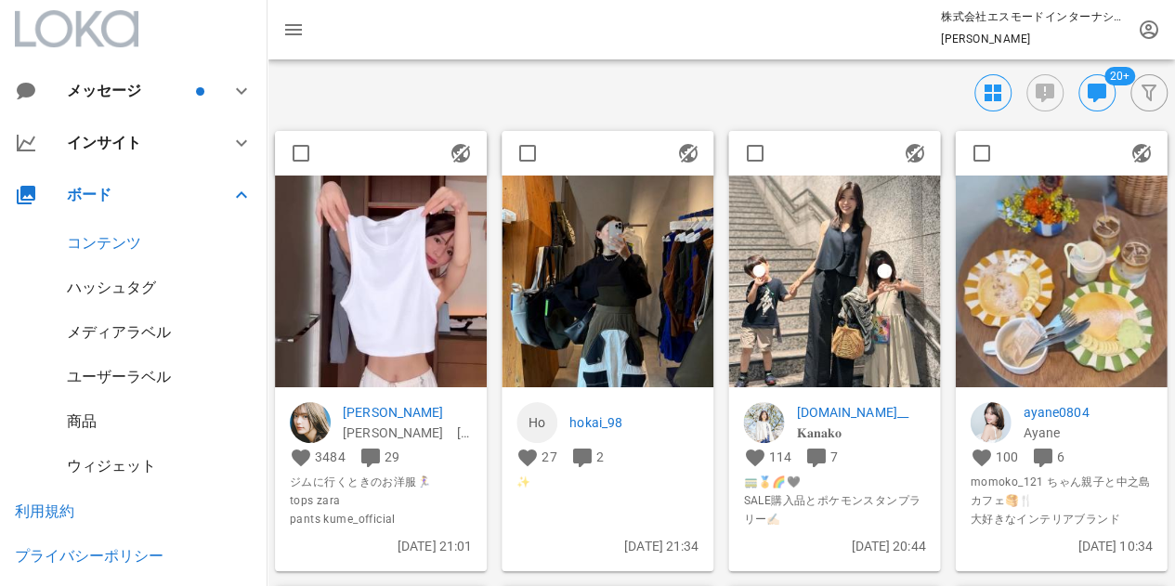
click at [387, 363] on img at bounding box center [381, 282] width 212 height 212
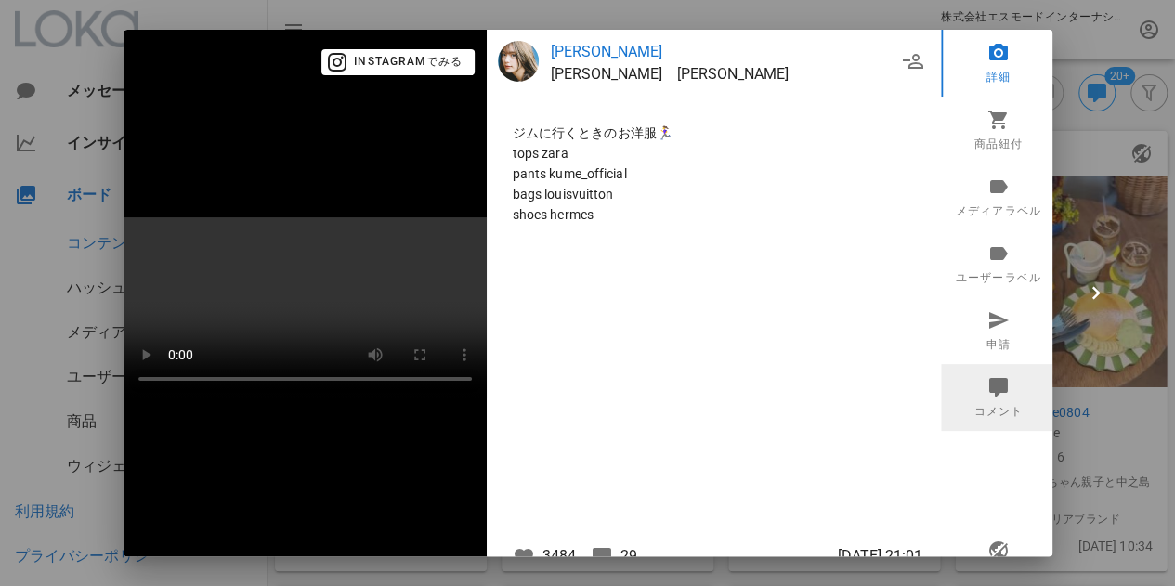
click at [986, 385] on icon at bounding box center [997, 386] width 22 height 22
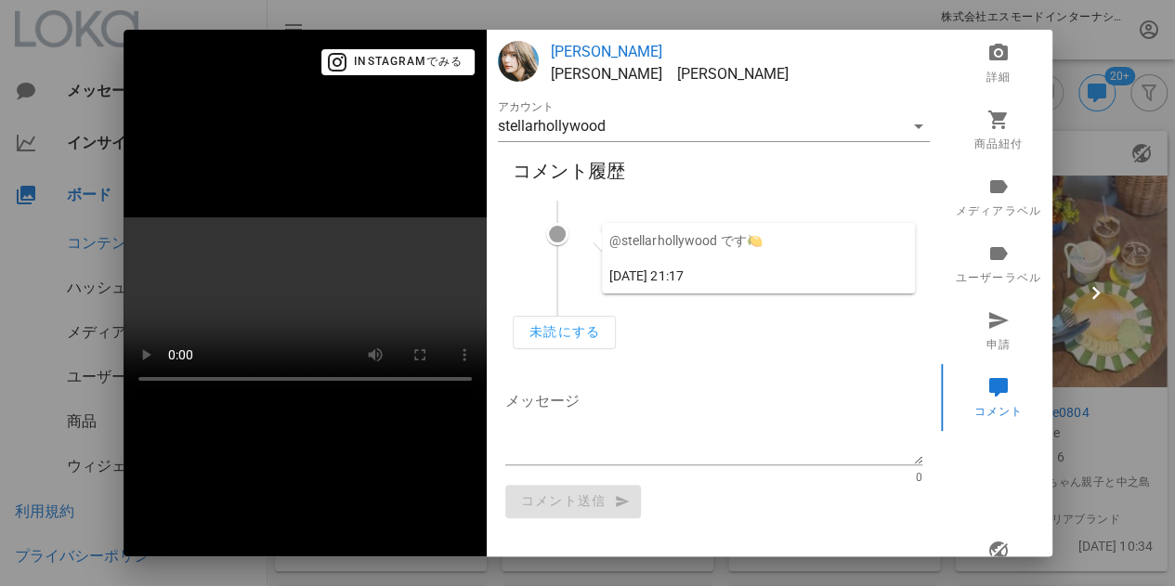
click at [1075, 202] on div at bounding box center [587, 293] width 1175 height 586
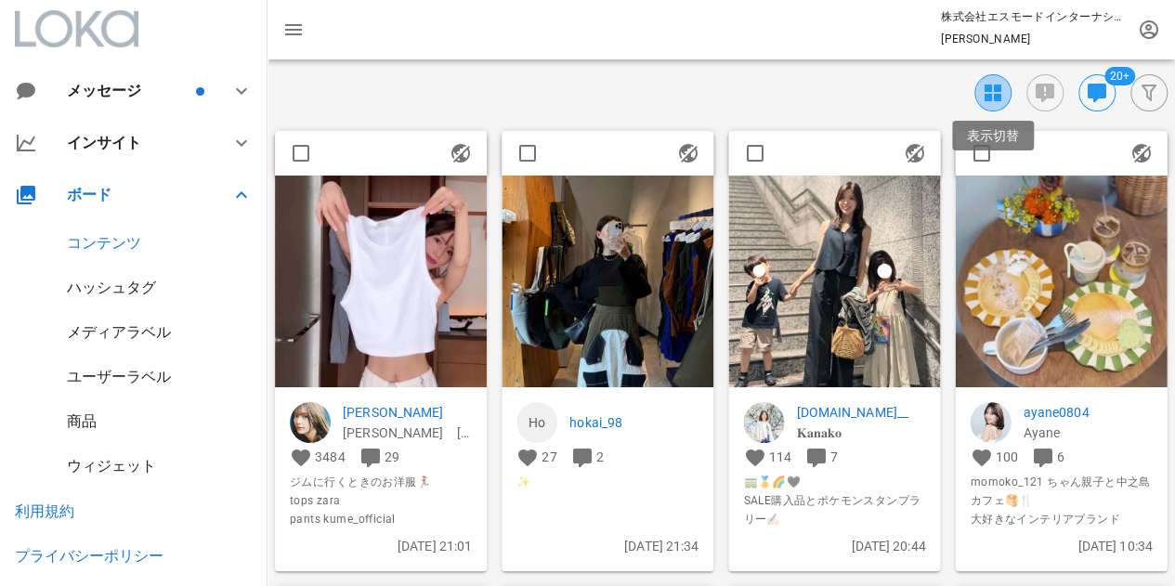
click at [986, 92] on icon "button" at bounding box center [993, 93] width 22 height 22
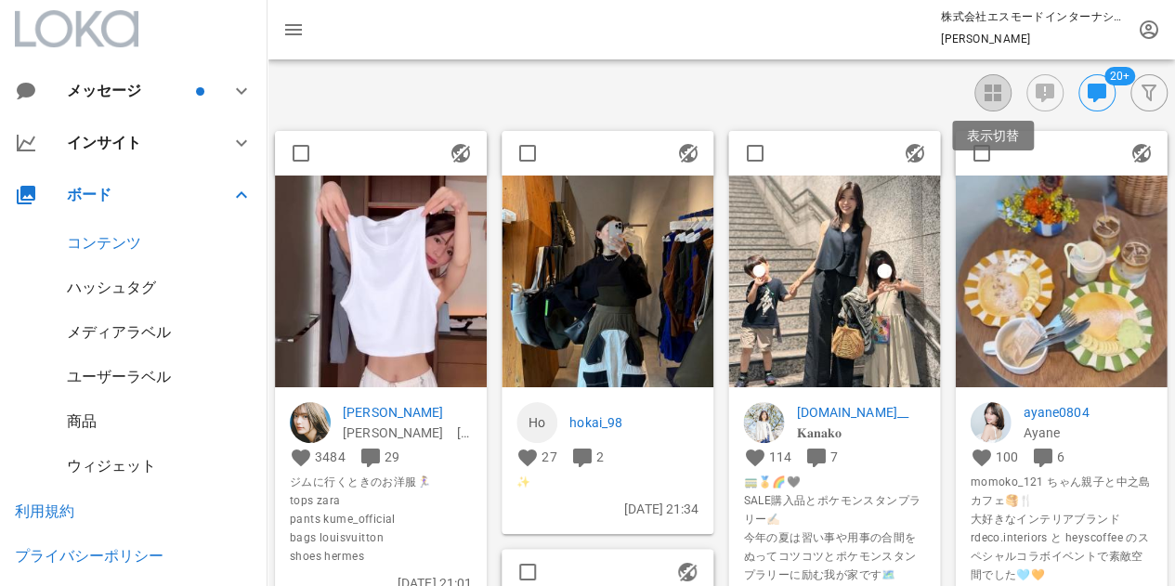
click at [997, 92] on icon "button" at bounding box center [993, 93] width 22 height 22
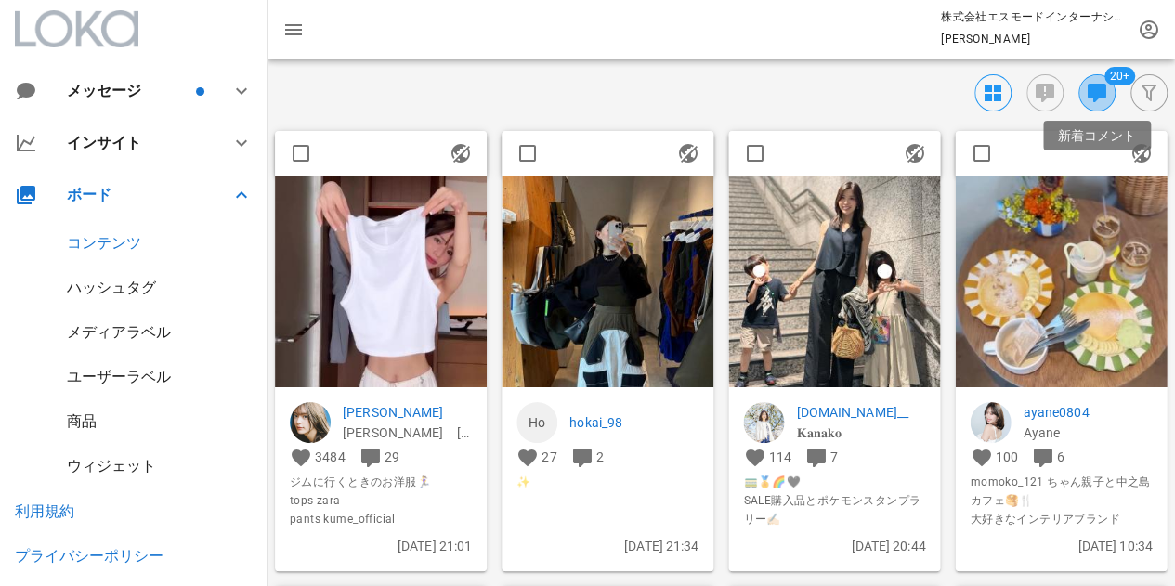
click at [1096, 92] on icon "button" at bounding box center [1097, 93] width 22 height 22
checkbox input "false"
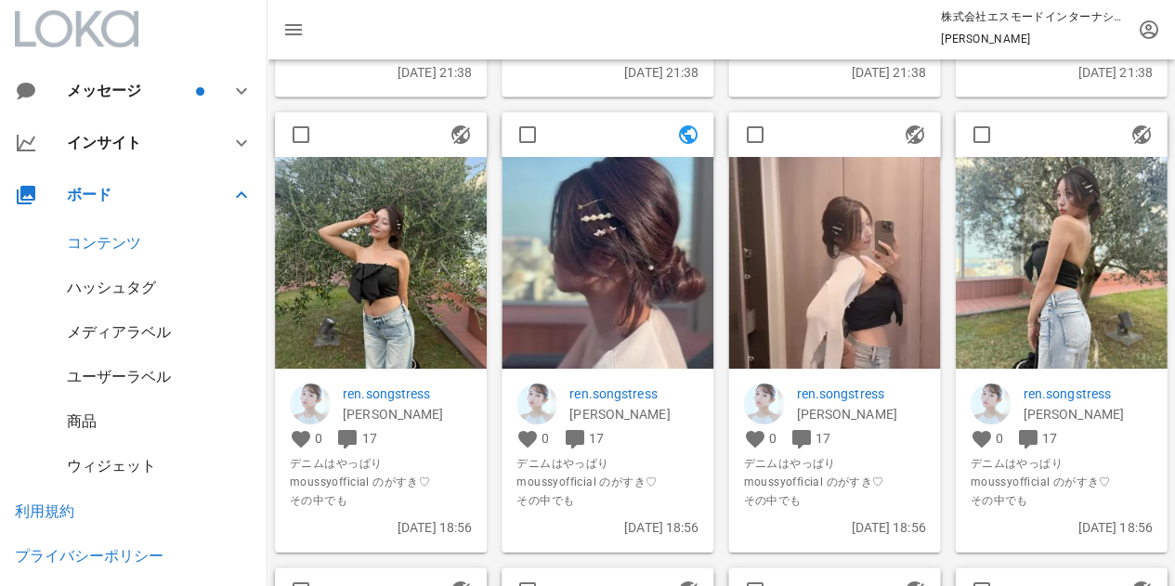
scroll to position [2322, 0]
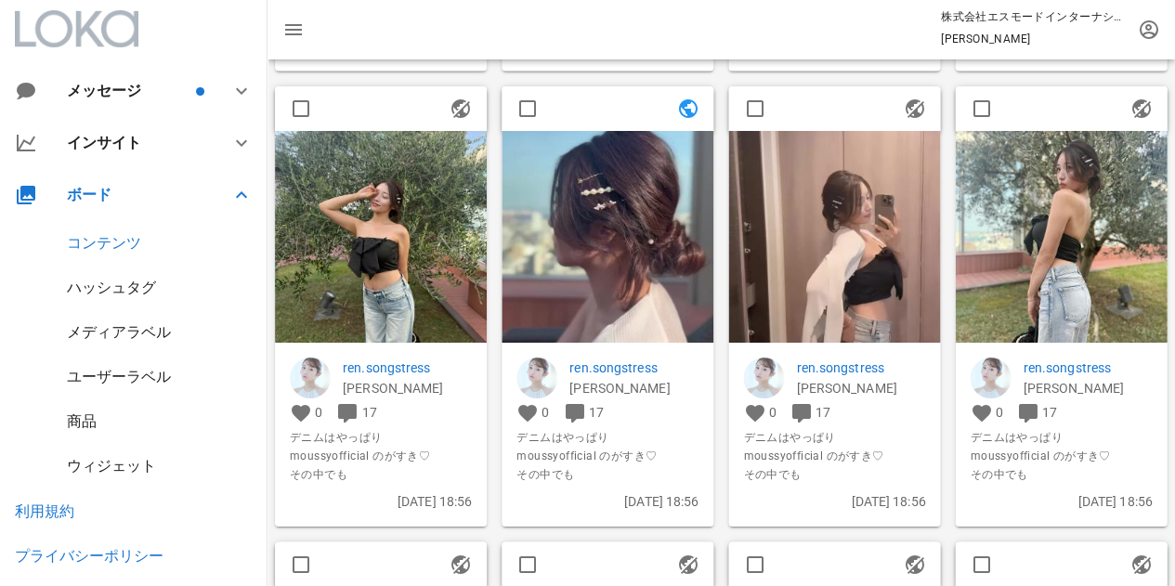
click at [605, 280] on img at bounding box center [607, 237] width 212 height 212
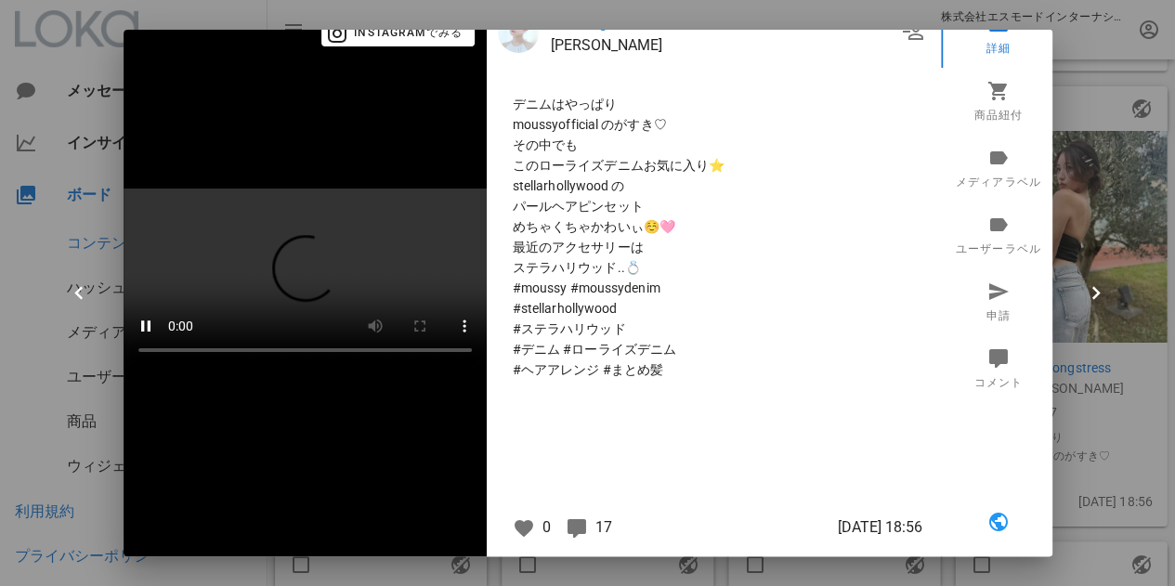
scroll to position [0, 0]
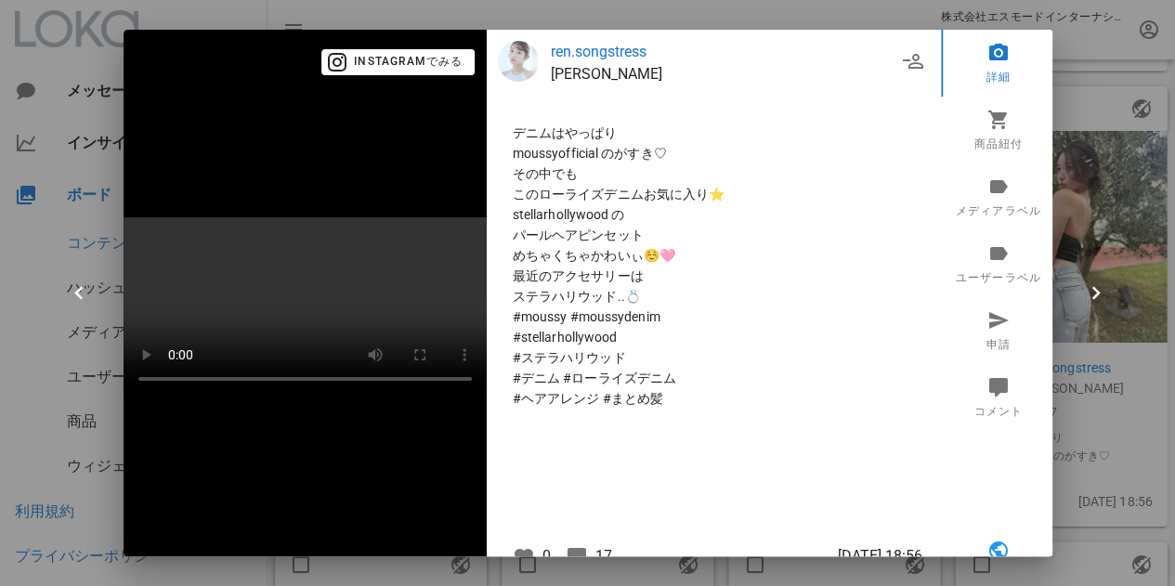
click at [1098, 114] on div at bounding box center [587, 293] width 1175 height 586
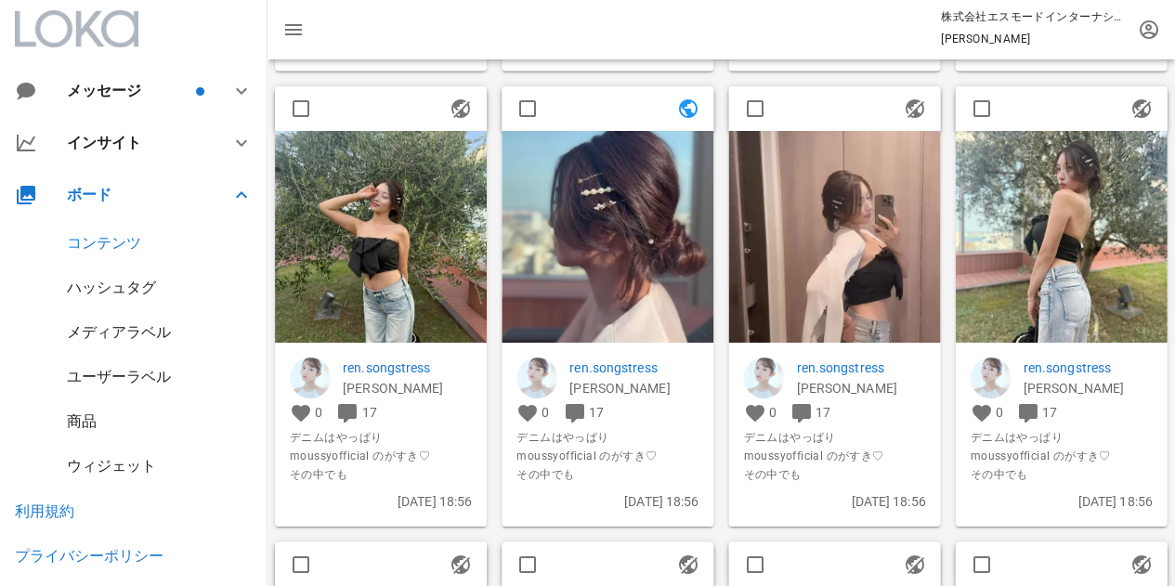
click at [899, 233] on img at bounding box center [834, 237] width 212 height 212
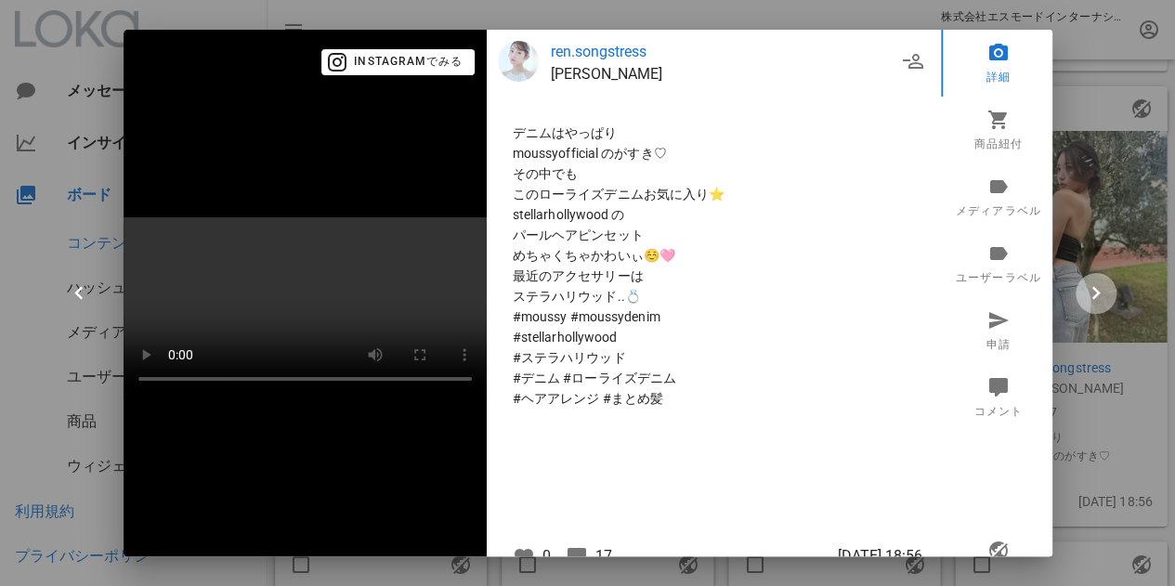
click at [1104, 289] on icon "button" at bounding box center [1096, 293] width 26 height 26
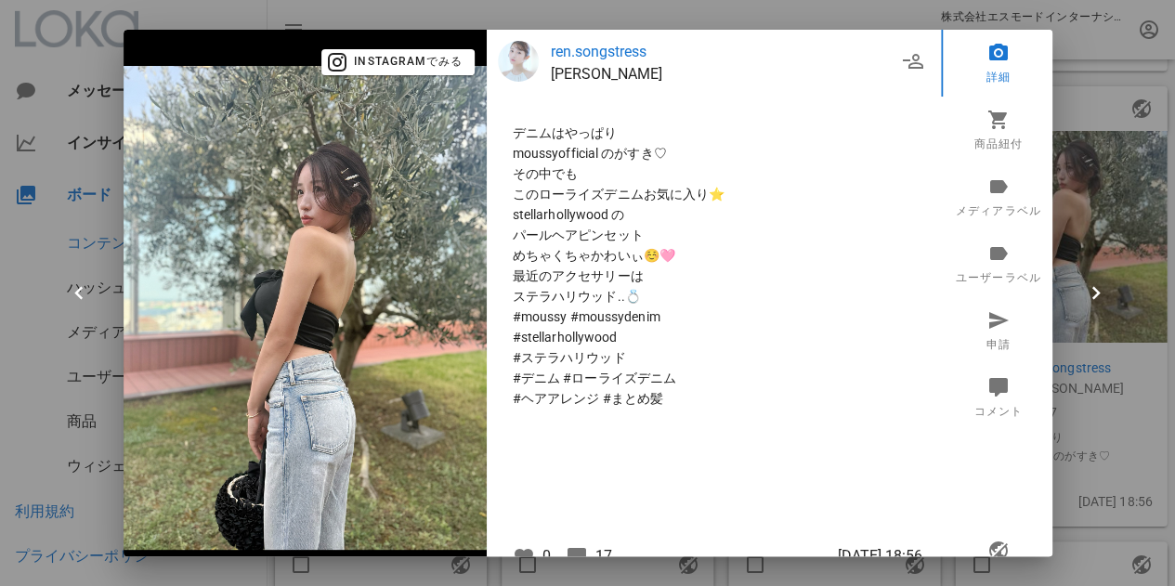
click at [1085, 387] on div at bounding box center [587, 293] width 1175 height 586
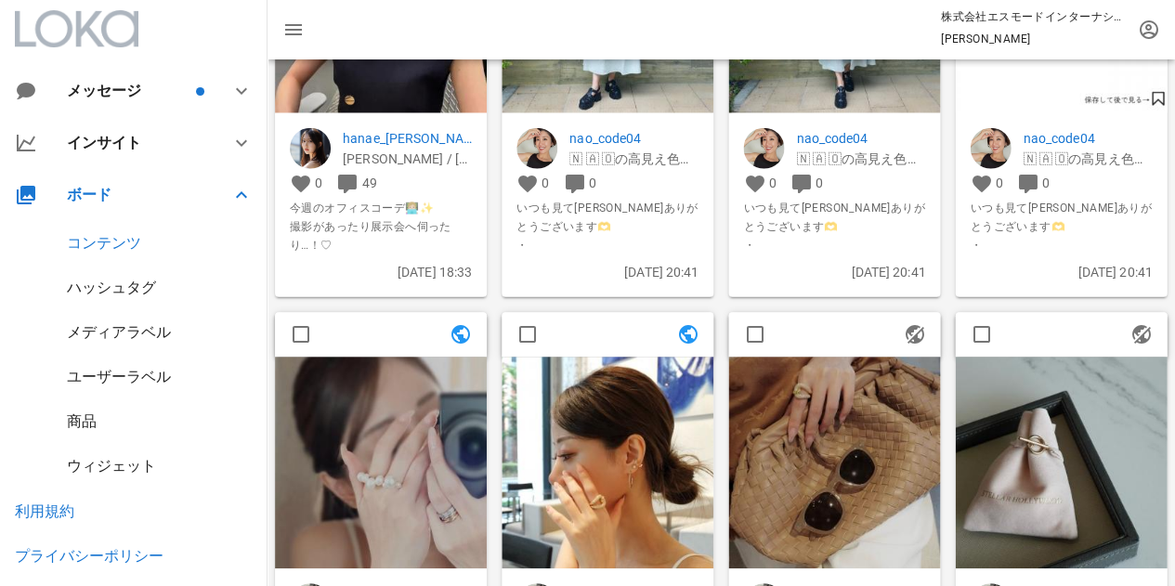
scroll to position [3157, 0]
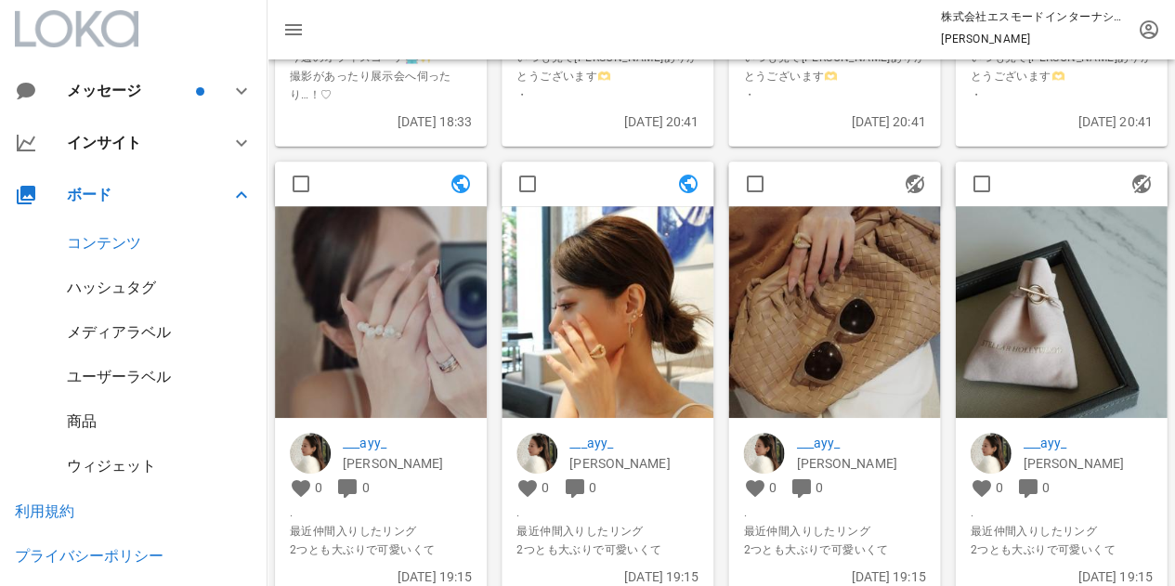
click at [670, 309] on img at bounding box center [607, 312] width 212 height 212
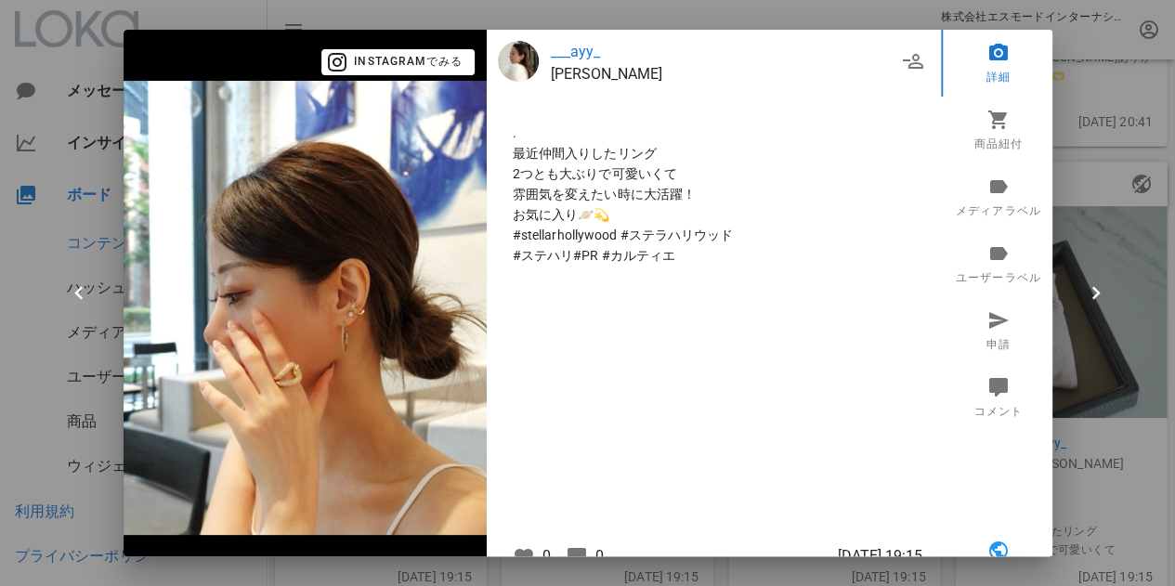
click at [1100, 243] on div at bounding box center [587, 293] width 1175 height 586
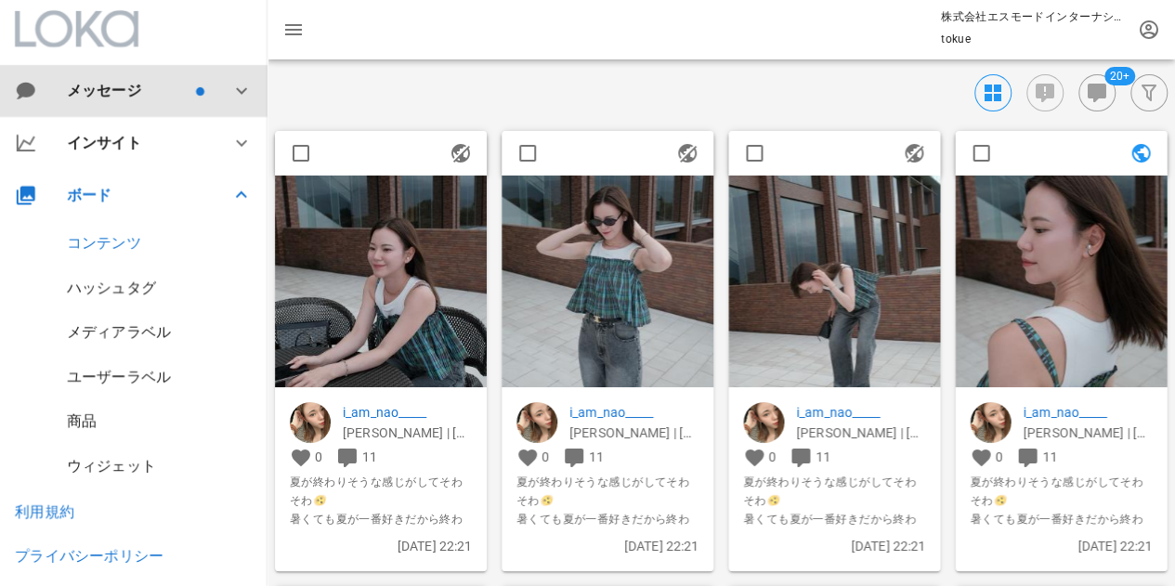
click at [119, 93] on div "メッセージ" at bounding box center [129, 91] width 125 height 18
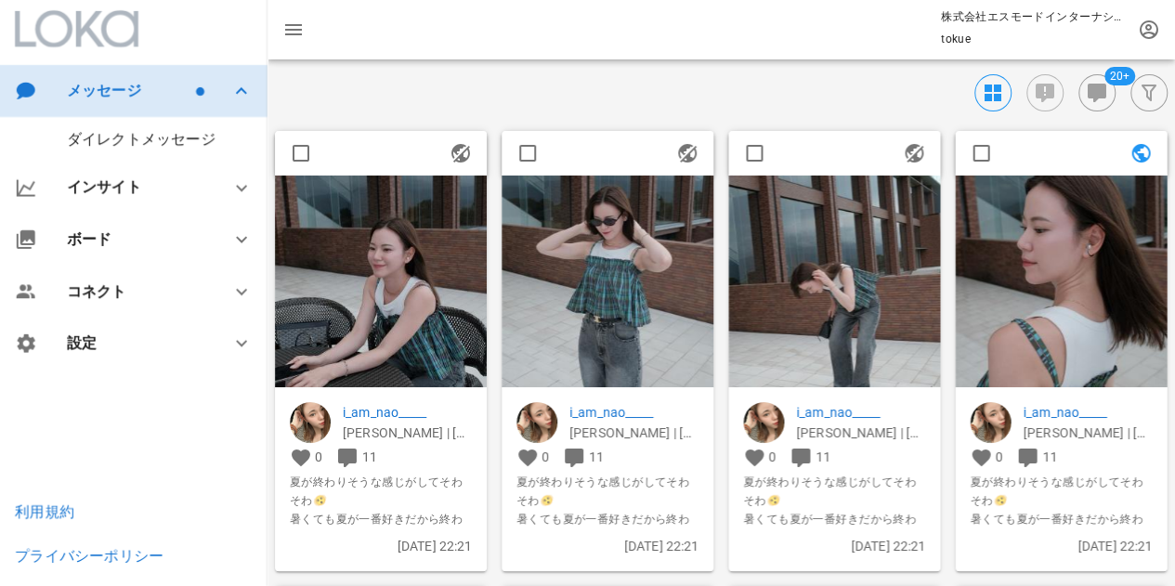
click at [121, 92] on div "メッセージ" at bounding box center [129, 91] width 125 height 18
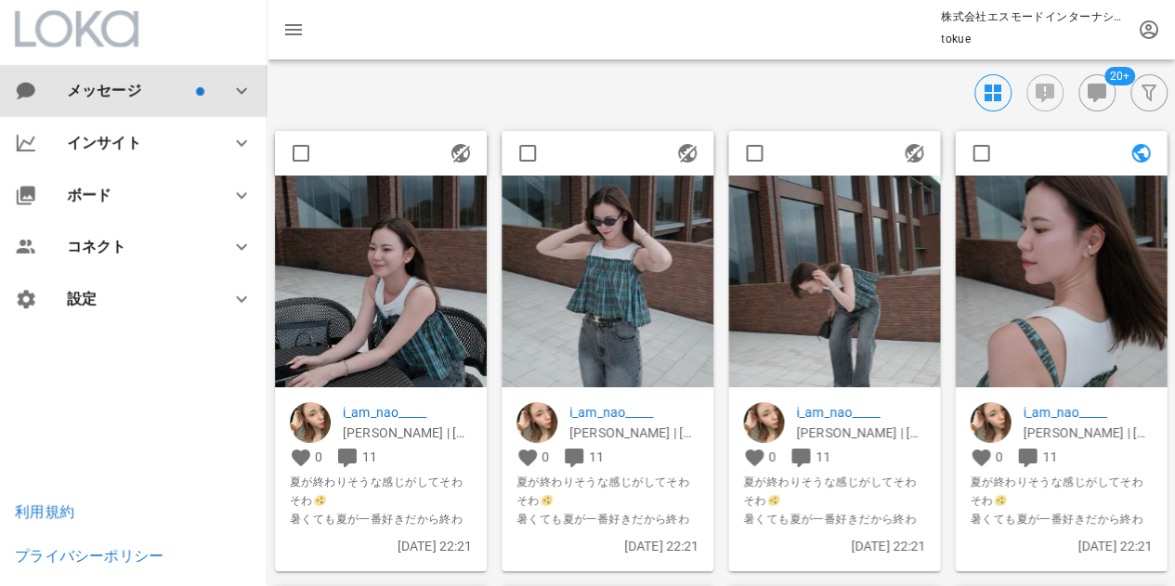
click at [247, 90] on icon at bounding box center [241, 91] width 22 height 22
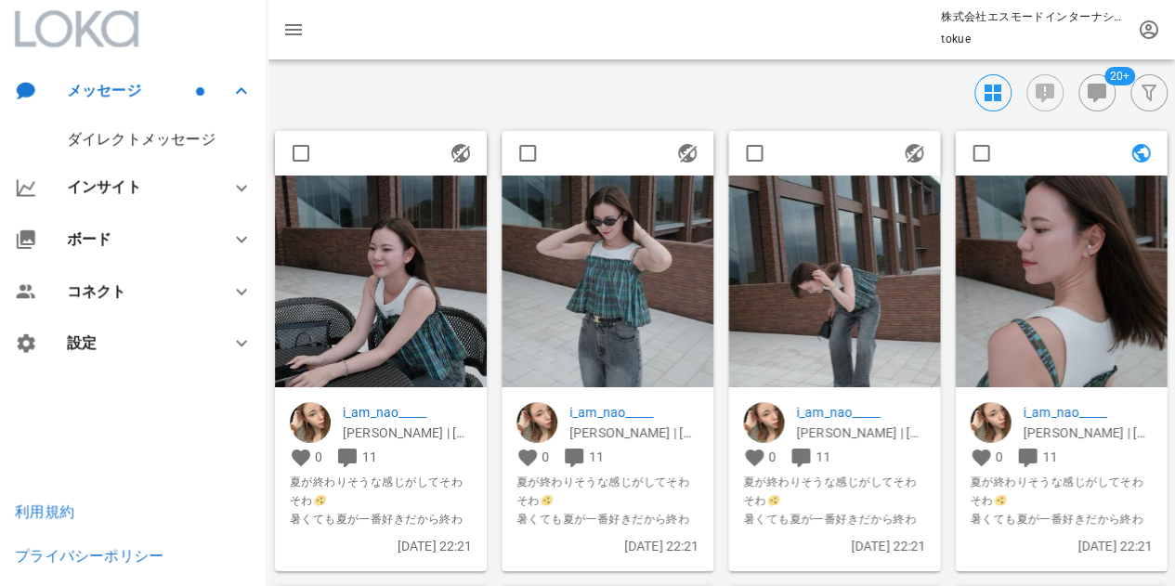
click at [141, 142] on div "ダイレクトメッセージ" at bounding box center [141, 139] width 149 height 18
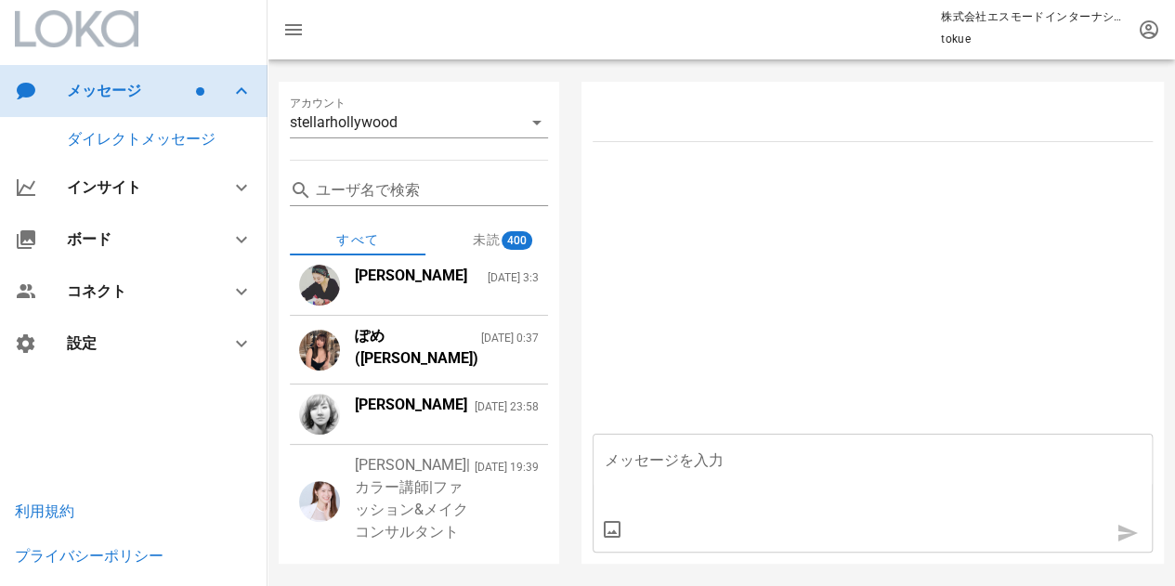
click at [160, 85] on div "メッセージ" at bounding box center [129, 91] width 125 height 18
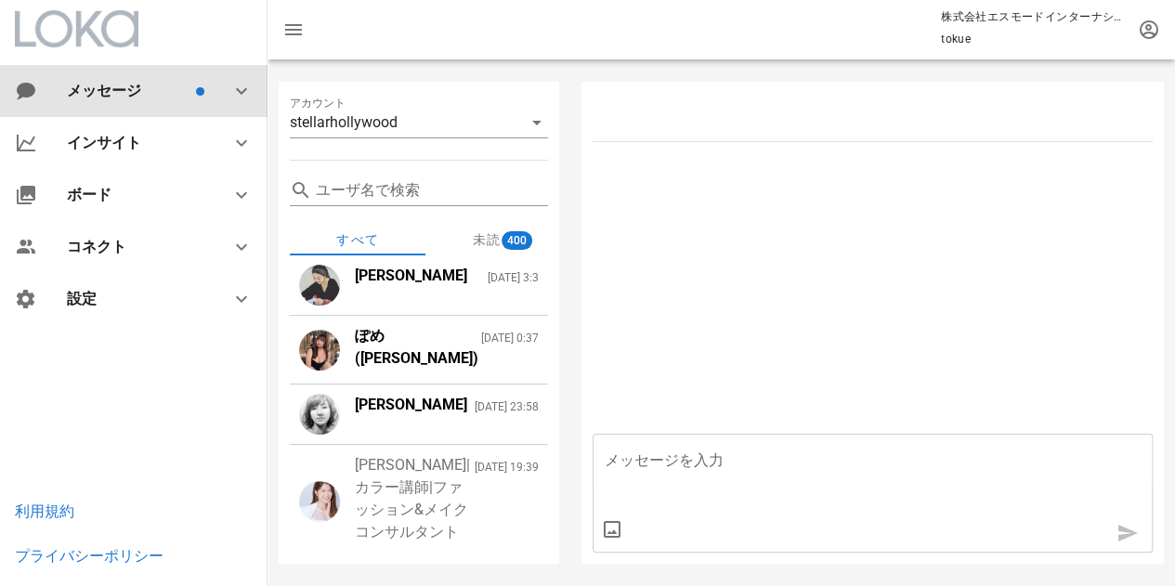
click at [158, 88] on div "メッセージ" at bounding box center [129, 91] width 125 height 18
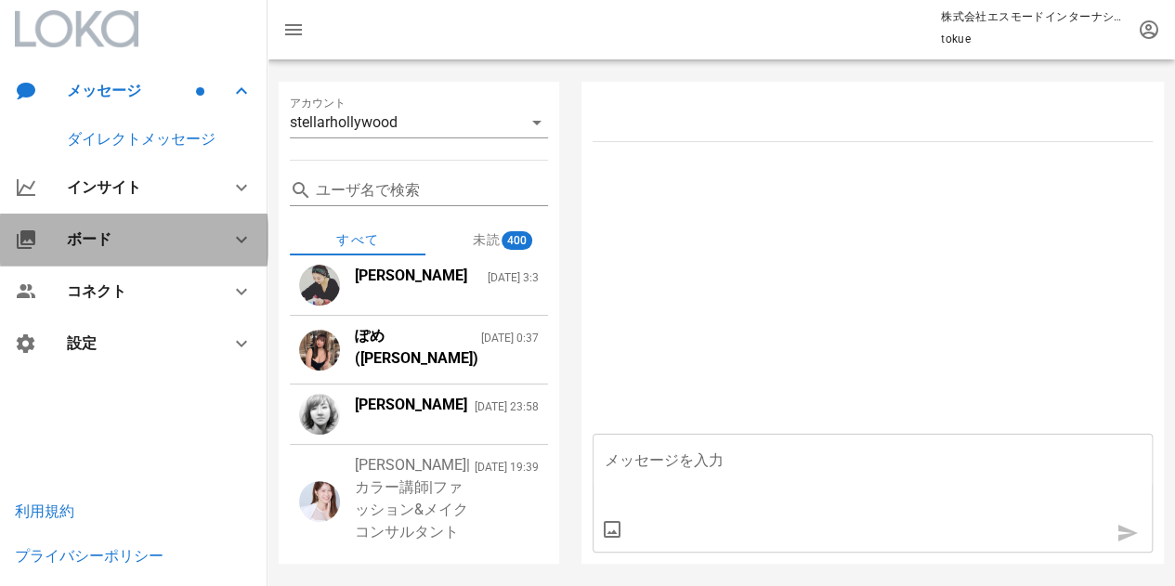
click at [112, 255] on div "ボード" at bounding box center [133, 240] width 267 height 52
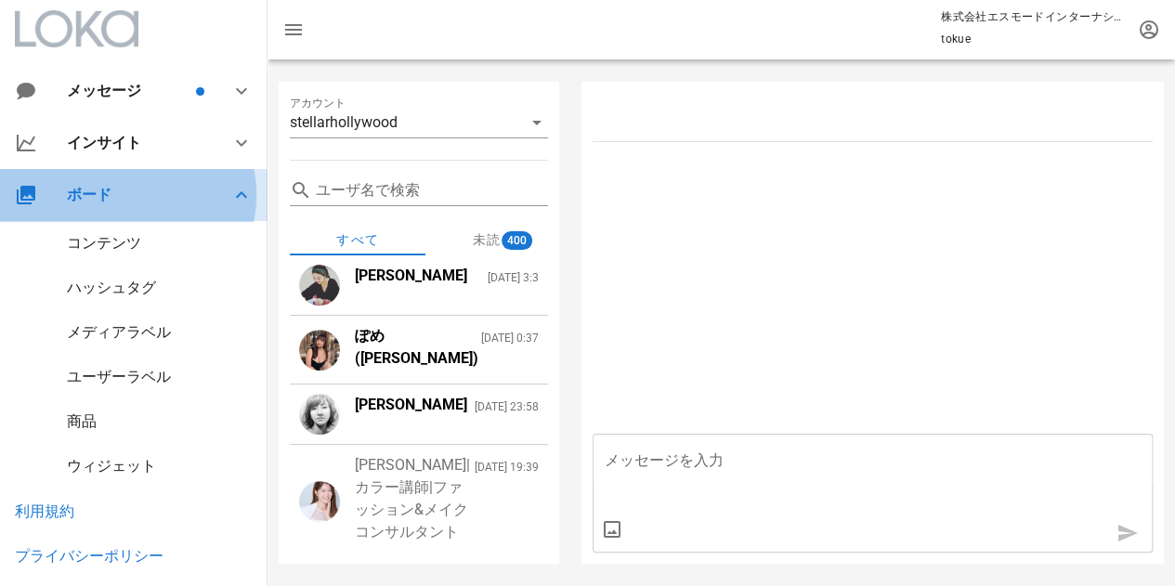
click at [106, 192] on div "ボード" at bounding box center [137, 195] width 141 height 18
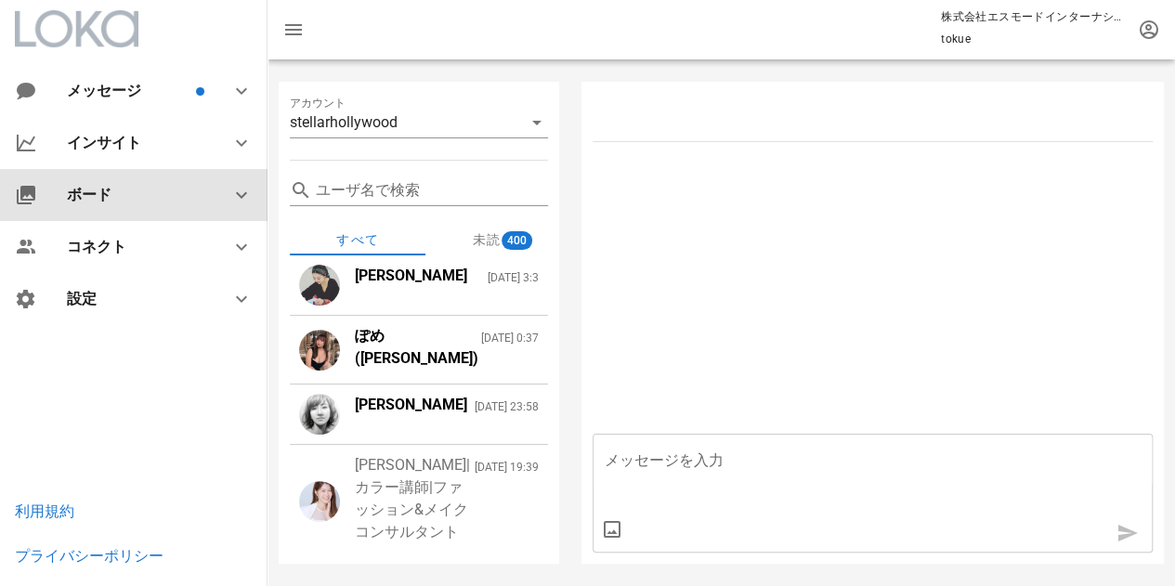
drag, startPoint x: 111, startPoint y: 198, endPoint x: 111, endPoint y: 214, distance: 15.8
click at [111, 199] on div "ボード" at bounding box center [137, 195] width 141 height 18
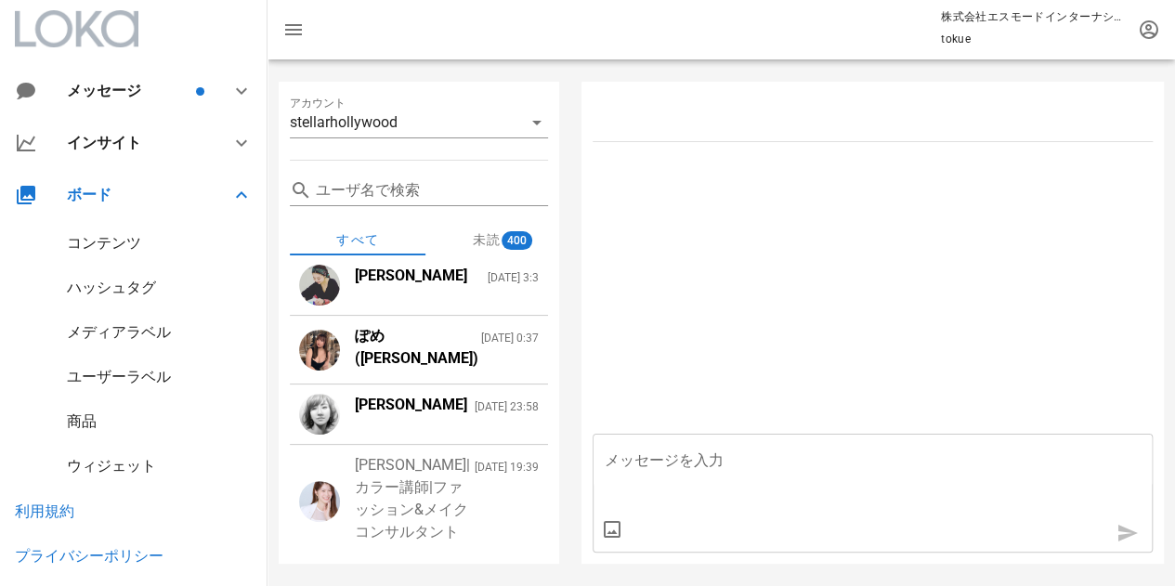
click at [113, 244] on div "コンテンツ" at bounding box center [104, 243] width 74 height 18
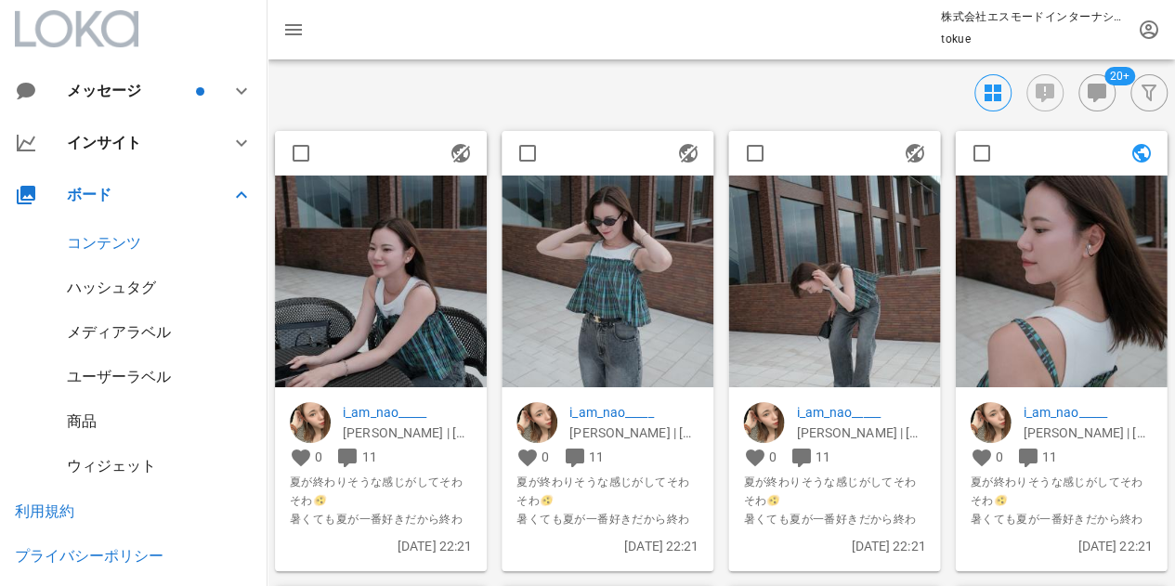
click at [122, 285] on div "ハッシュタグ" at bounding box center [111, 288] width 89 height 18
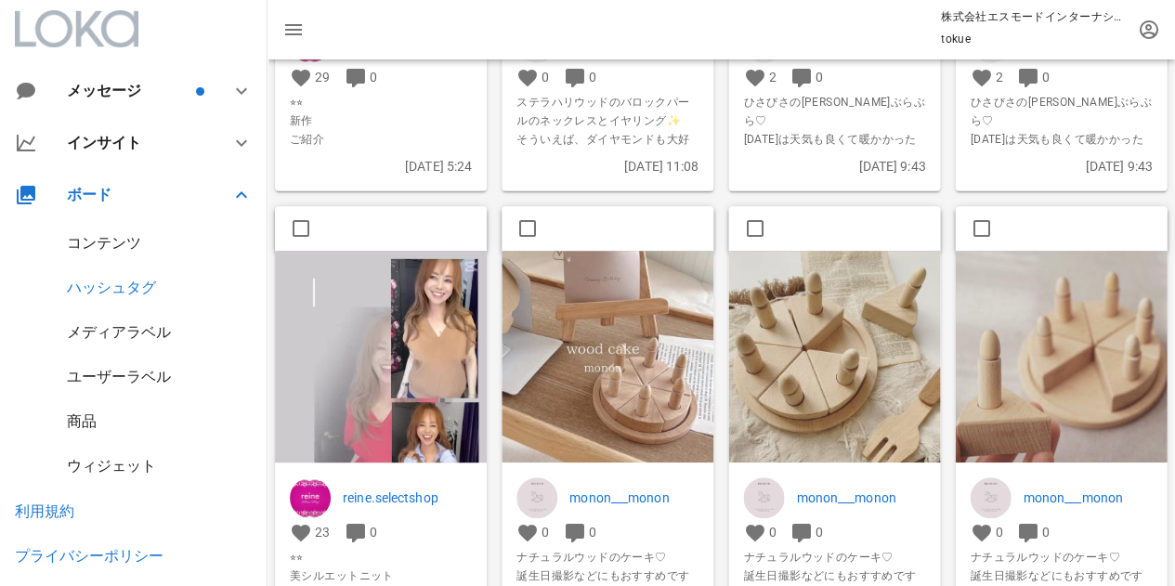
scroll to position [186, 0]
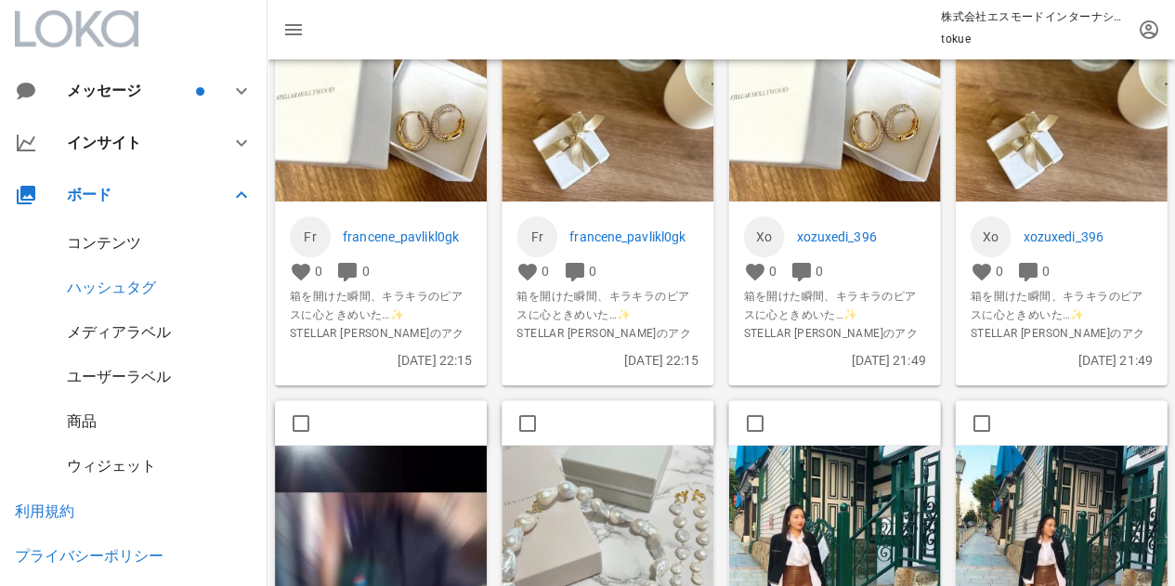
click at [148, 246] on div "コンテンツ" at bounding box center [133, 243] width 267 height 45
click at [113, 250] on div "コンテンツ" at bounding box center [104, 243] width 74 height 18
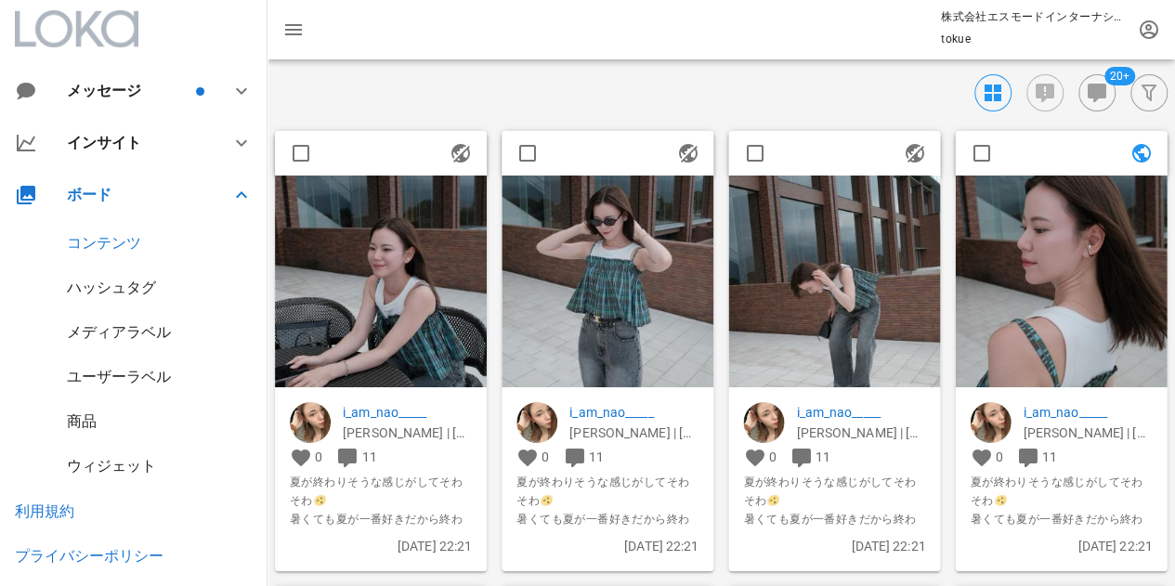
click at [108, 337] on div "メディアラベル" at bounding box center [119, 332] width 104 height 18
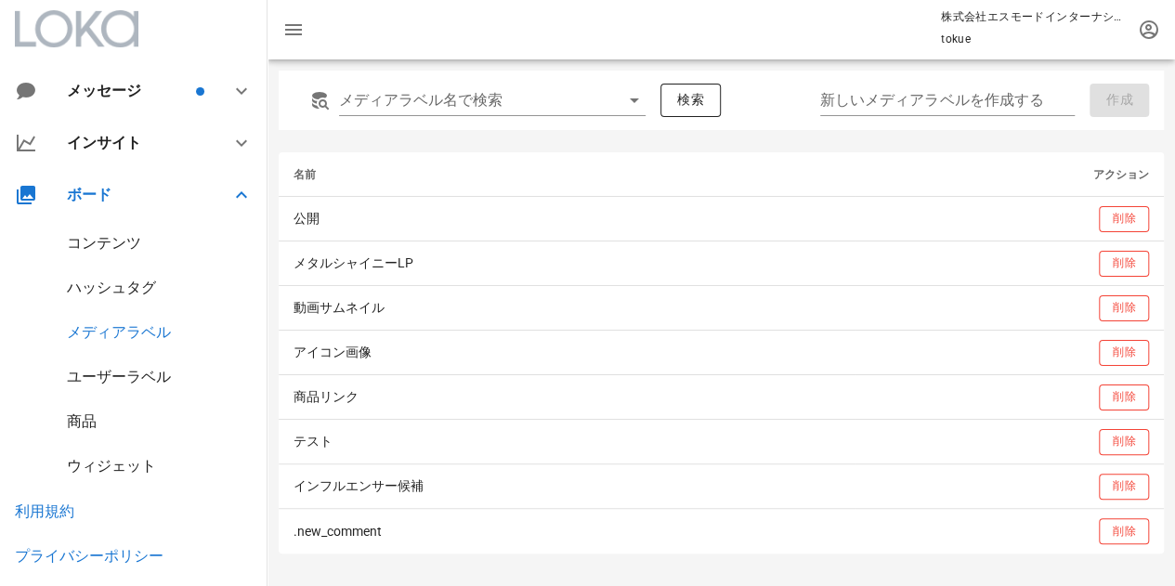
click at [111, 237] on div "コンテンツ" at bounding box center [104, 243] width 74 height 18
